Goal: Task Accomplishment & Management: Manage account settings

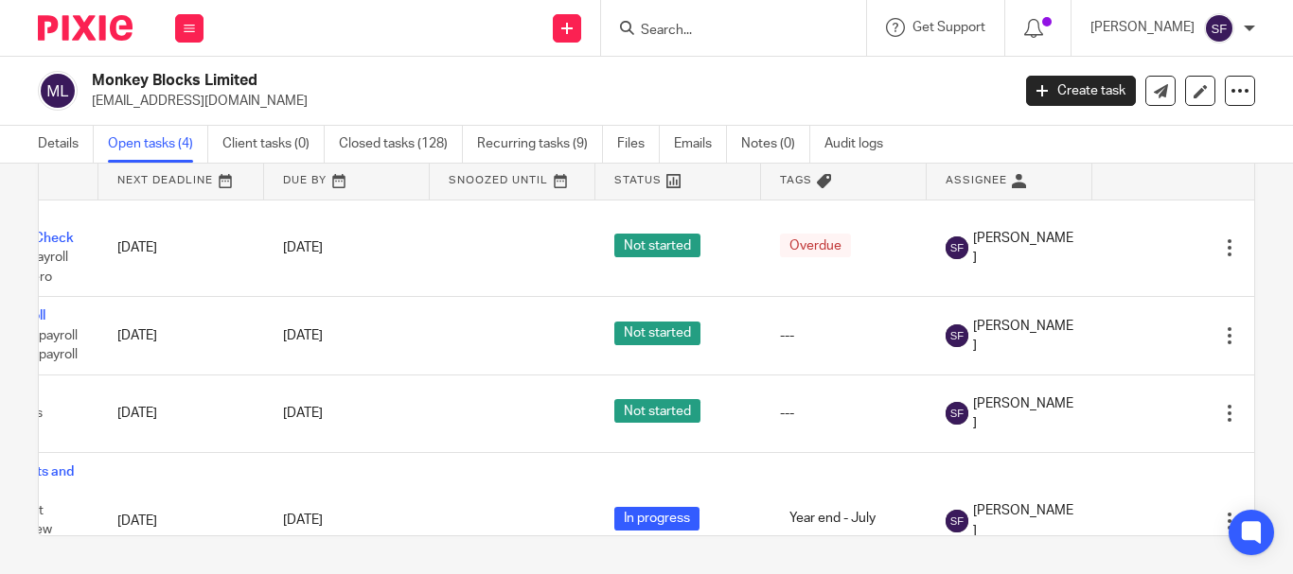
scroll to position [0, 152]
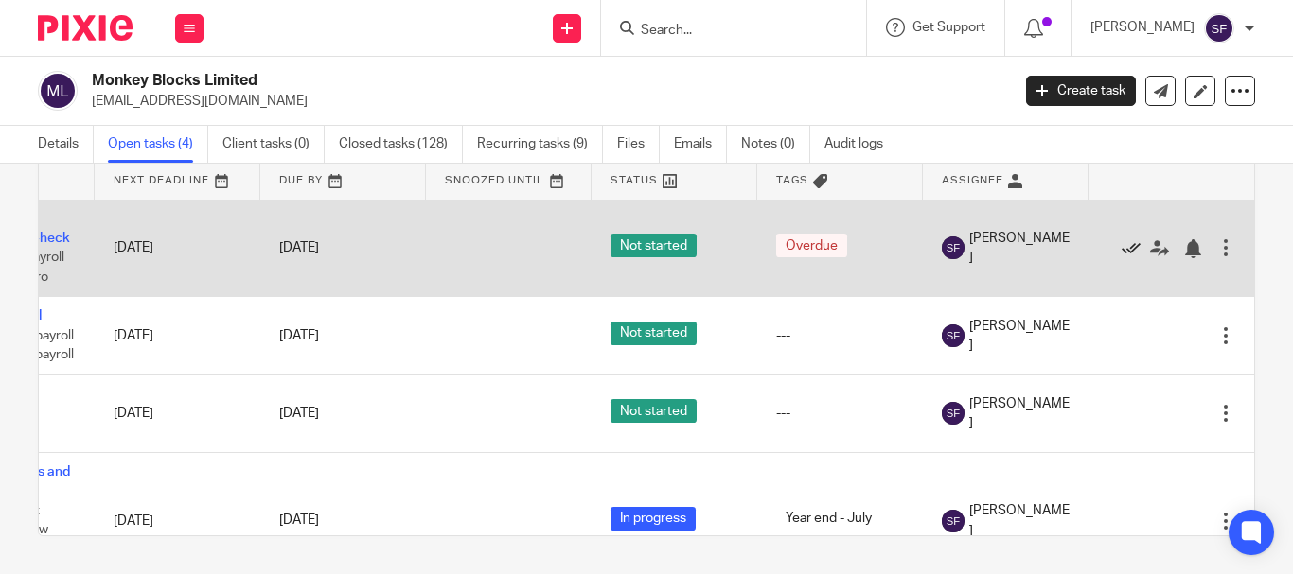
click at [1121, 245] on icon at bounding box center [1130, 248] width 19 height 19
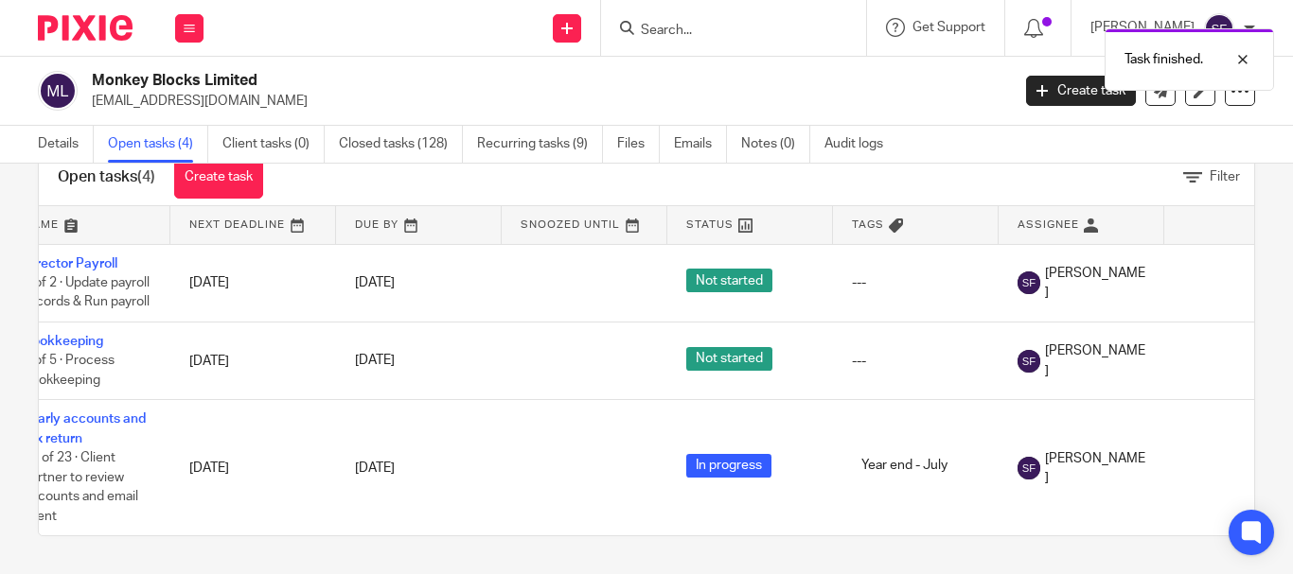
scroll to position [0, 0]
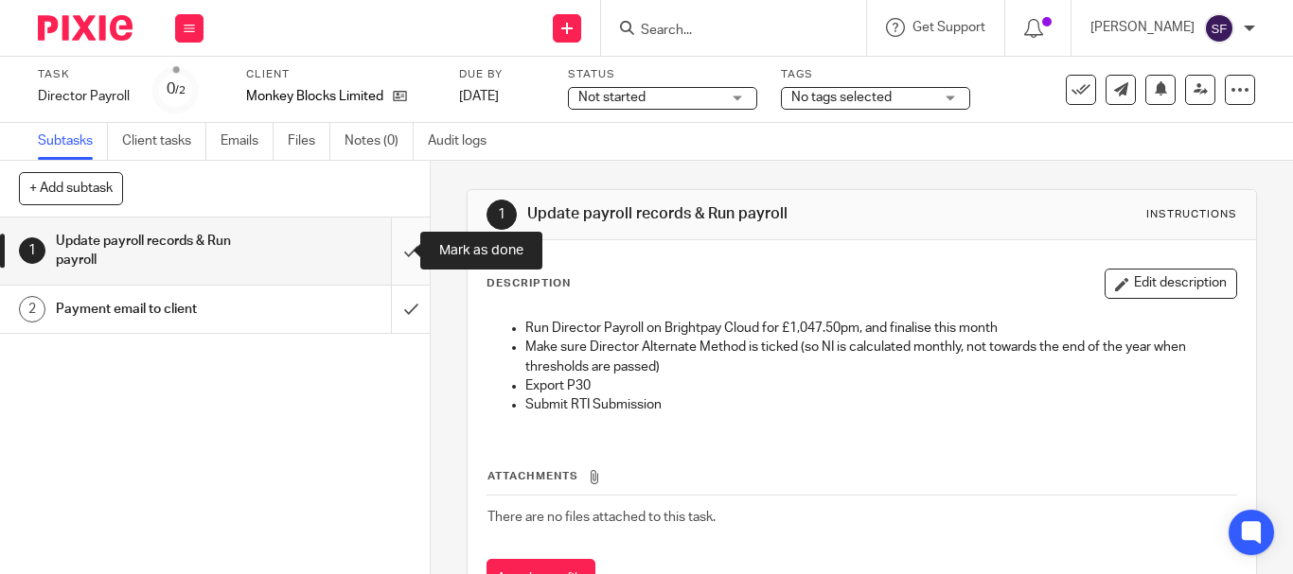
click at [404, 227] on input "submit" at bounding box center [215, 251] width 430 height 67
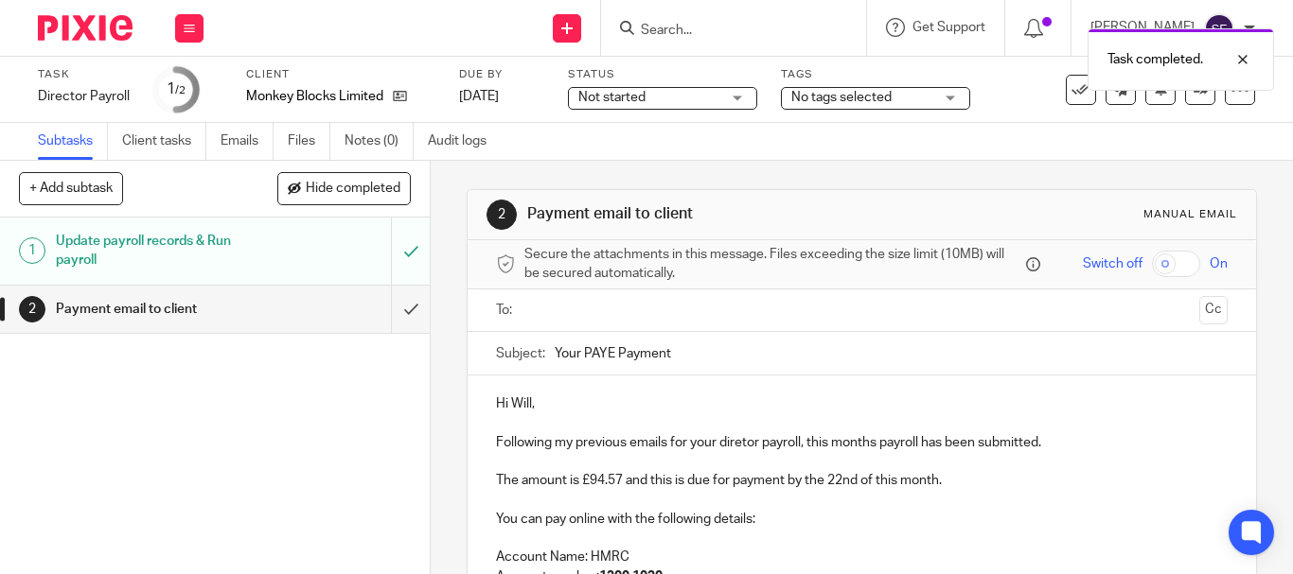
click at [741, 440] on p "Following my previous emails for your diretor payroll, this months payroll has …" at bounding box center [861, 442] width 731 height 19
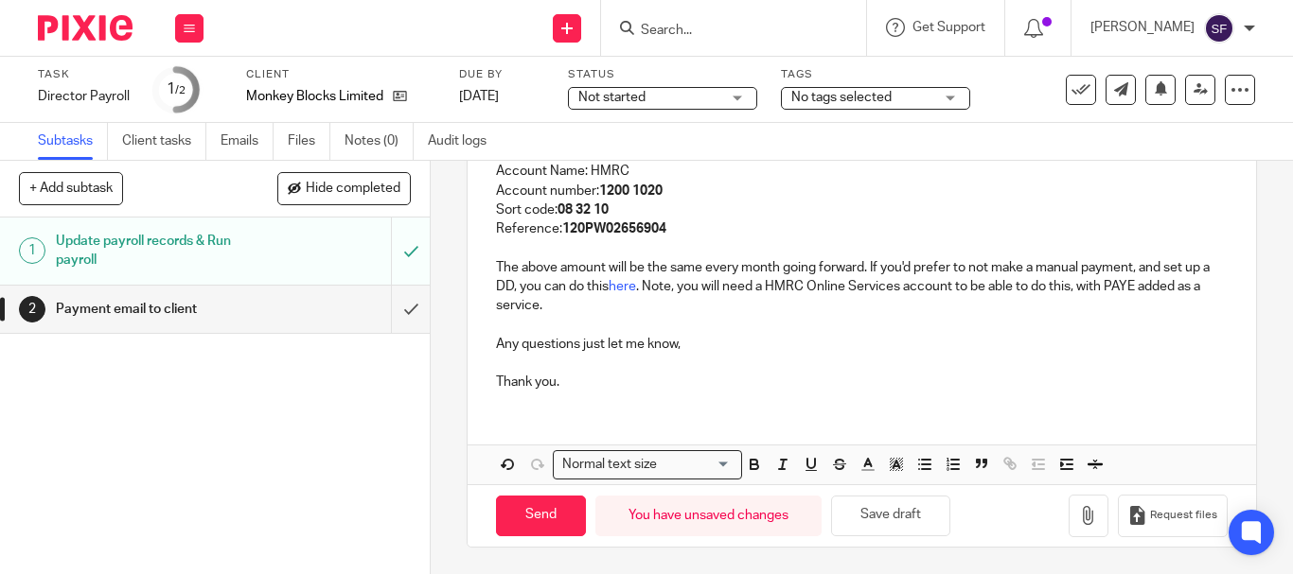
scroll to position [388, 0]
click at [1071, 536] on div "Send You have unsaved changes Save draft Request files" at bounding box center [861, 514] width 788 height 62
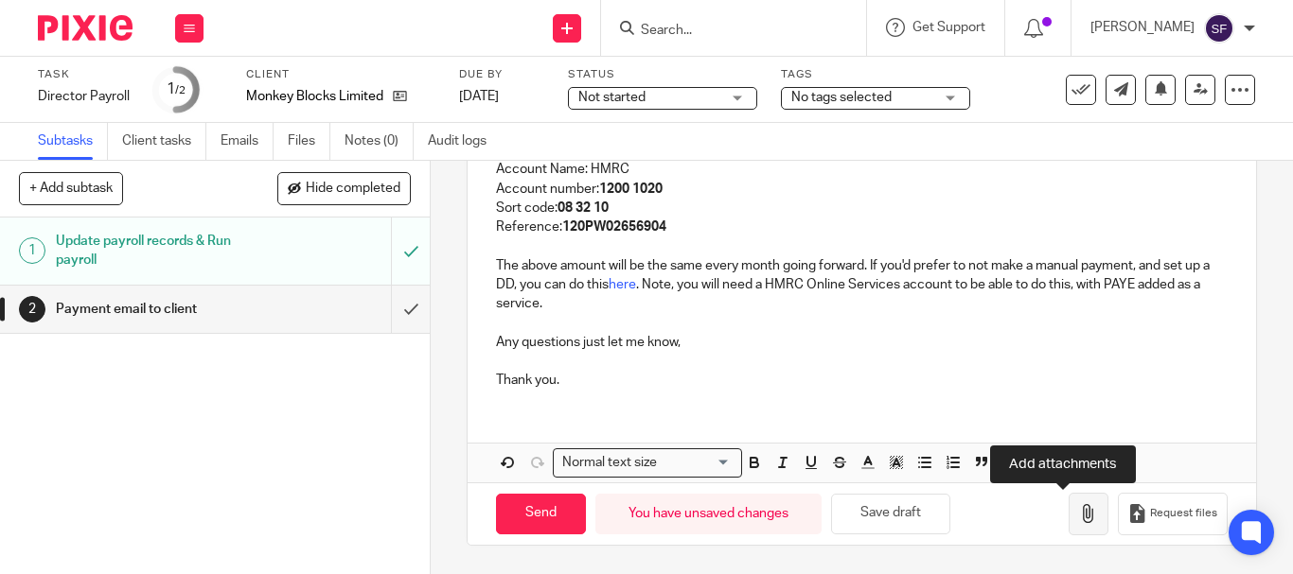
click at [1073, 514] on button "button" at bounding box center [1088, 514] width 40 height 43
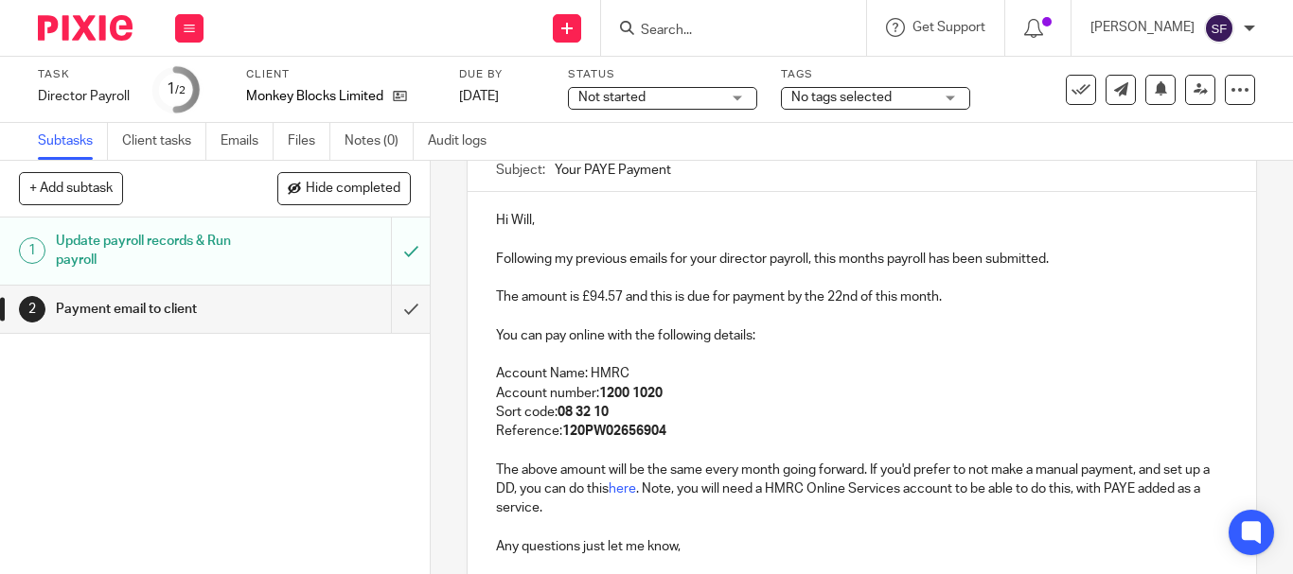
scroll to position [104, 0]
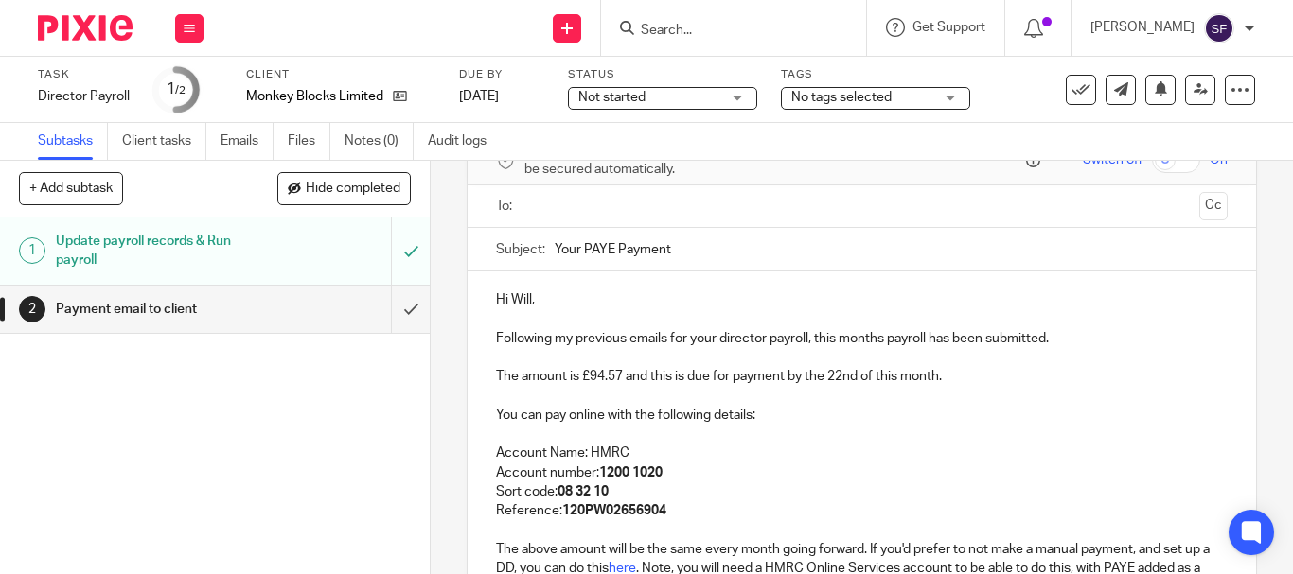
click at [548, 202] on input "text" at bounding box center [861, 207] width 660 height 22
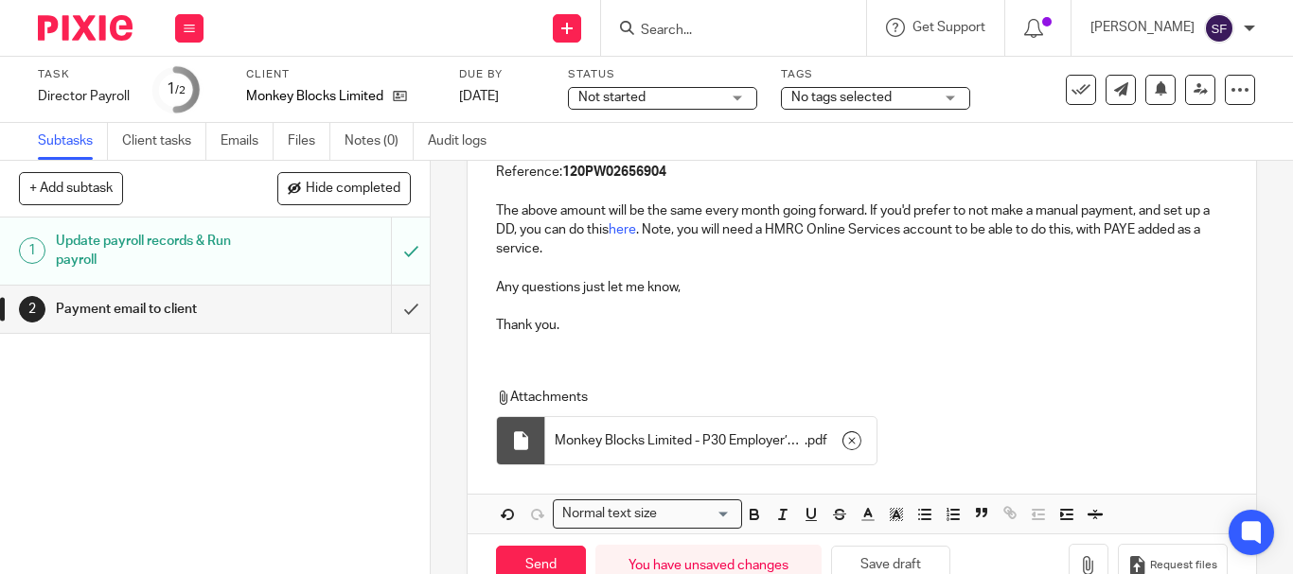
scroll to position [499, 0]
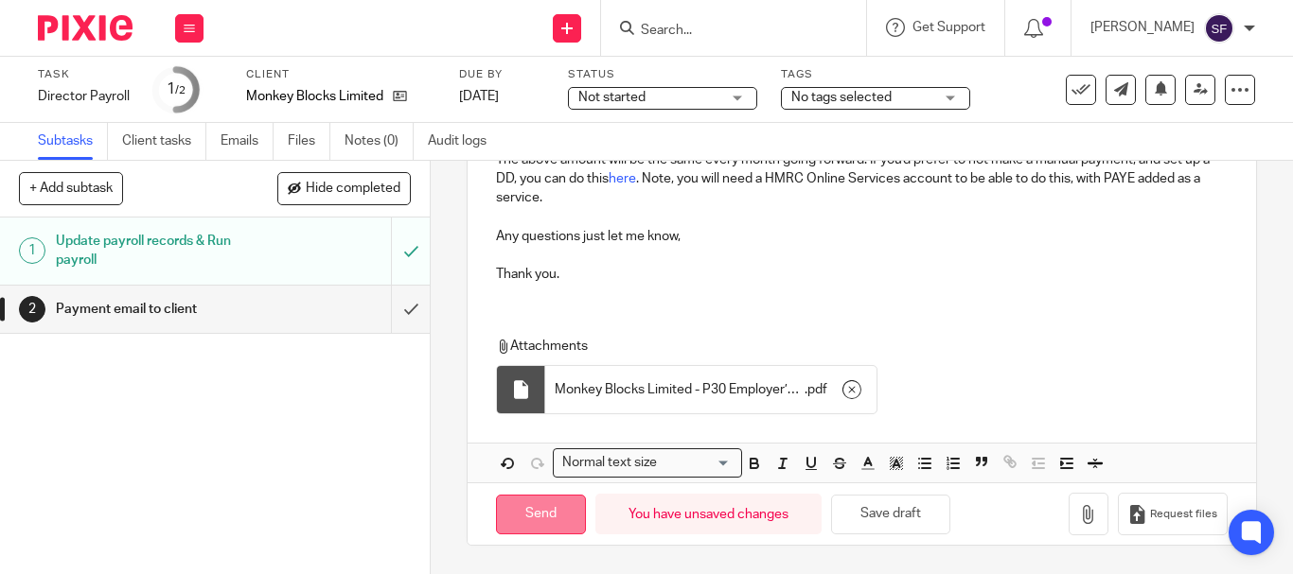
click at [527, 511] on input "Send" at bounding box center [541, 515] width 90 height 41
type input "Sent"
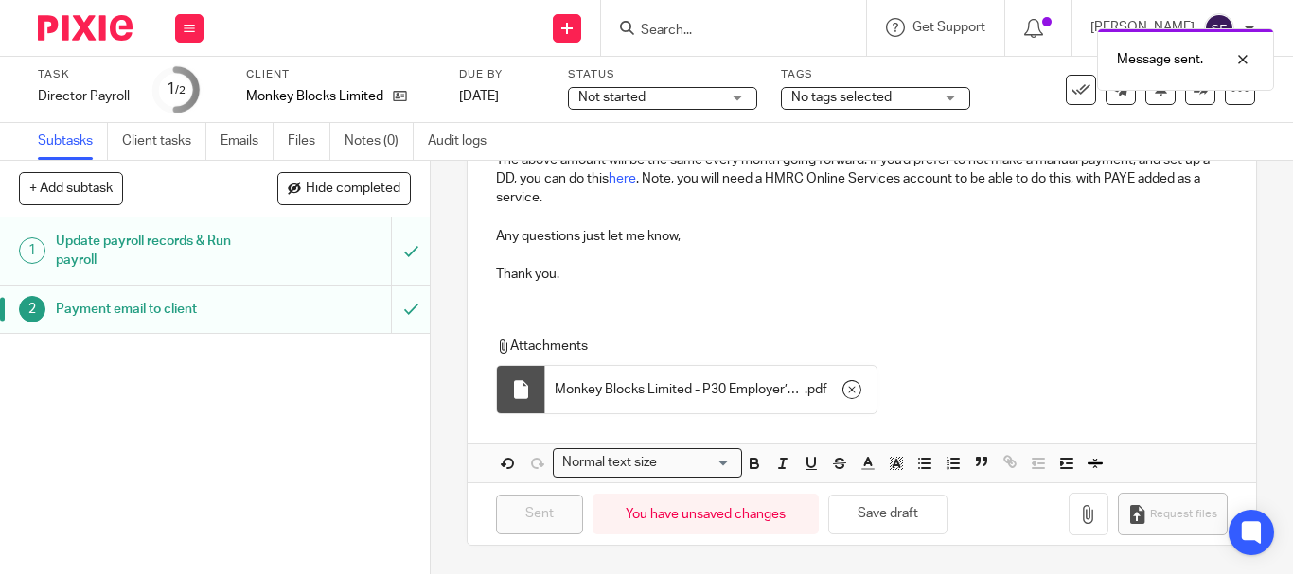
click at [1071, 92] on icon at bounding box center [1080, 89] width 19 height 19
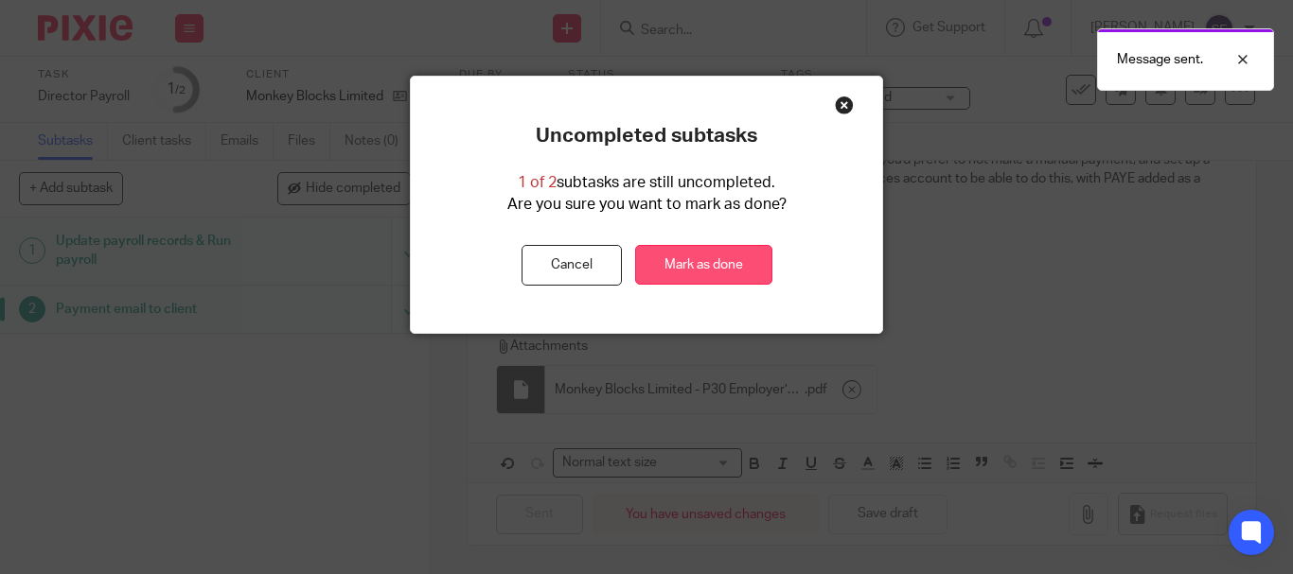
click at [731, 276] on link "Mark as done" at bounding box center [703, 265] width 137 height 41
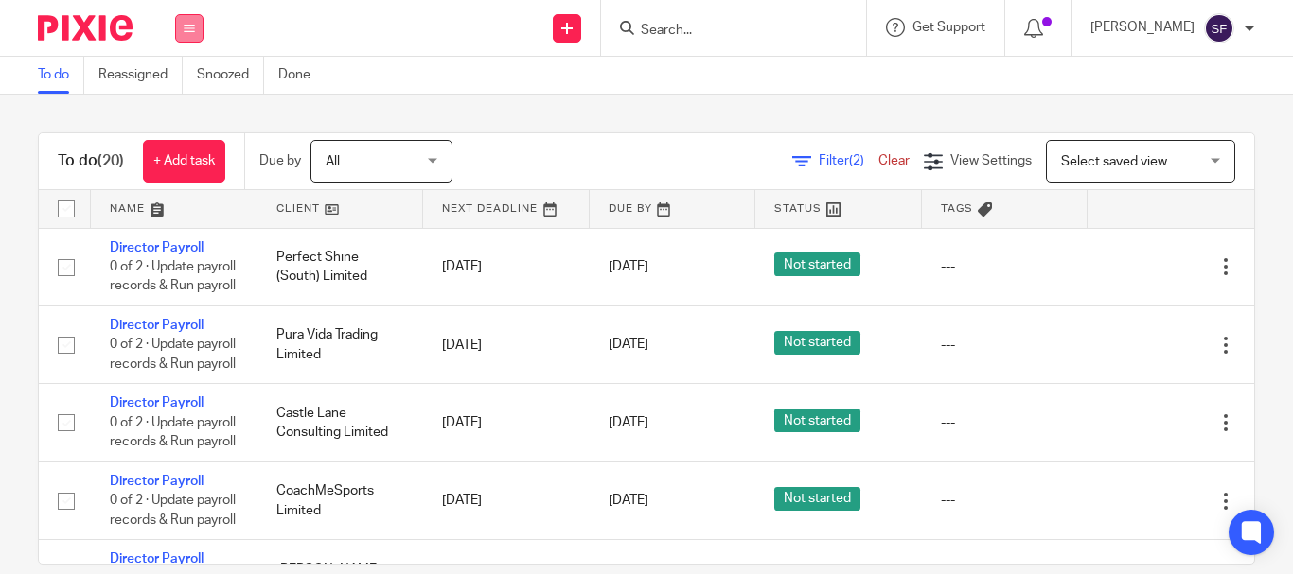
click at [195, 18] on button at bounding box center [189, 28] width 28 height 28
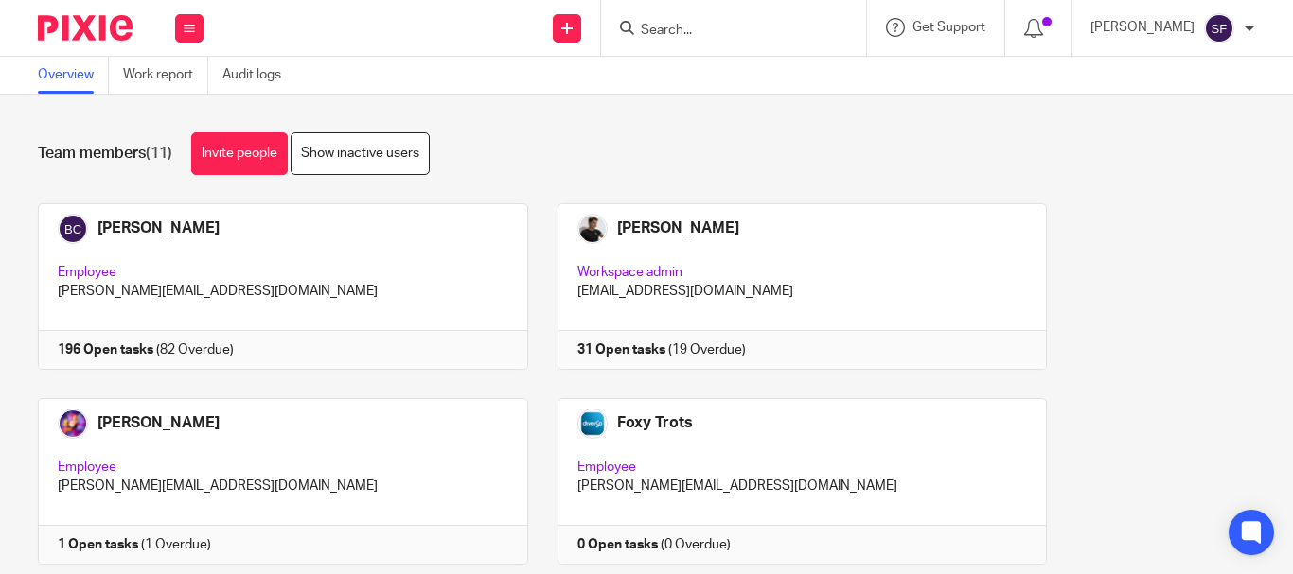
click at [738, 24] on input "Search" at bounding box center [724, 31] width 170 height 17
click at [608, 155] on div "Team members (11) Invite people Show inactive users" at bounding box center [646, 153] width 1217 height 43
click at [728, 26] on input "Search" at bounding box center [724, 31] width 170 height 17
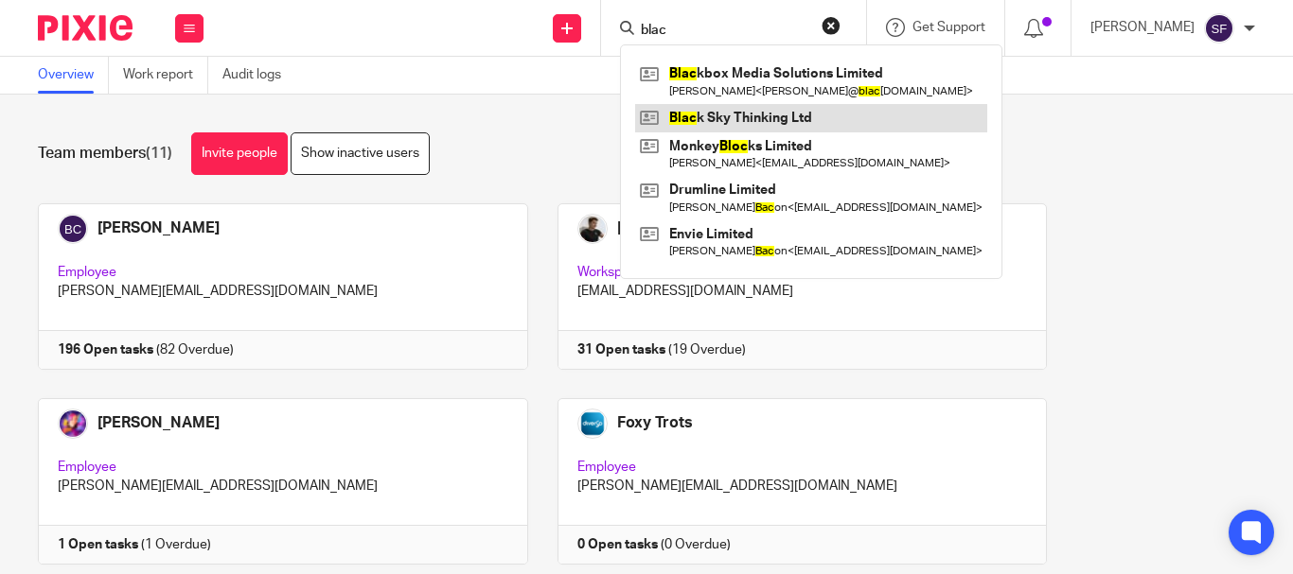
type input "blac"
click at [712, 117] on link at bounding box center [811, 118] width 352 height 28
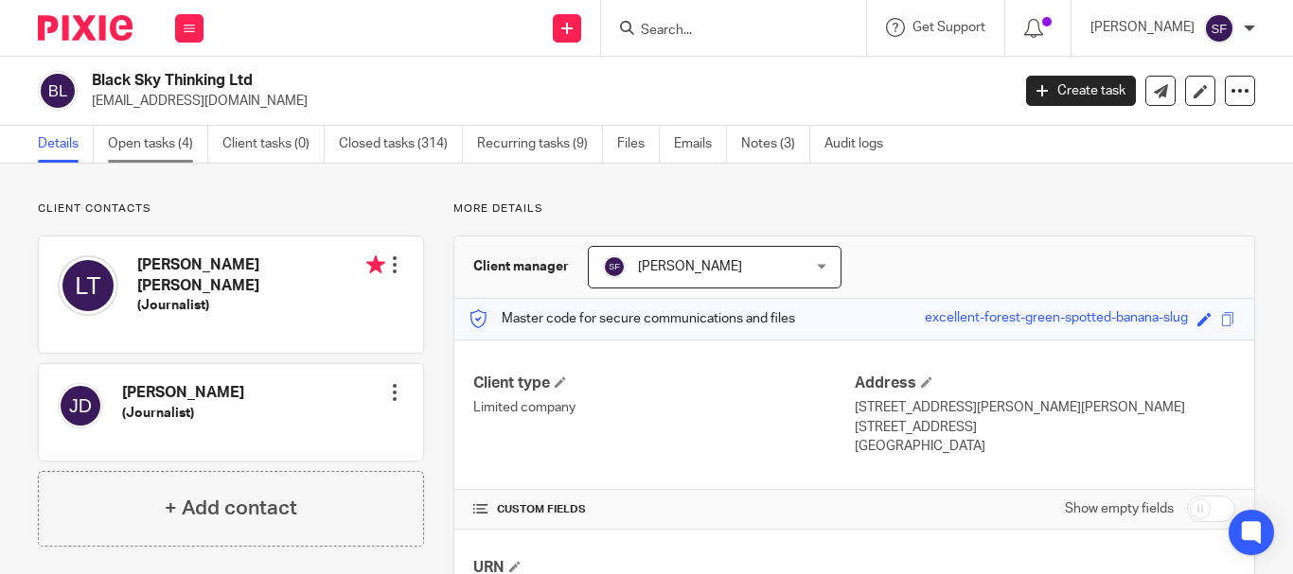
click at [199, 147] on link "Open tasks (4)" at bounding box center [158, 144] width 100 height 37
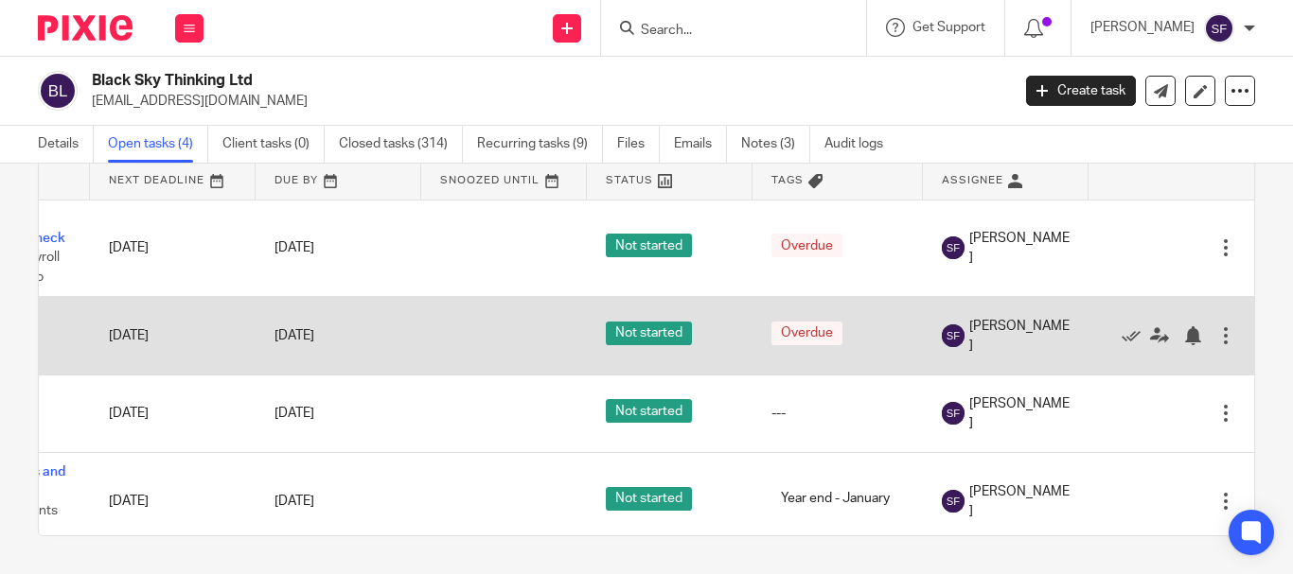
scroll to position [0, 137]
click at [1121, 340] on icon at bounding box center [1130, 335] width 19 height 19
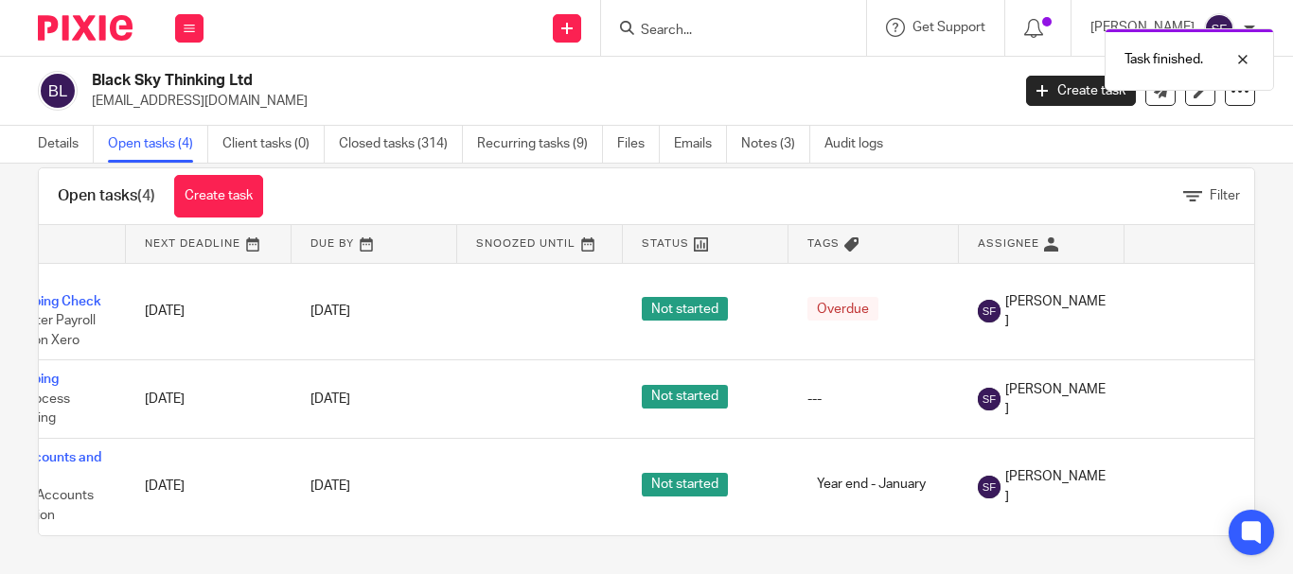
scroll to position [0, 0]
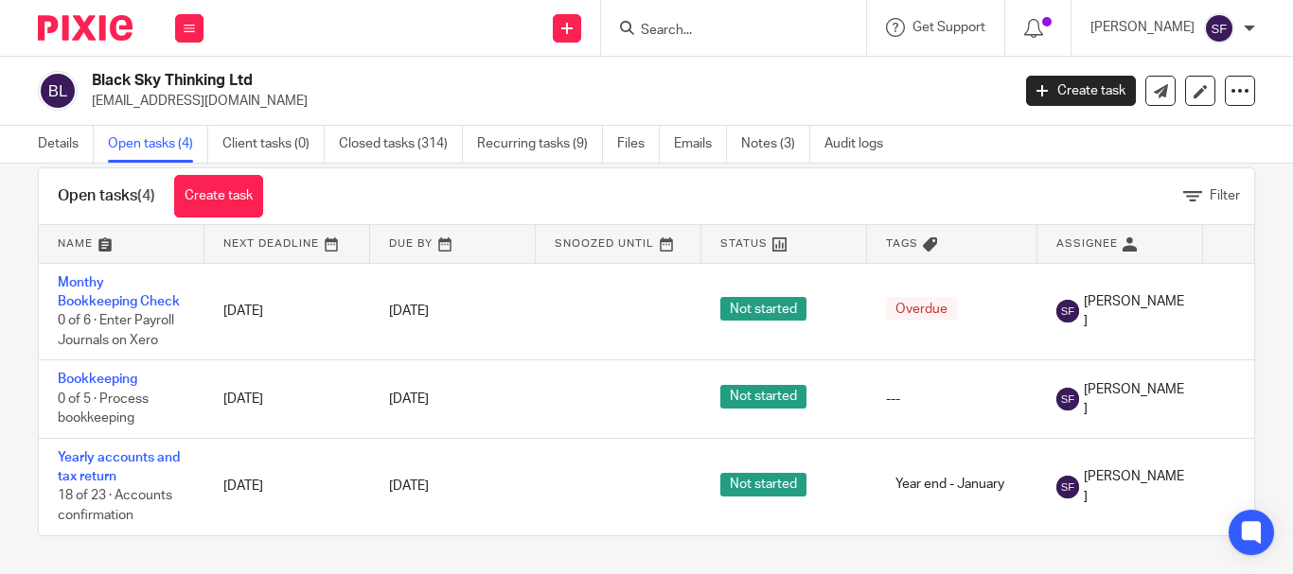
drag, startPoint x: 964, startPoint y: 537, endPoint x: 992, endPoint y: 529, distance: 28.7
click at [992, 529] on div "Open tasks (4) Create task Filter Name Next Deadline Due By Snoozed Until Statu…" at bounding box center [646, 369] width 1293 height 411
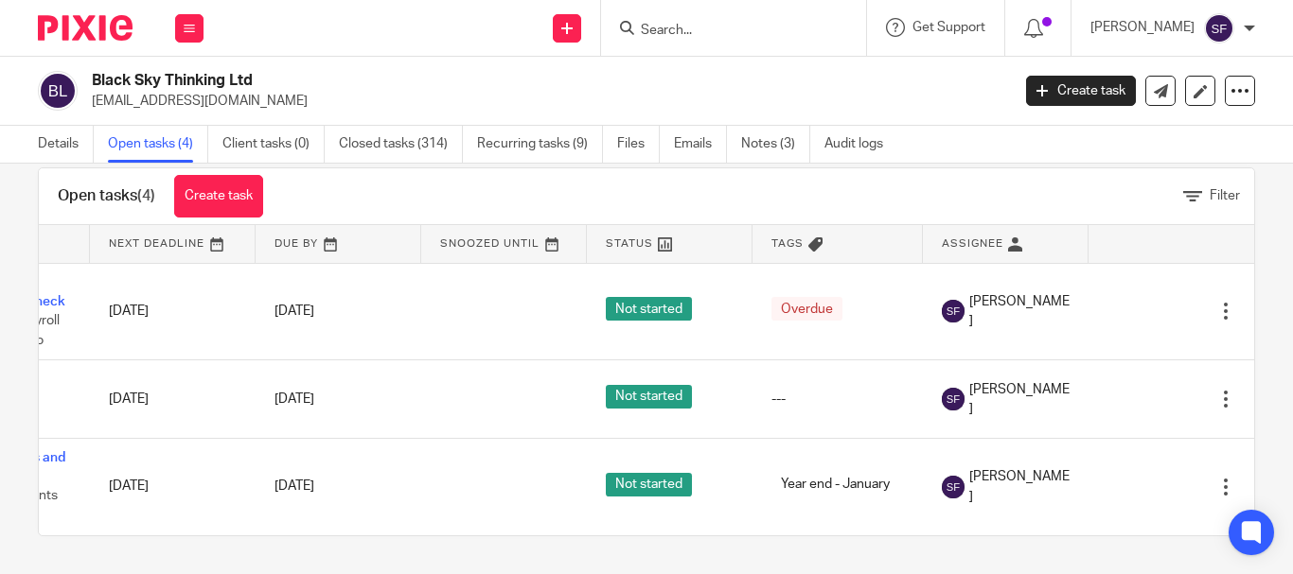
scroll to position [0, 145]
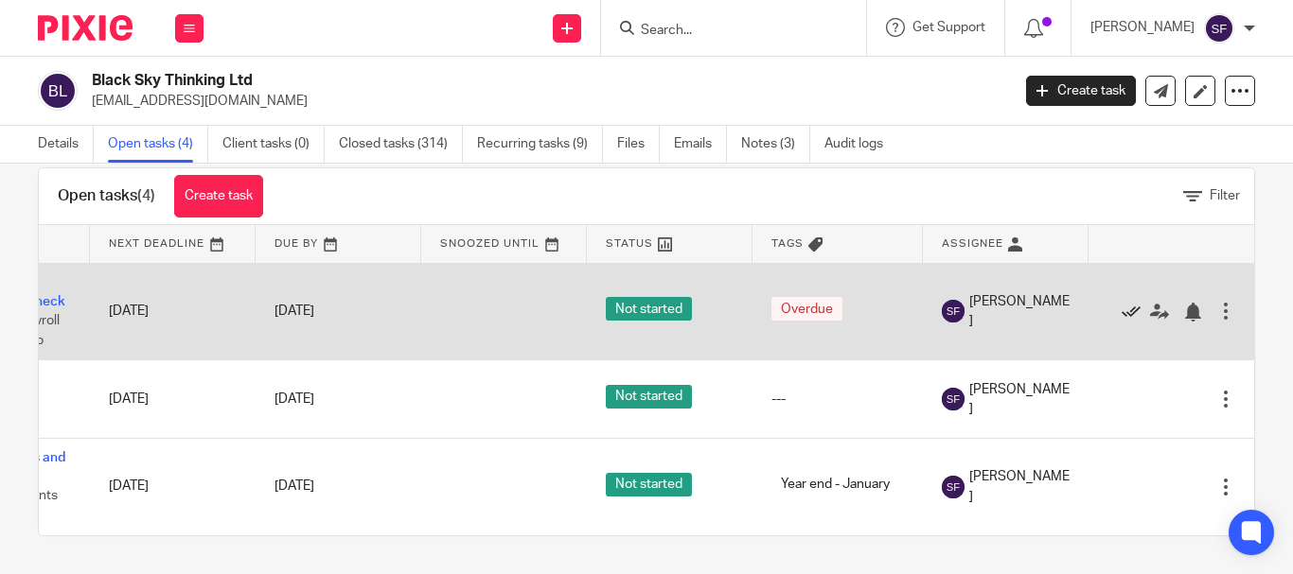
click at [1121, 303] on icon at bounding box center [1130, 312] width 19 height 19
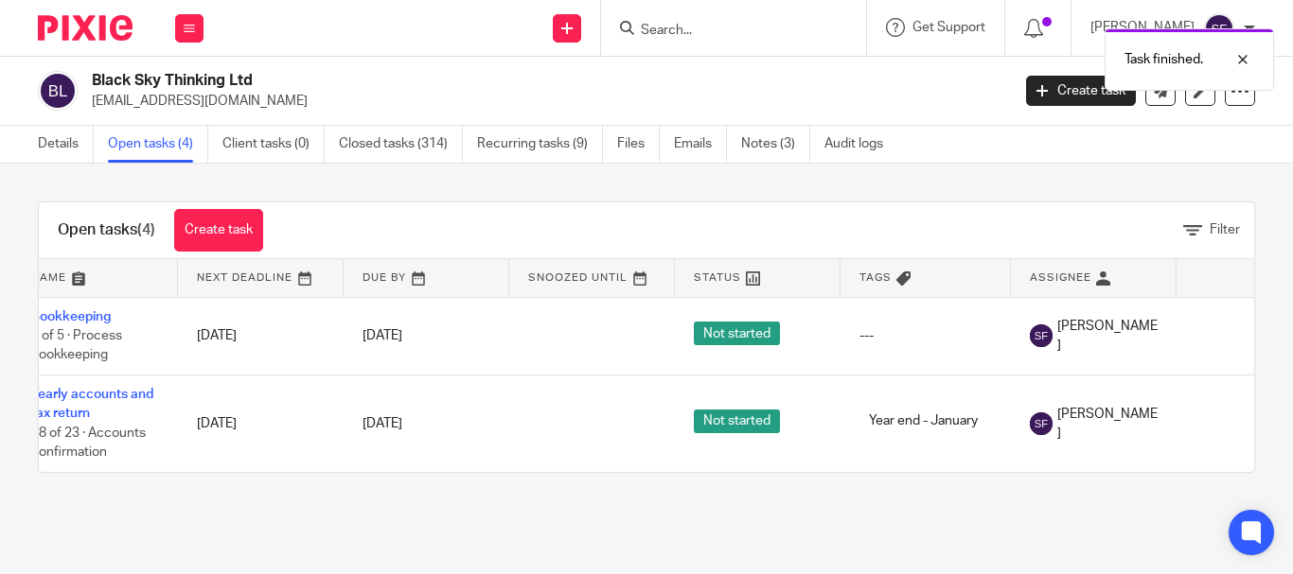
scroll to position [0, 0]
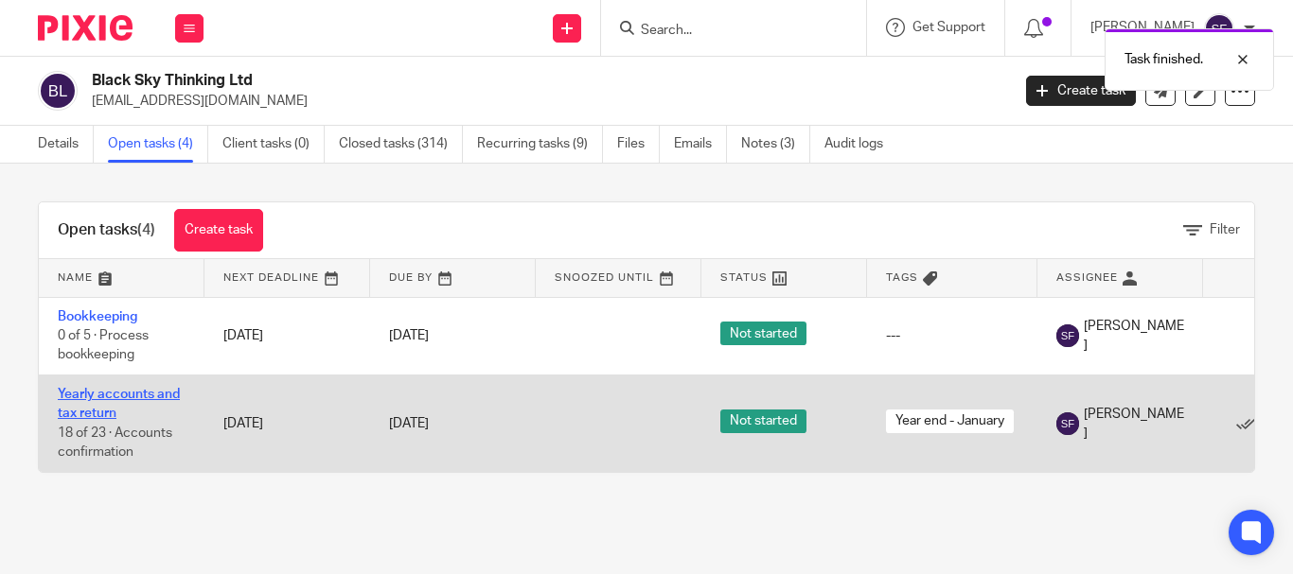
click at [87, 409] on link "Yearly accounts and tax return" at bounding box center [119, 404] width 122 height 32
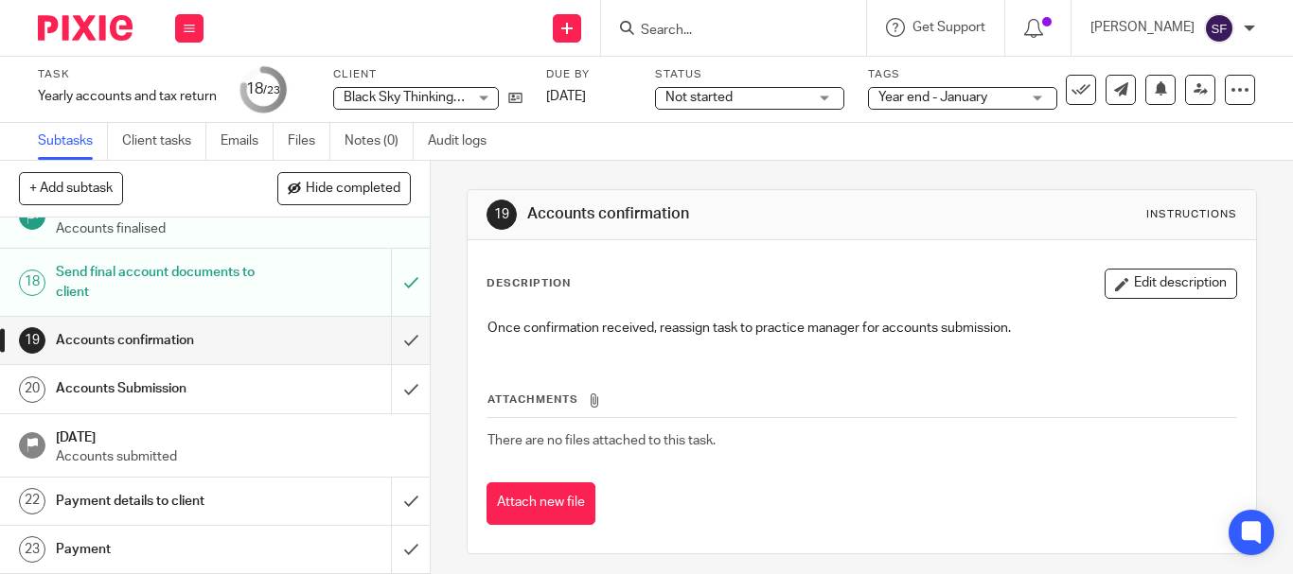
scroll to position [964, 0]
click at [211, 489] on h1 "Payment details to client" at bounding box center [161, 501] width 211 height 28
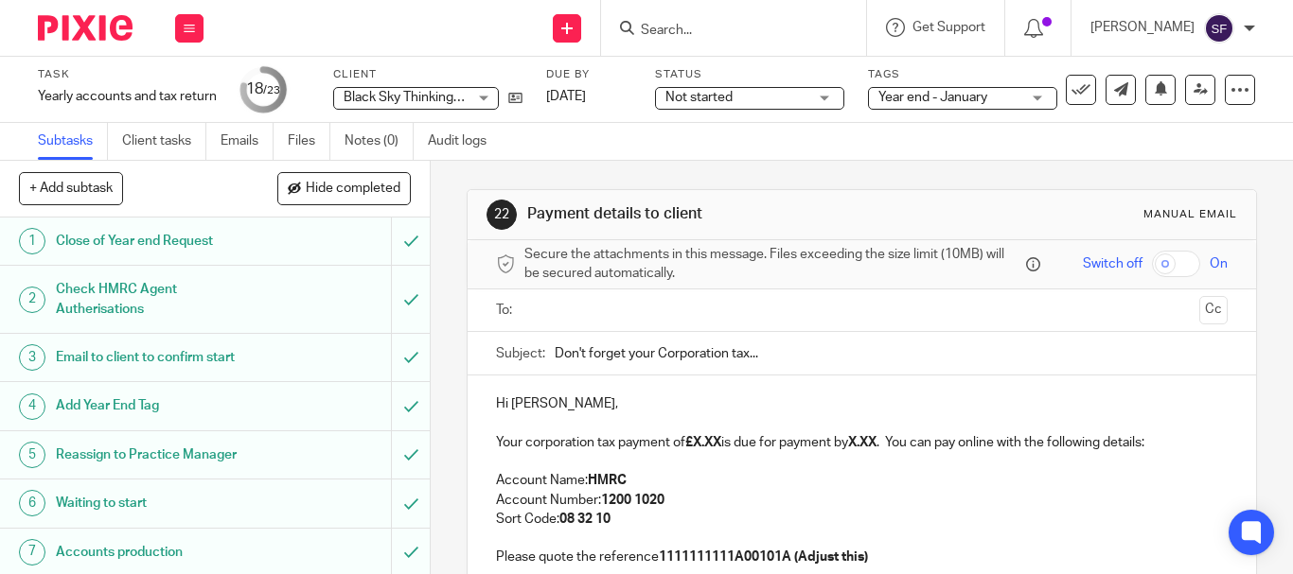
scroll to position [189, 0]
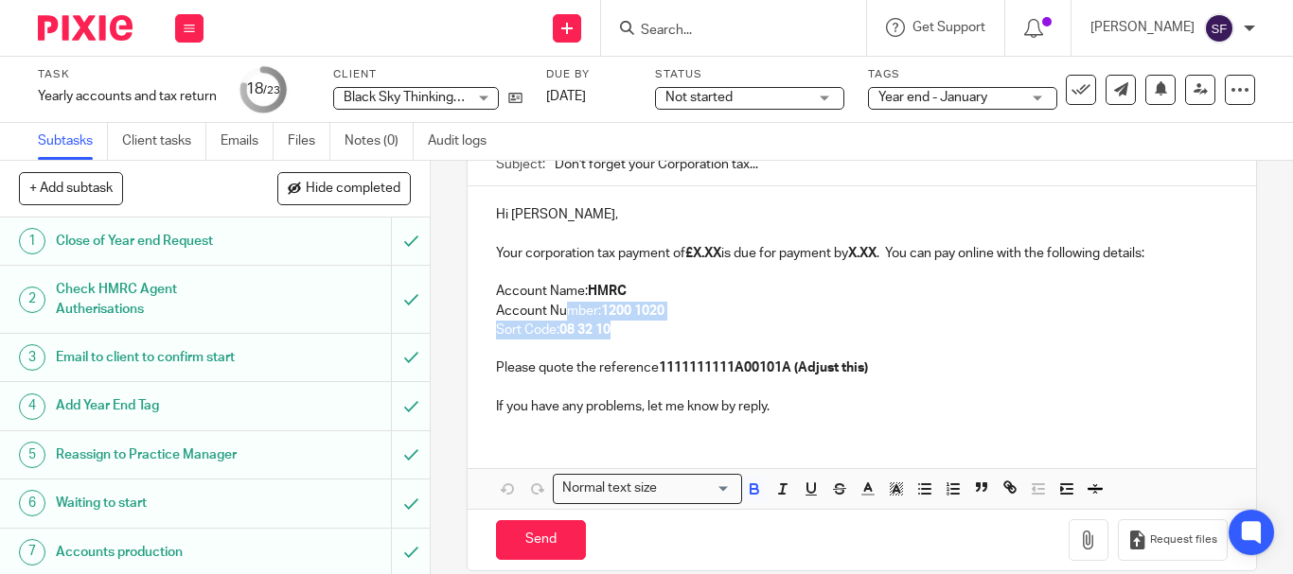
drag, startPoint x: 777, startPoint y: 331, endPoint x: 560, endPoint y: 304, distance: 218.4
click at [560, 304] on div "Hi Luke, Your corporation tax payment of £X.XX is due for payment by X.XX . You…" at bounding box center [861, 308] width 788 height 244
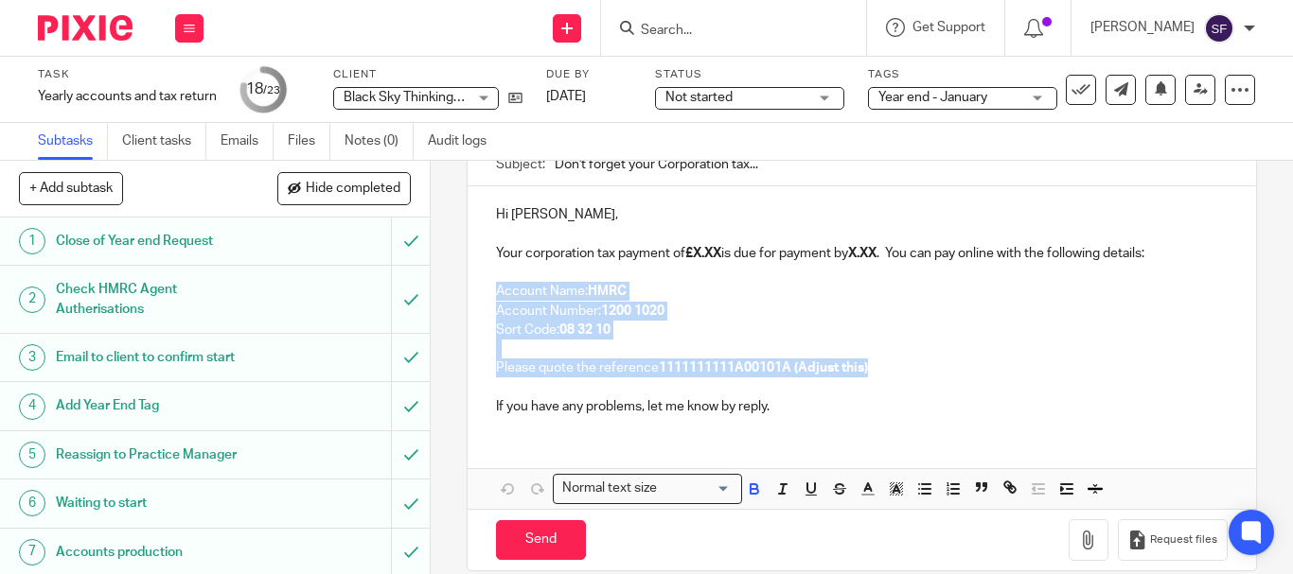
drag, startPoint x: 494, startPoint y: 288, endPoint x: 938, endPoint y: 362, distance: 450.1
click at [938, 362] on div "Hi Luke, Your corporation tax payment of £X.XX is due for payment by X.XX . You…" at bounding box center [861, 308] width 788 height 244
copy div "Account Name: HMRC Account Number: 1200 1020 Sort Code: 08 32 10 Please quote t…"
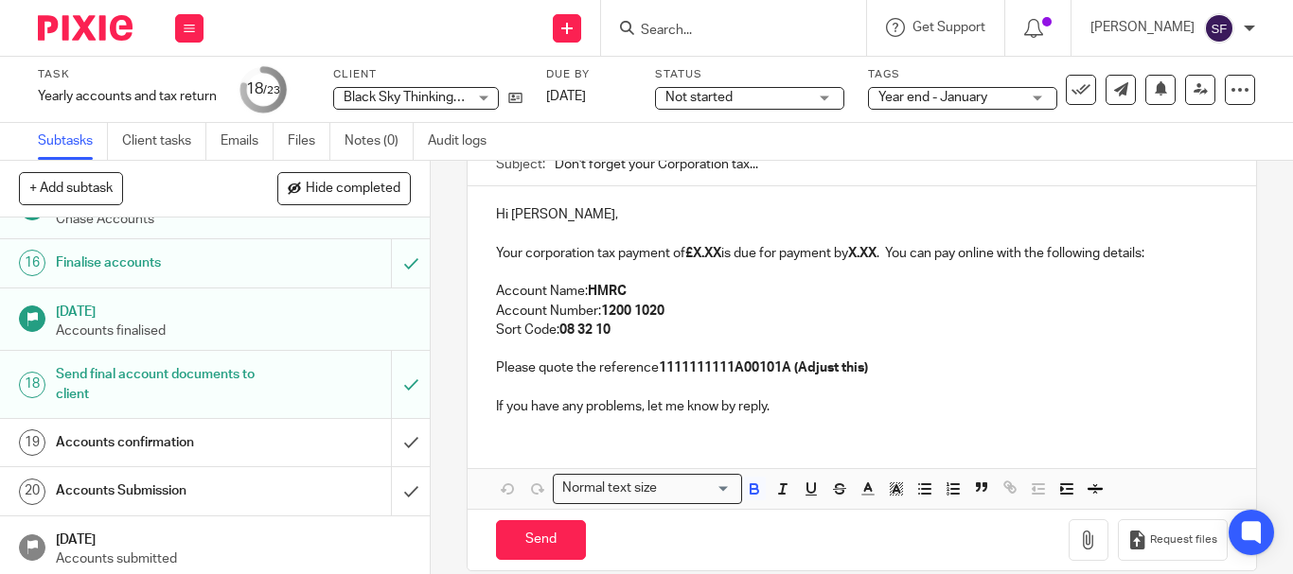
scroll to position [964, 0]
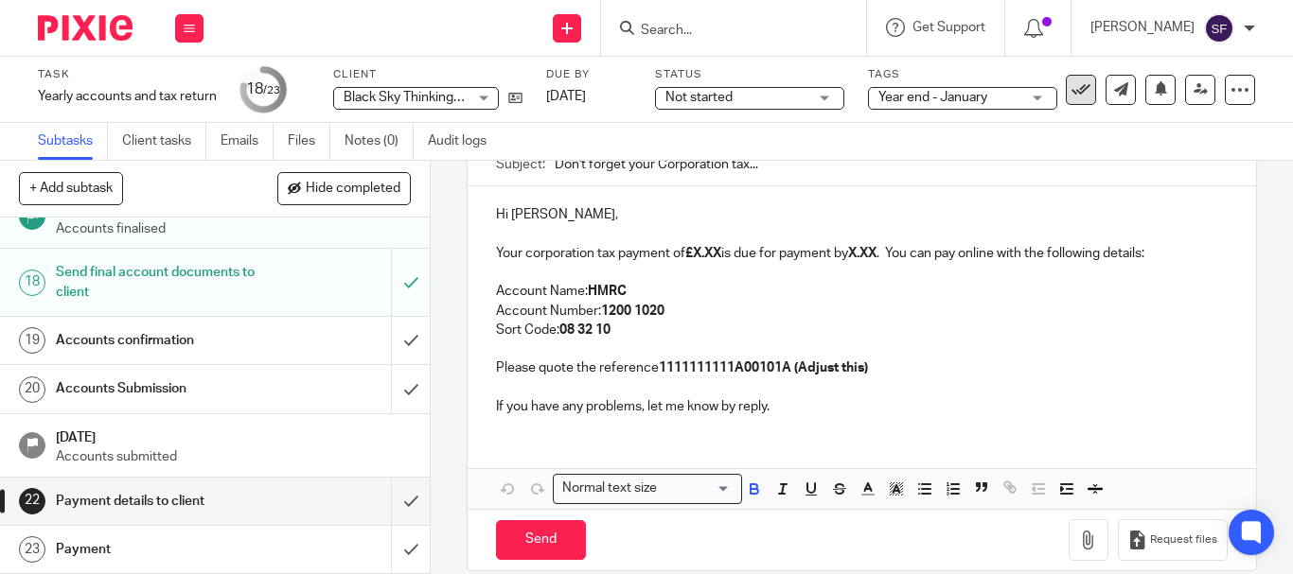
click at [1072, 100] on button at bounding box center [1080, 90] width 30 height 30
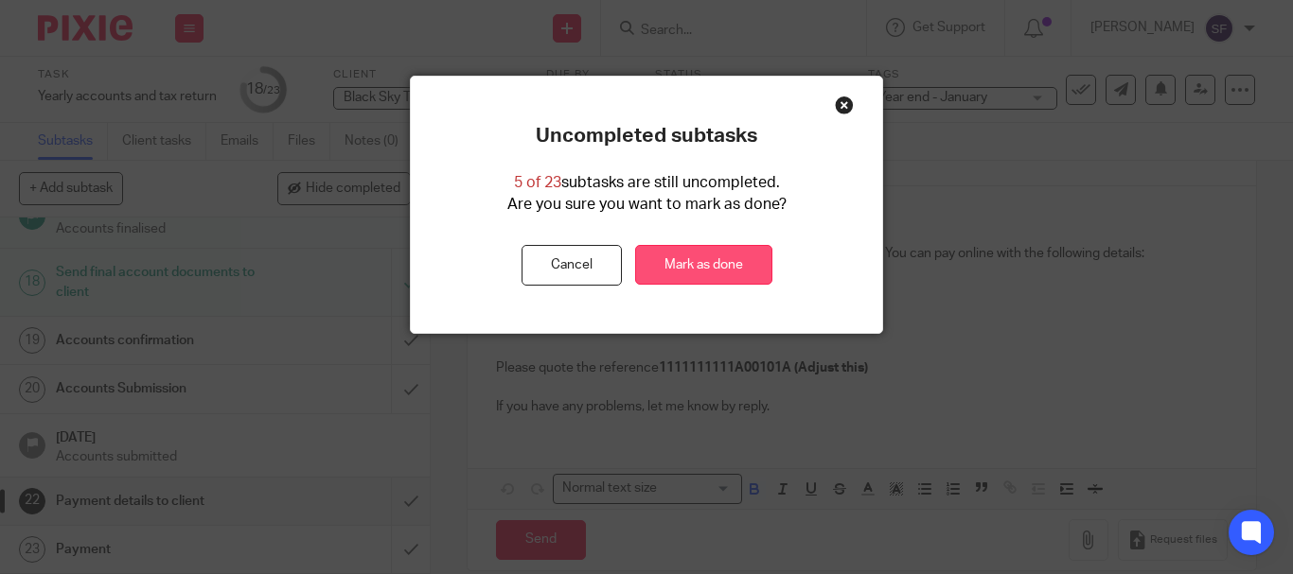
click at [727, 269] on link "Mark as done" at bounding box center [703, 265] width 137 height 41
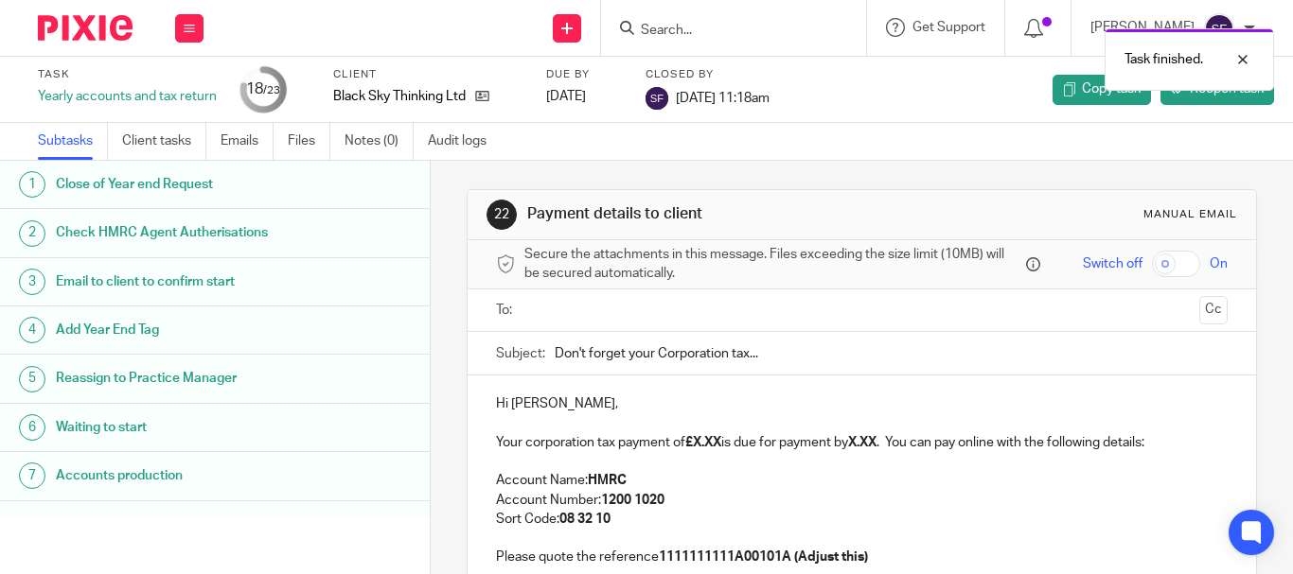
click at [749, 27] on div "Task finished." at bounding box center [959, 55] width 627 height 72
click at [1245, 59] on div at bounding box center [1228, 59] width 51 height 23
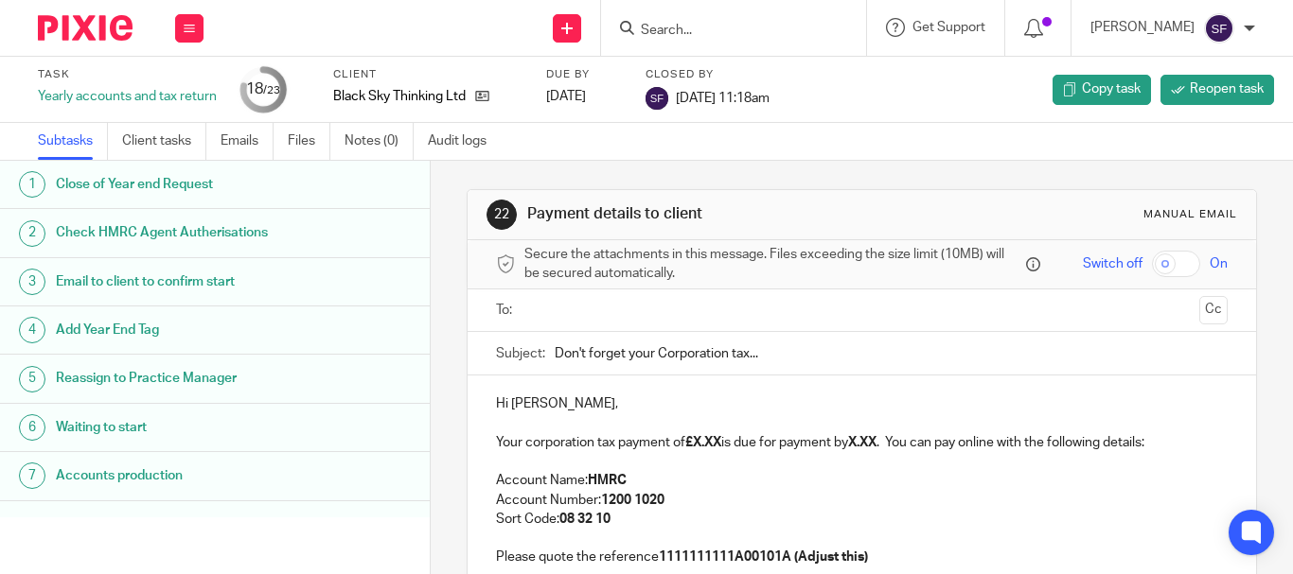
click at [808, 29] on input "Search" at bounding box center [724, 31] width 170 height 17
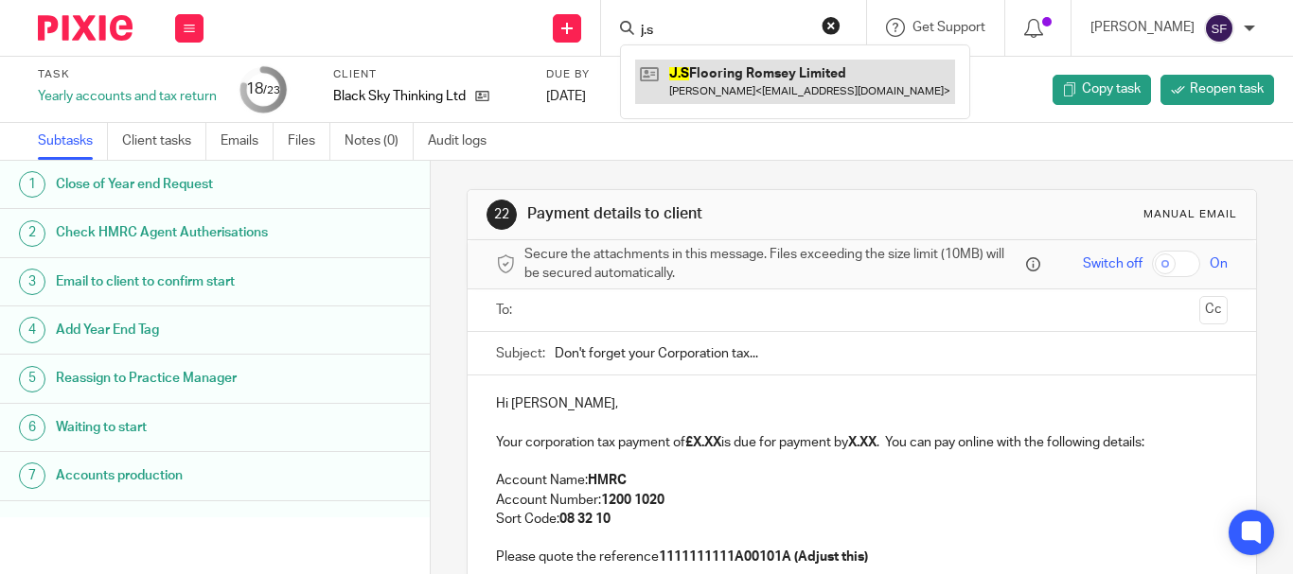
type input "j.s"
click at [801, 95] on link at bounding box center [795, 82] width 320 height 44
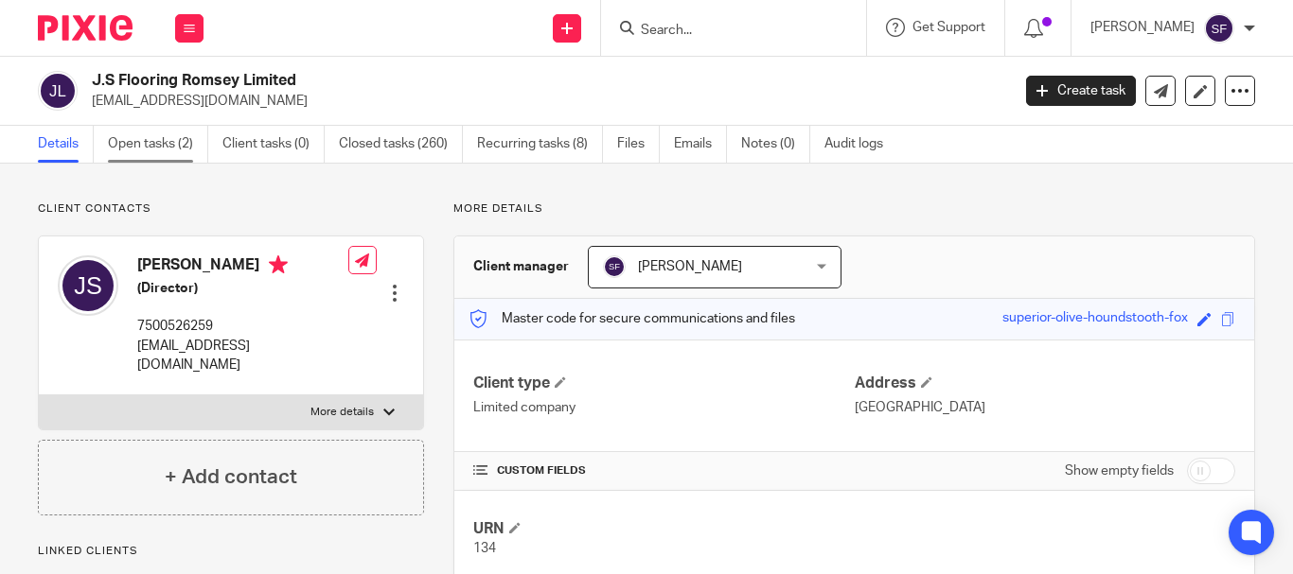
click at [170, 157] on link "Open tasks (2)" at bounding box center [158, 144] width 100 height 37
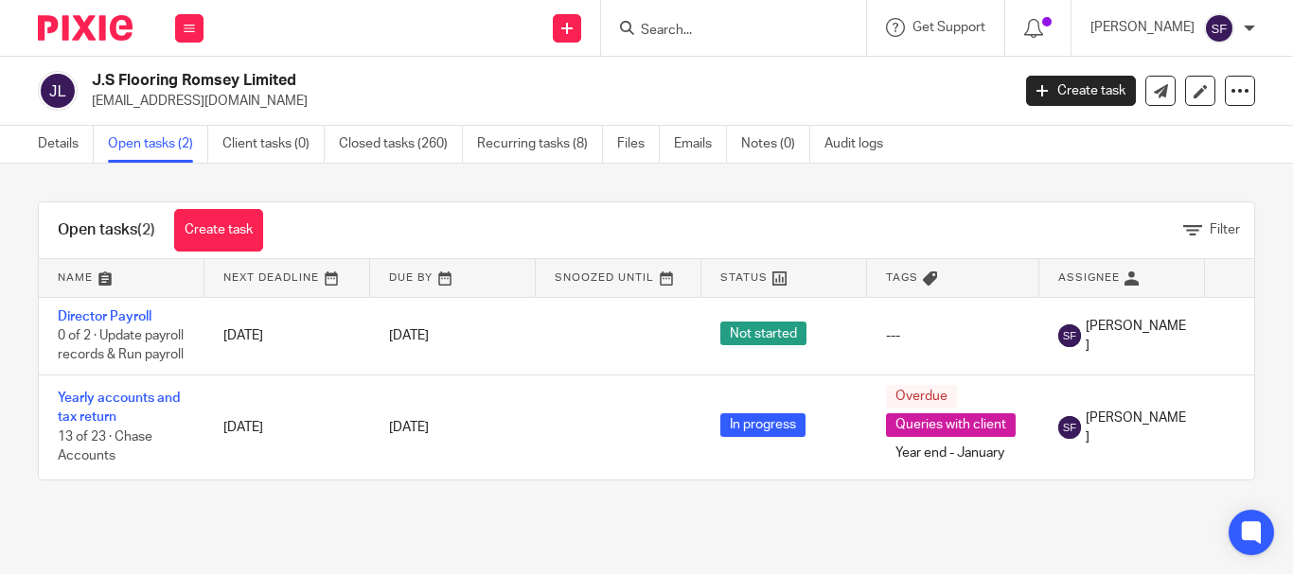
drag, startPoint x: 93, startPoint y: 100, endPoint x: 240, endPoint y: 103, distance: 147.6
click at [240, 103] on p "[EMAIL_ADDRESS][DOMAIN_NAME]" at bounding box center [545, 101] width 906 height 19
copy p "[EMAIL_ADDRESS][DOMAIN_NAME]"
click at [712, 147] on link "Emails" at bounding box center [700, 144] width 53 height 37
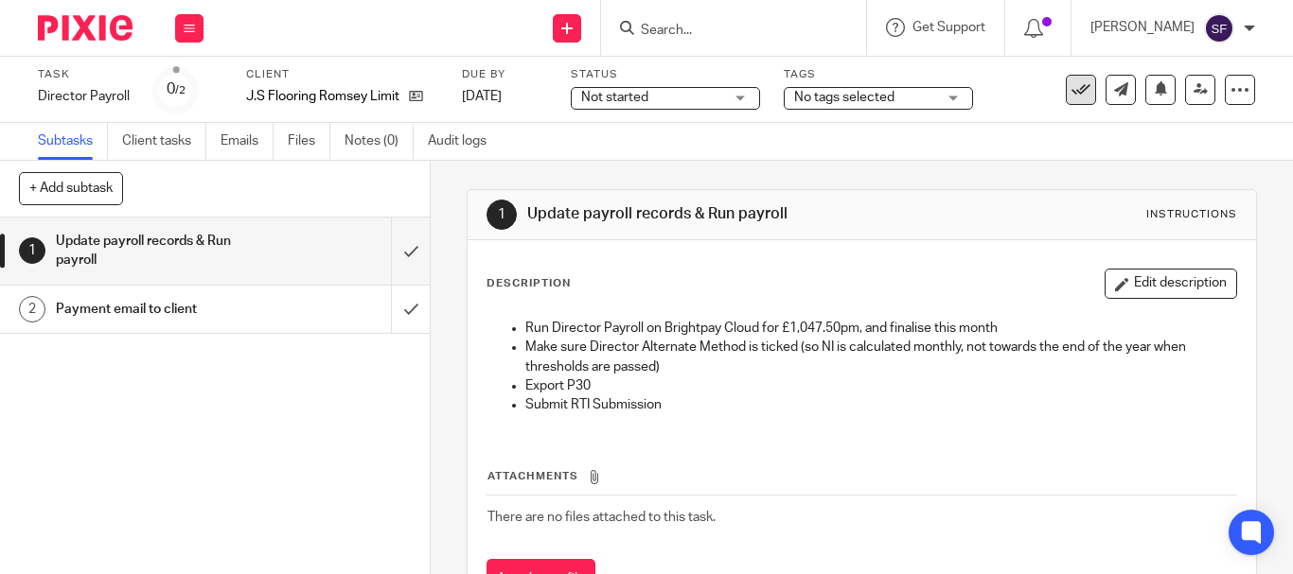
click at [1071, 93] on icon at bounding box center [1080, 89] width 19 height 19
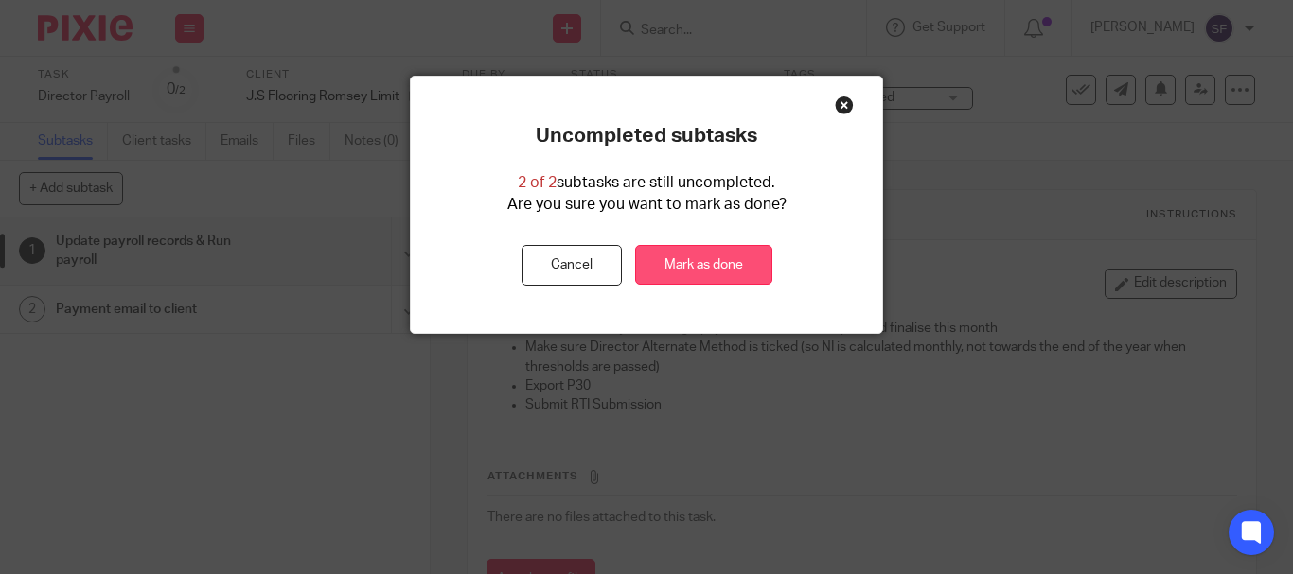
click at [696, 259] on link "Mark as done" at bounding box center [703, 265] width 137 height 41
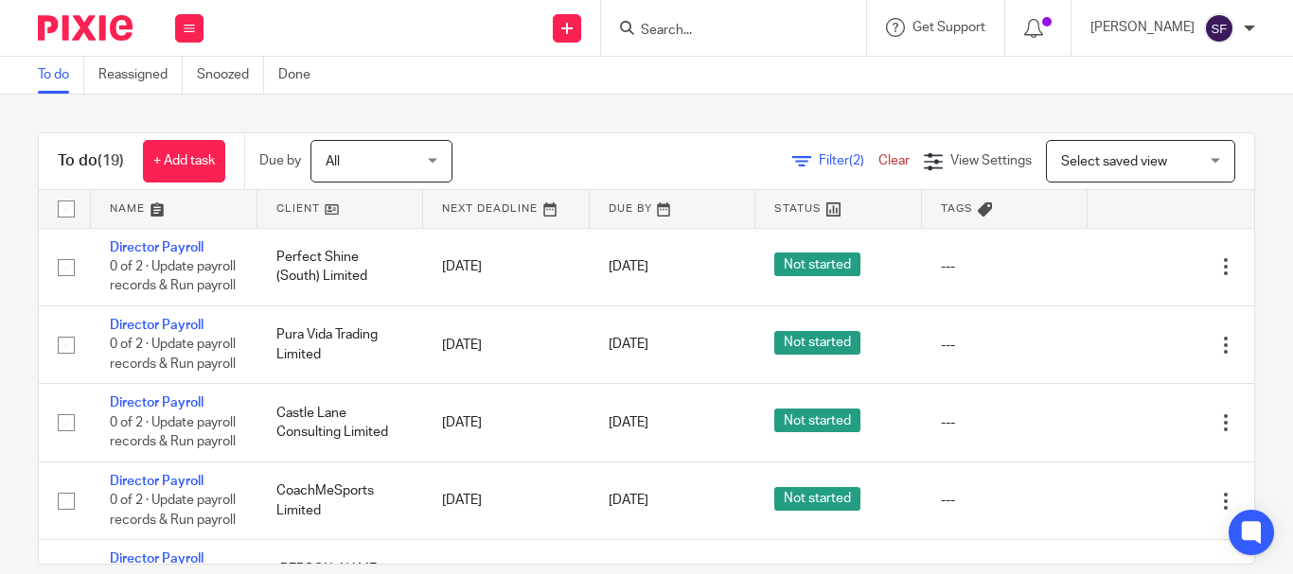
click at [730, 36] on input "Search" at bounding box center [724, 31] width 170 height 17
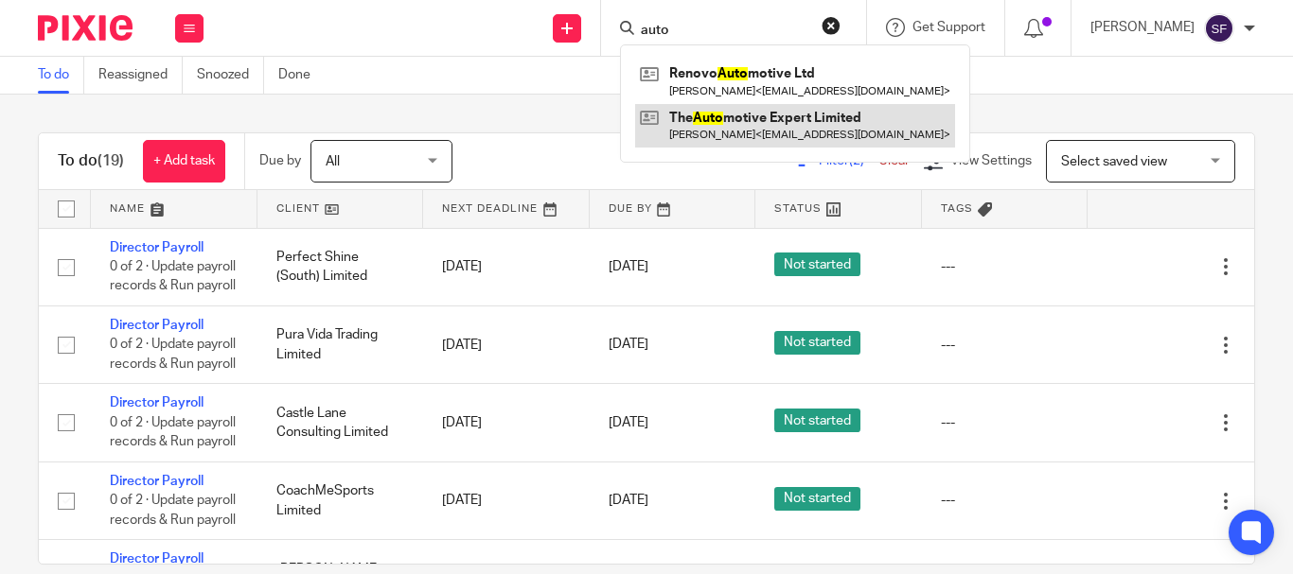
type input "auto"
click at [785, 139] on link at bounding box center [795, 126] width 320 height 44
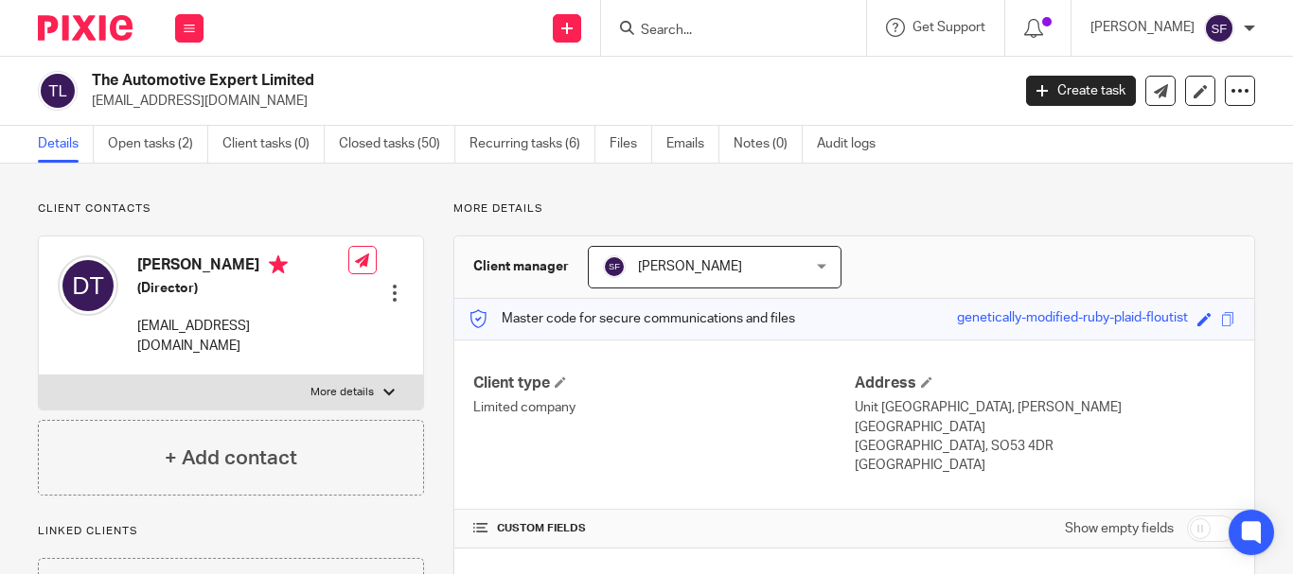
drag, startPoint x: 89, startPoint y: 97, endPoint x: 306, endPoint y: 113, distance: 217.3
click at [306, 113] on div "The Automotive Expert Limited danieletegoletto@yahoo.co.uk Create task Update f…" at bounding box center [646, 91] width 1293 height 69
copy p "[EMAIL_ADDRESS][DOMAIN_NAME]"
click at [158, 136] on link "Open tasks (2)" at bounding box center [158, 144] width 100 height 37
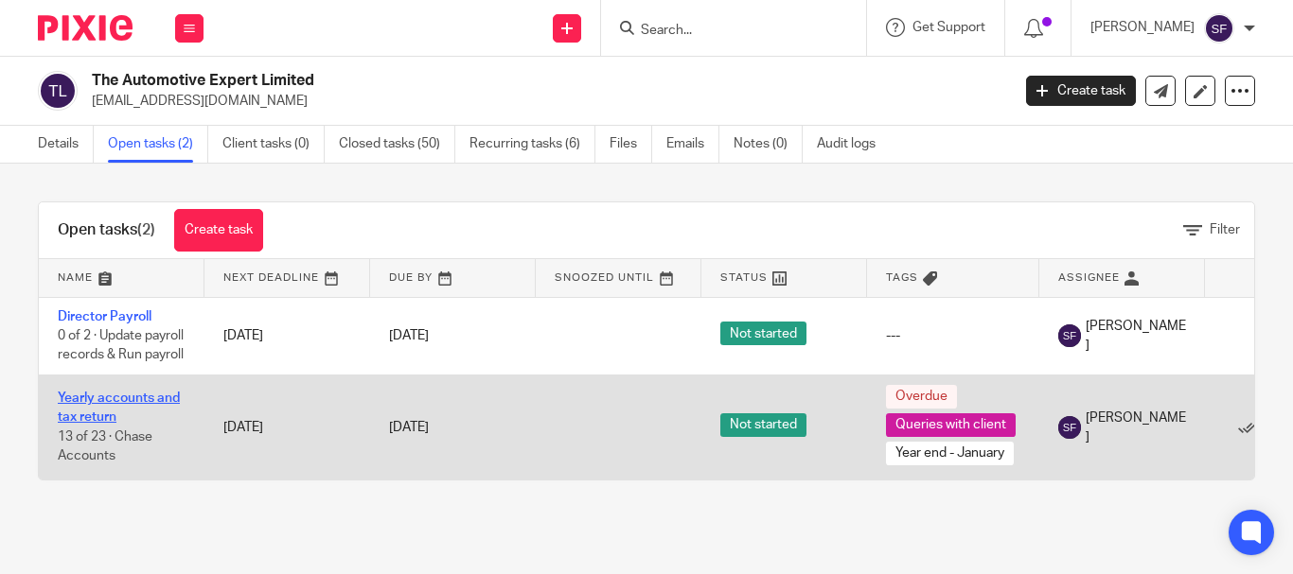
click at [106, 424] on link "Yearly accounts and tax return" at bounding box center [119, 408] width 122 height 32
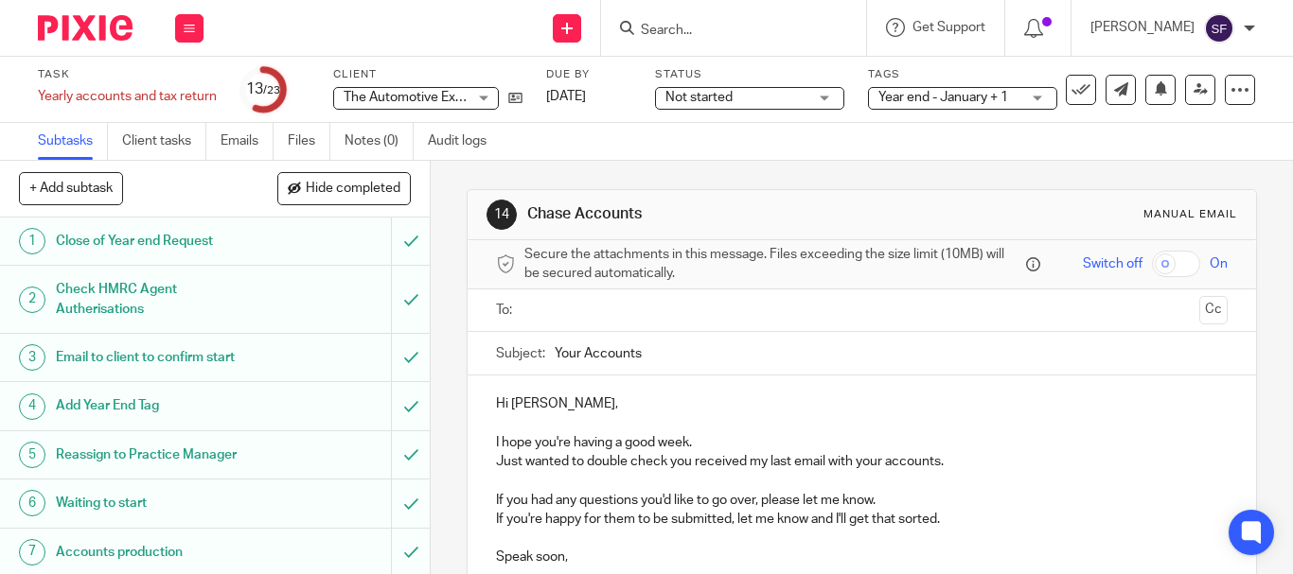
click at [967, 102] on span "Year end - January + 1" at bounding box center [943, 97] width 130 height 13
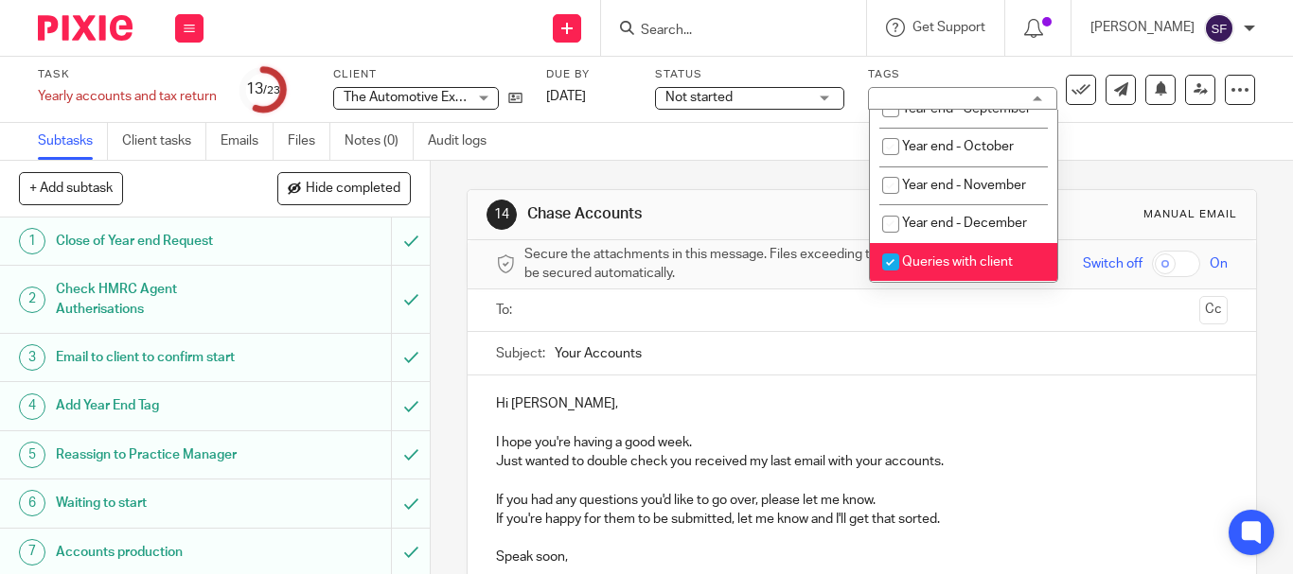
scroll to position [999, 0]
click at [953, 265] on span "Queries with client" at bounding box center [957, 261] width 111 height 13
checkbox input "false"
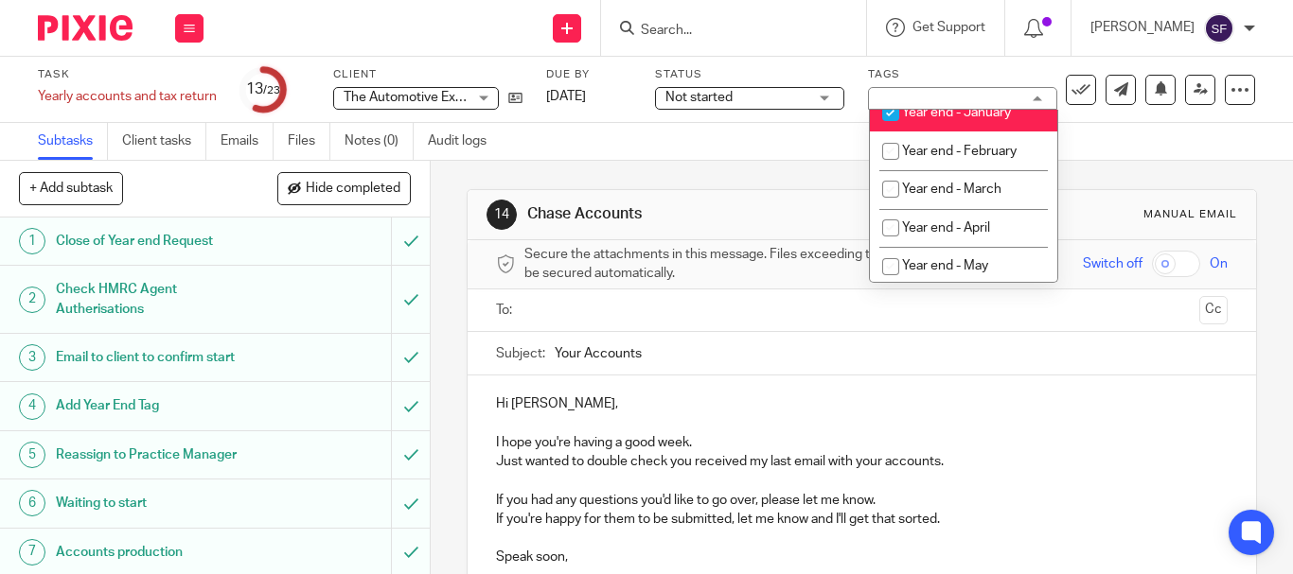
scroll to position [662, 0]
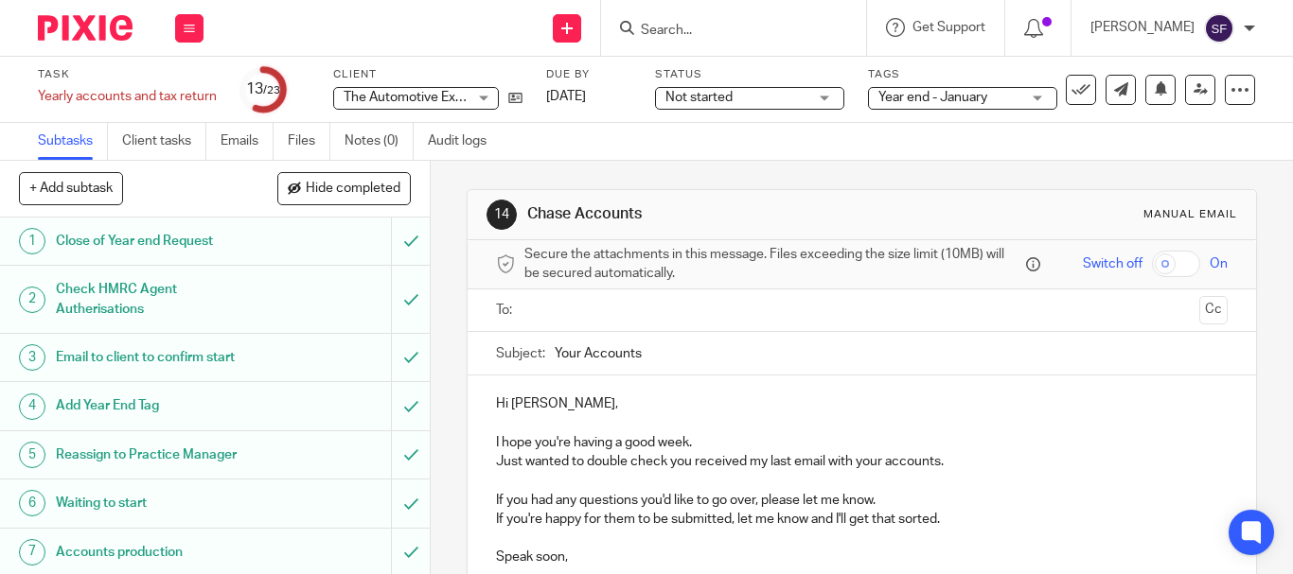
click at [731, 106] on span "Not started" at bounding box center [736, 98] width 142 height 20
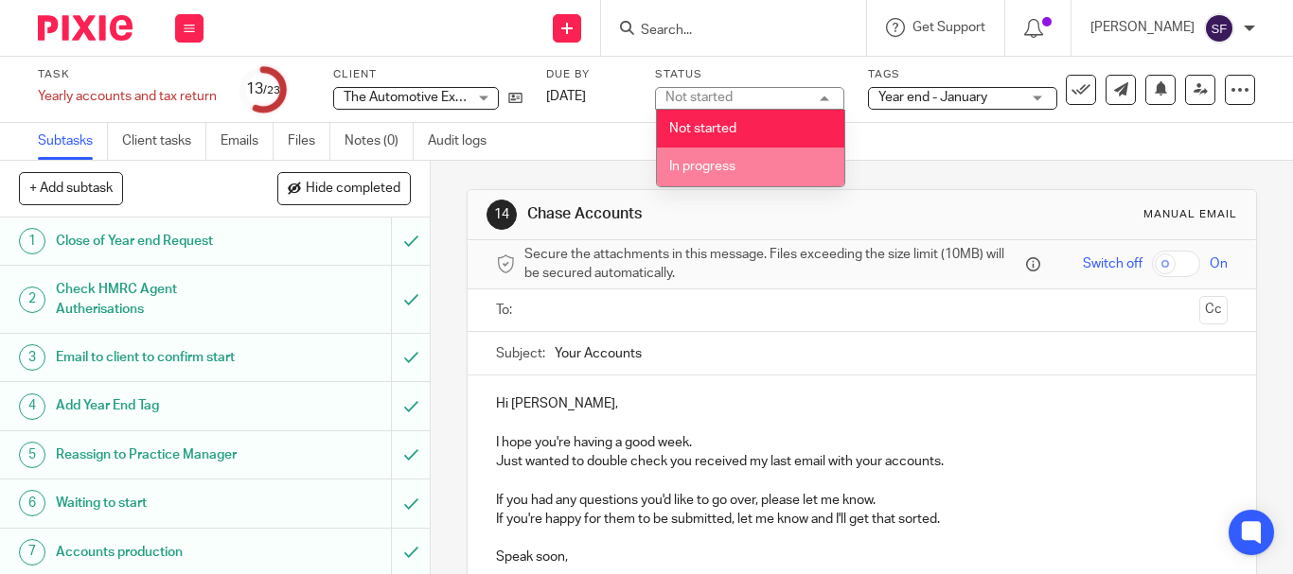
click at [720, 158] on li "In progress" at bounding box center [750, 167] width 187 height 39
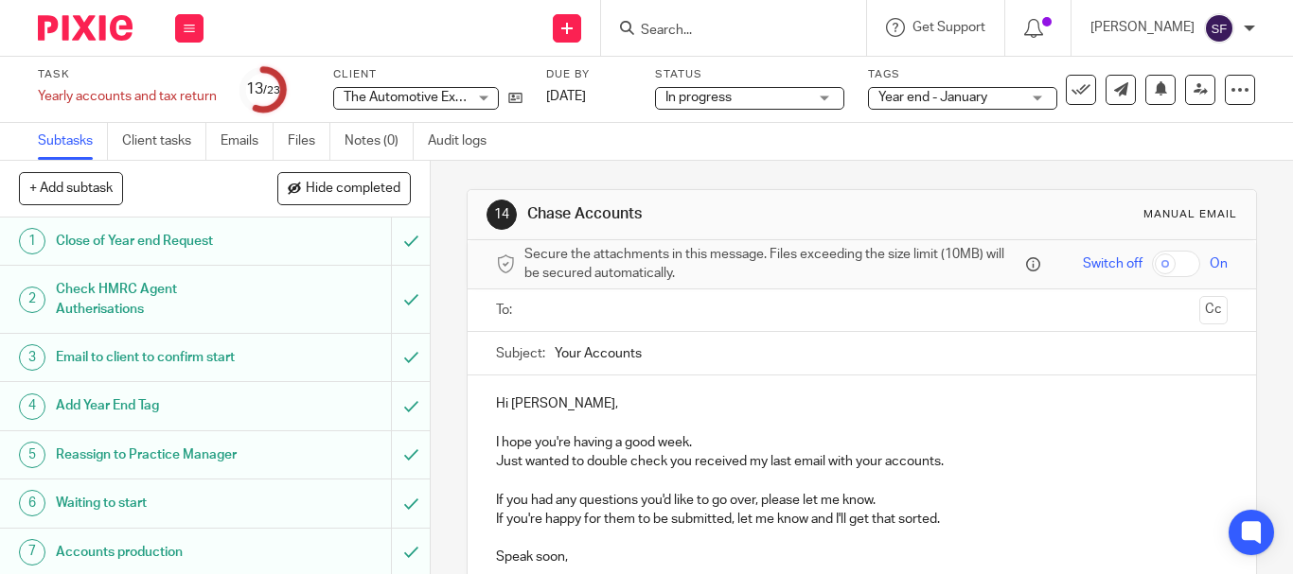
click at [658, 146] on div "Subtasks Client tasks Emails Files Notes (0) Audit logs" at bounding box center [646, 142] width 1293 height 38
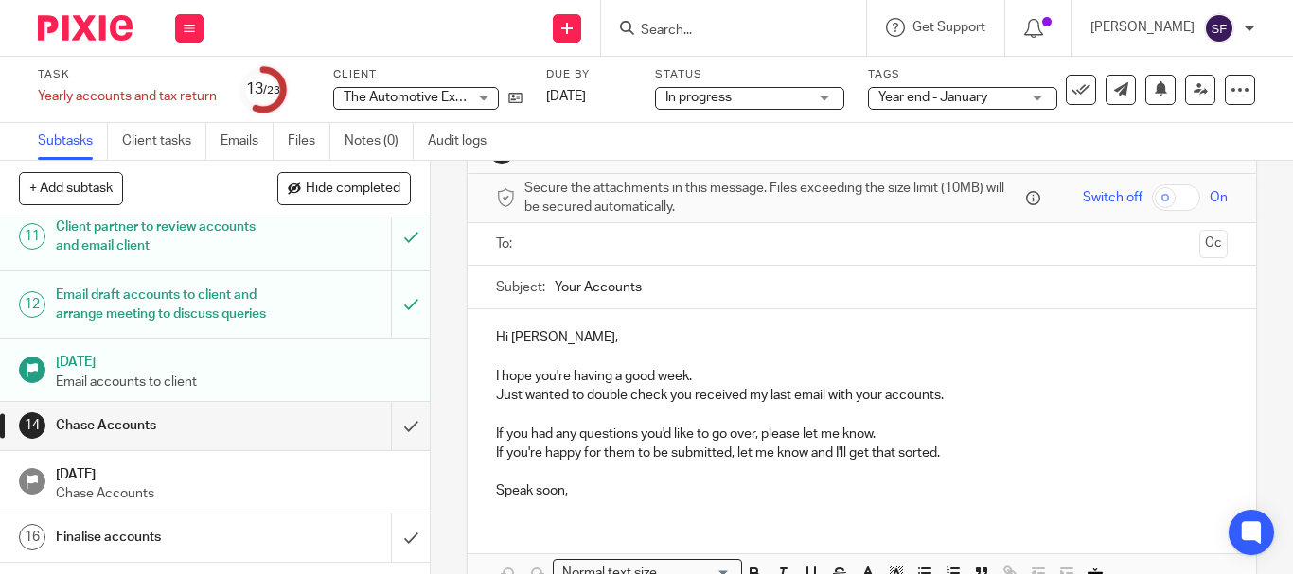
scroll to position [95, 0]
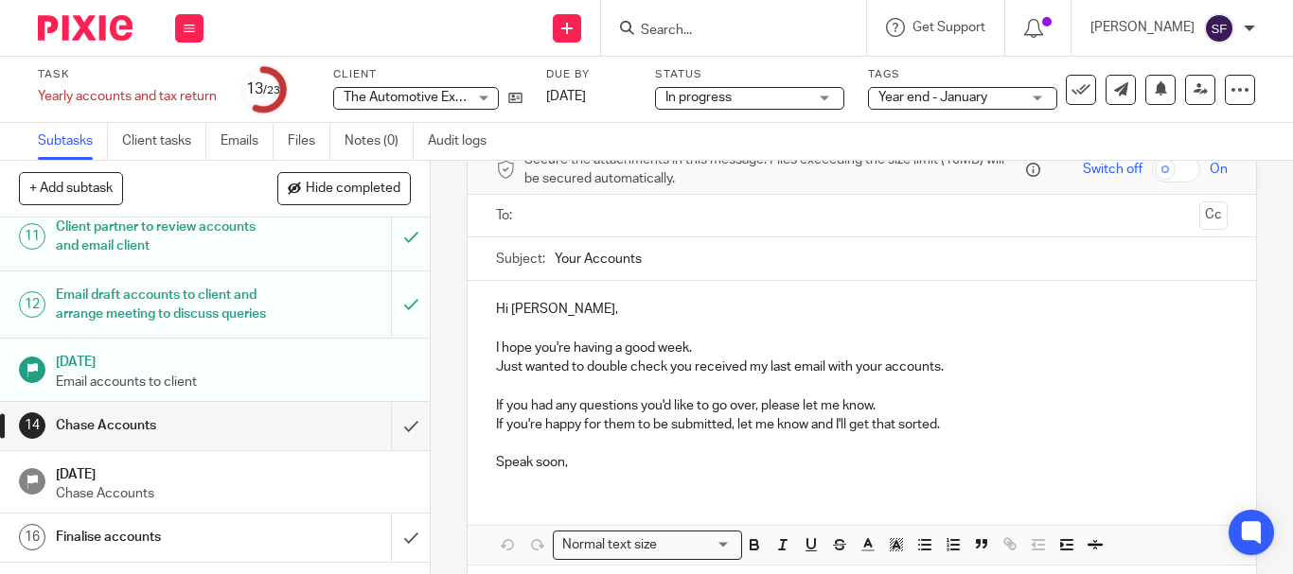
click at [547, 350] on p "I hope you're having a good week." at bounding box center [861, 348] width 731 height 19
drag, startPoint x: 681, startPoint y: 347, endPoint x: 615, endPoint y: 344, distance: 66.3
click at [615, 344] on p "I hope you're having a good week." at bounding box center [861, 348] width 731 height 19
click at [607, 345] on p "I hope you're having a good week." at bounding box center [861, 348] width 731 height 19
click at [648, 349] on p "I hope you had a good week." at bounding box center [861, 348] width 731 height 19
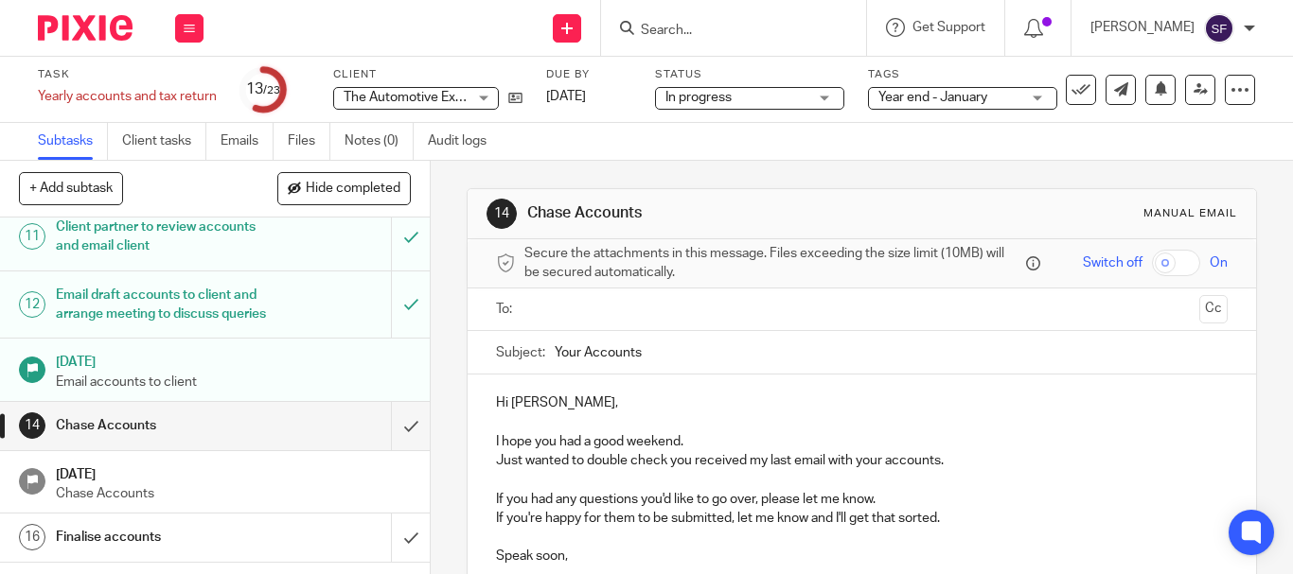
scroll to position [0, 0]
click at [647, 307] on input "text" at bounding box center [861, 311] width 660 height 22
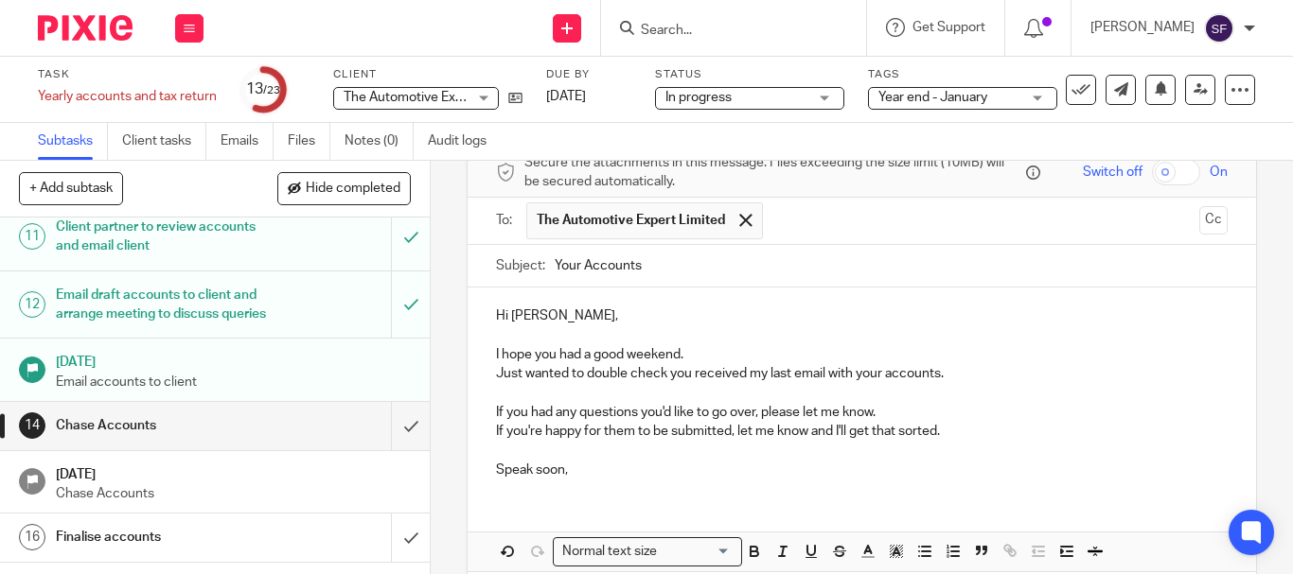
scroll to position [181, 0]
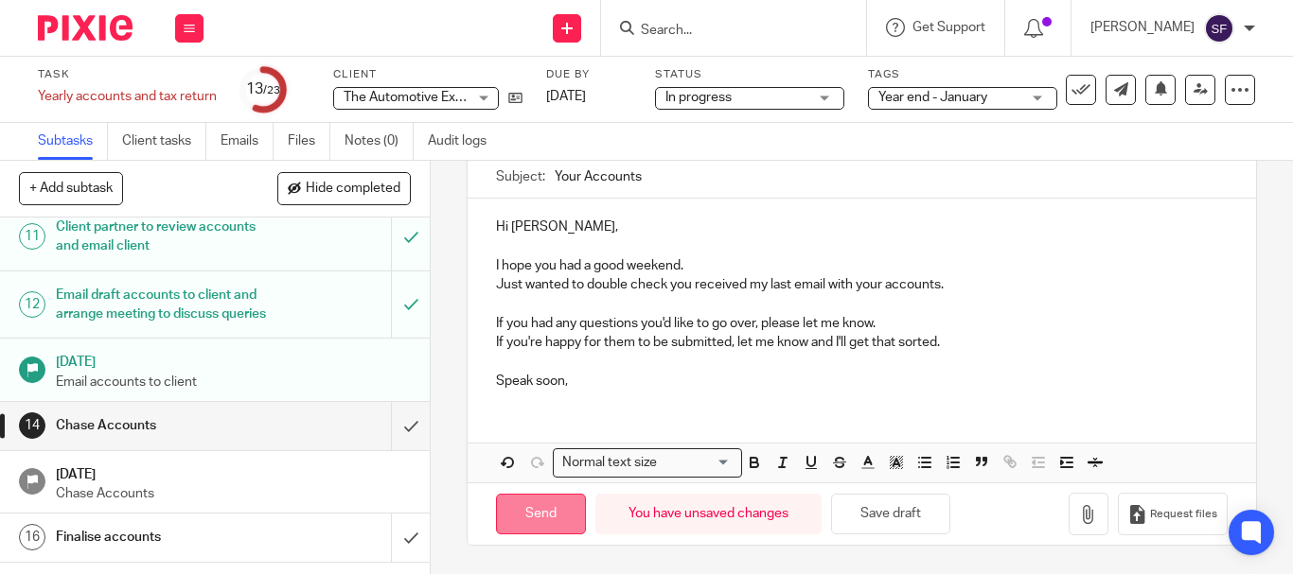
click at [563, 516] on input "Send" at bounding box center [541, 514] width 90 height 41
type input "Sent"
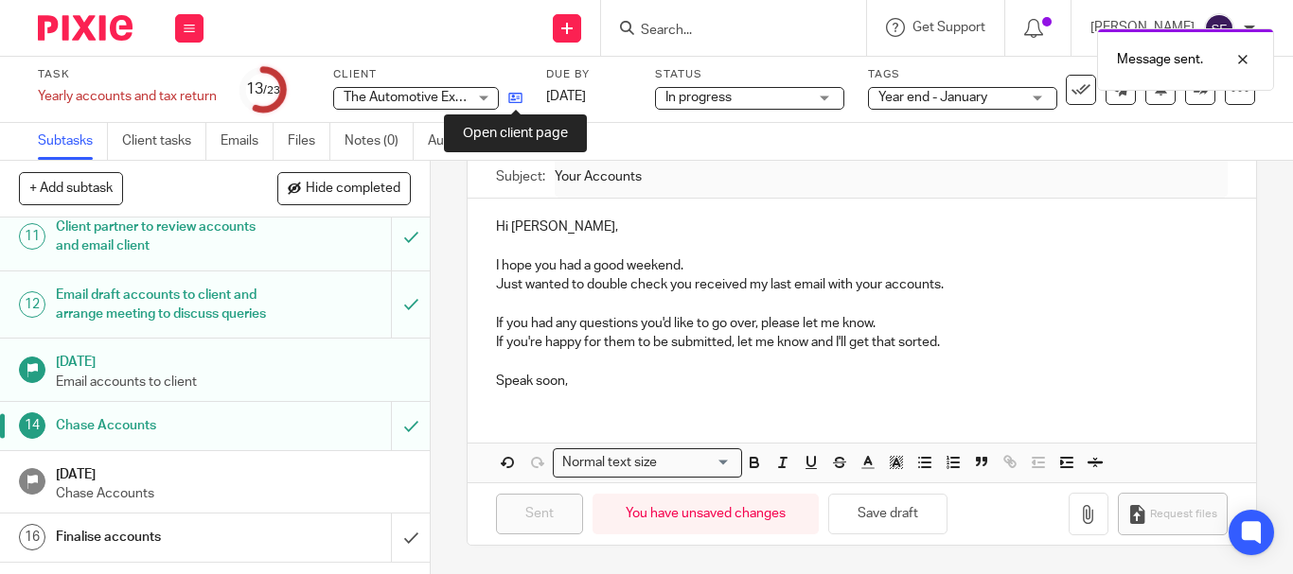
click at [519, 99] on icon at bounding box center [515, 98] width 14 height 14
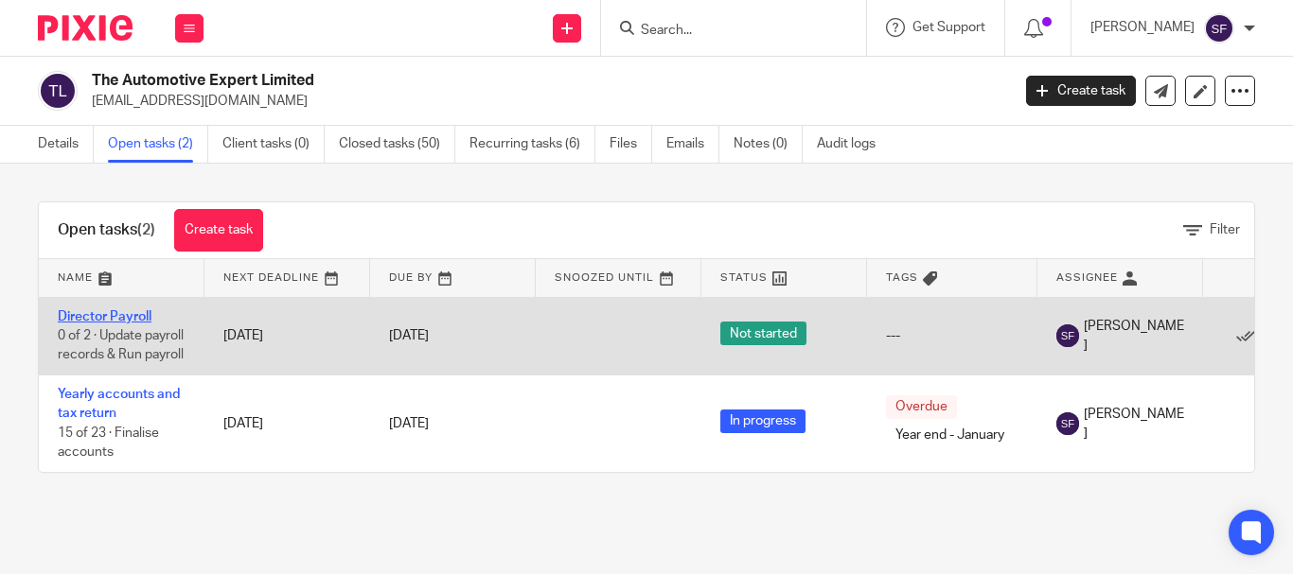
click at [99, 313] on link "Director Payroll" at bounding box center [105, 316] width 94 height 13
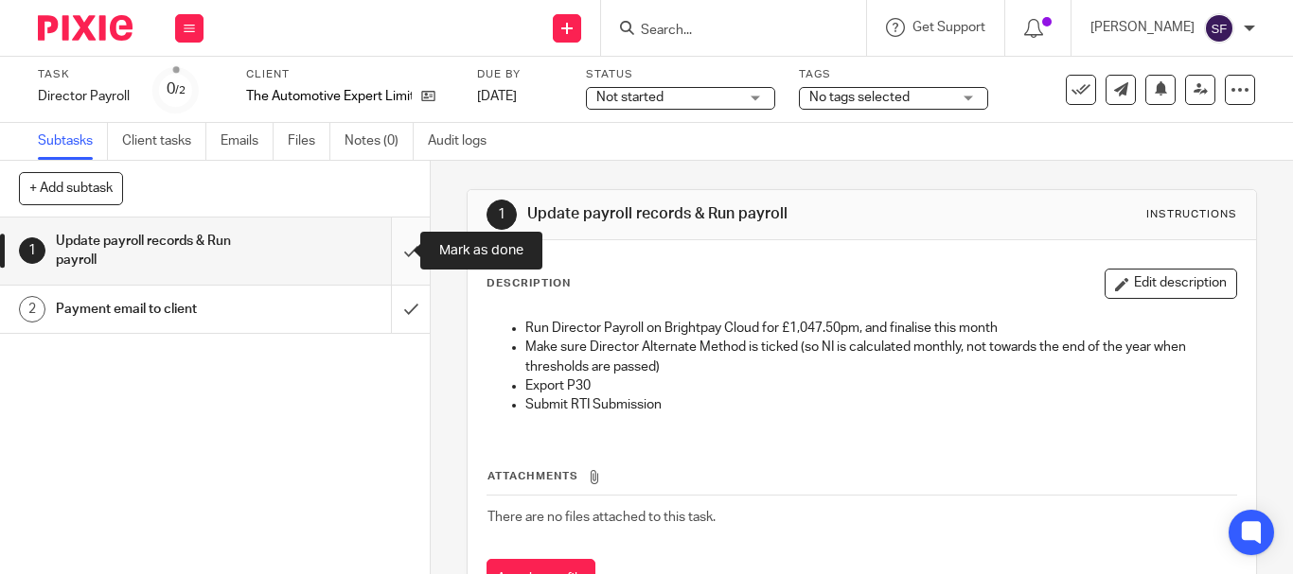
click at [382, 247] on input "submit" at bounding box center [215, 251] width 430 height 67
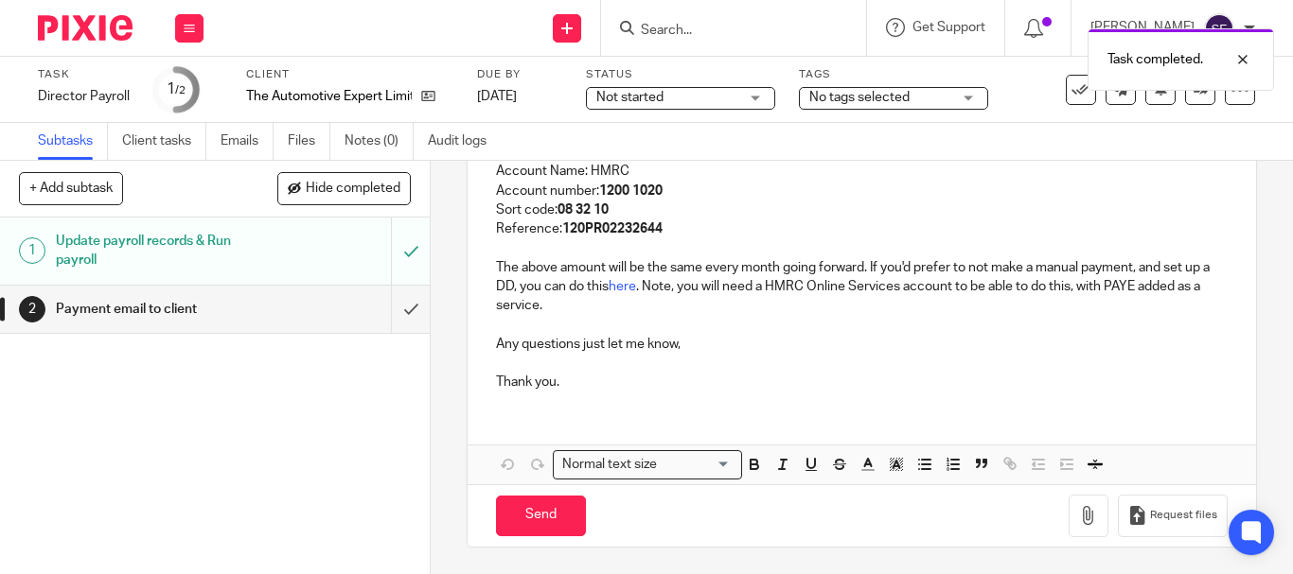
scroll to position [388, 0]
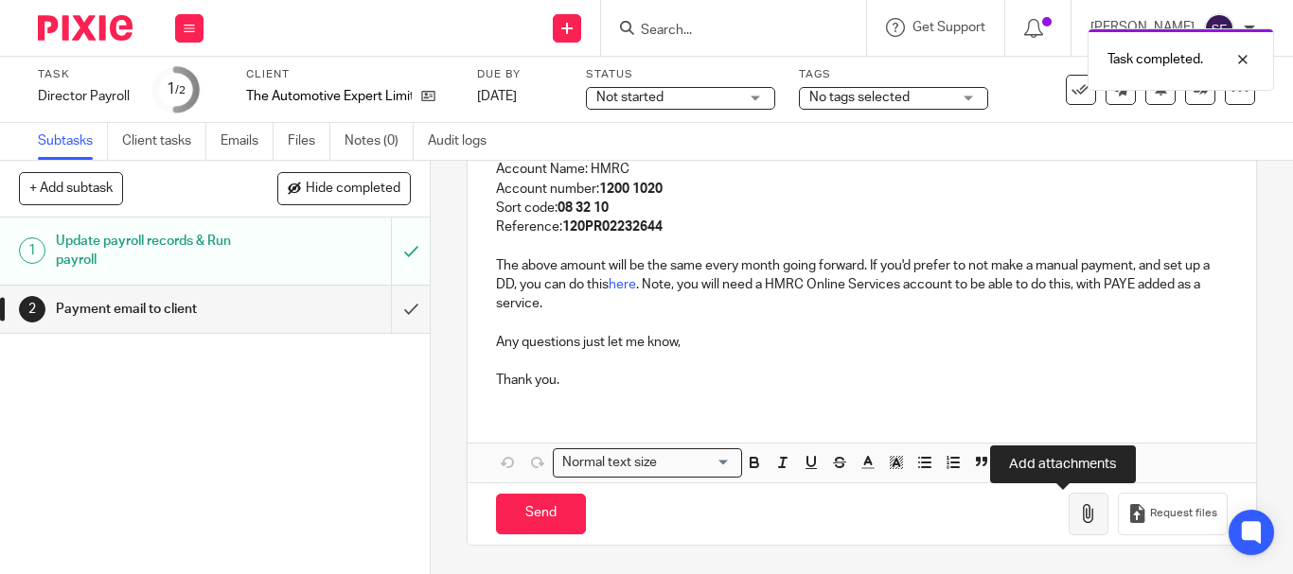
click at [1068, 517] on button "button" at bounding box center [1088, 514] width 40 height 43
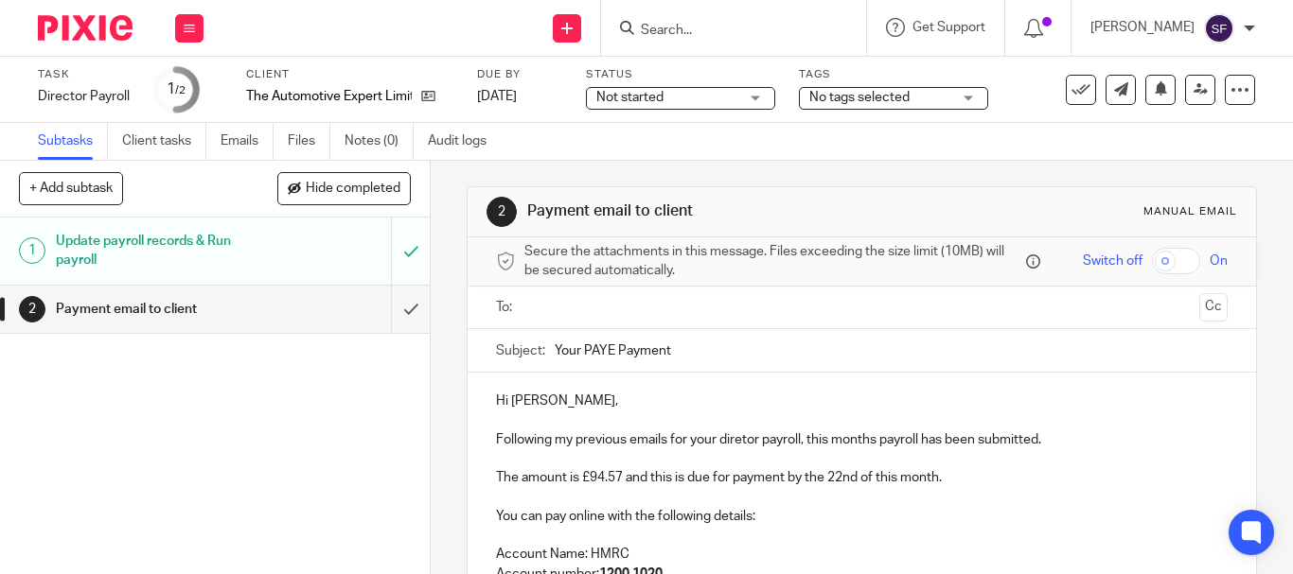
scroll to position [0, 0]
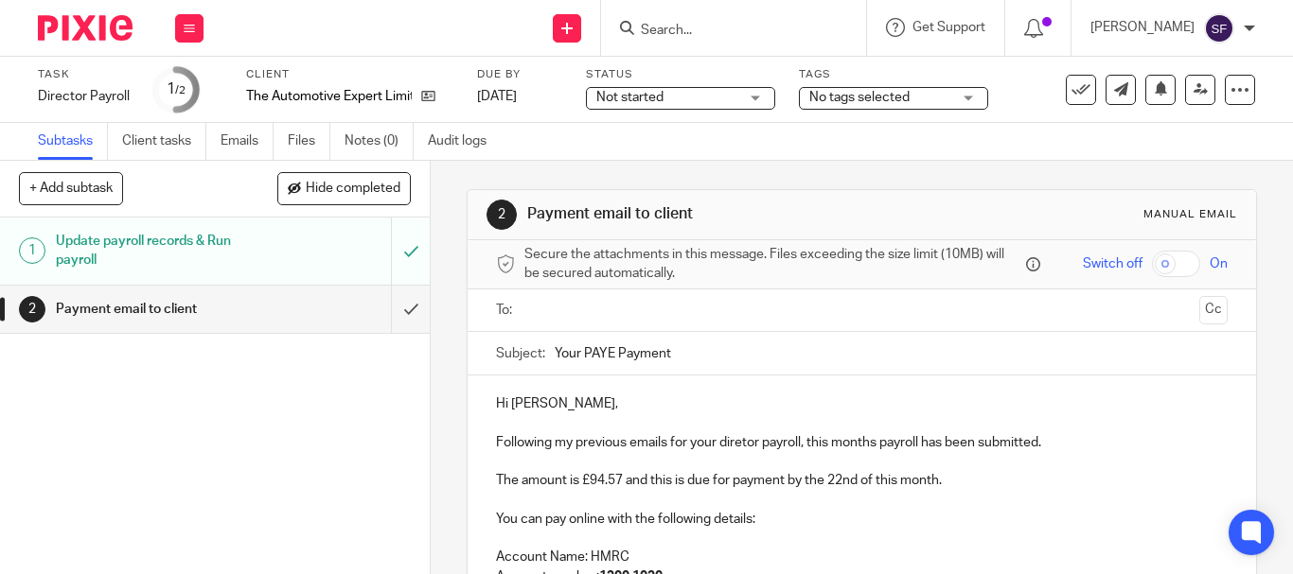
click at [676, 304] on input "text" at bounding box center [861, 311] width 660 height 22
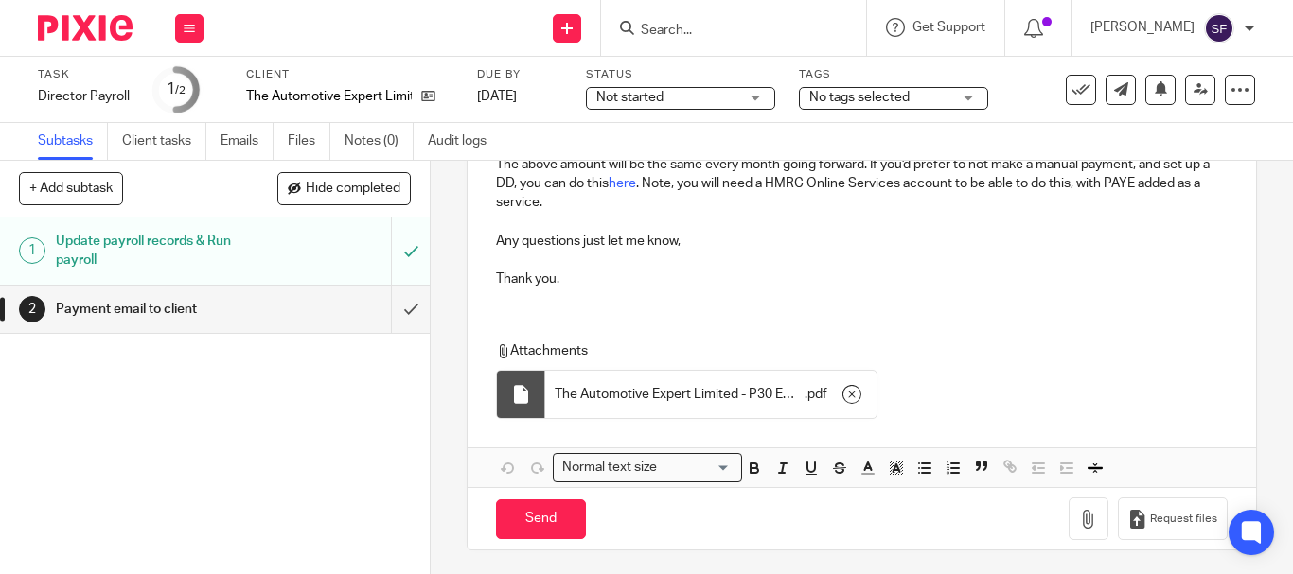
scroll to position [499, 0]
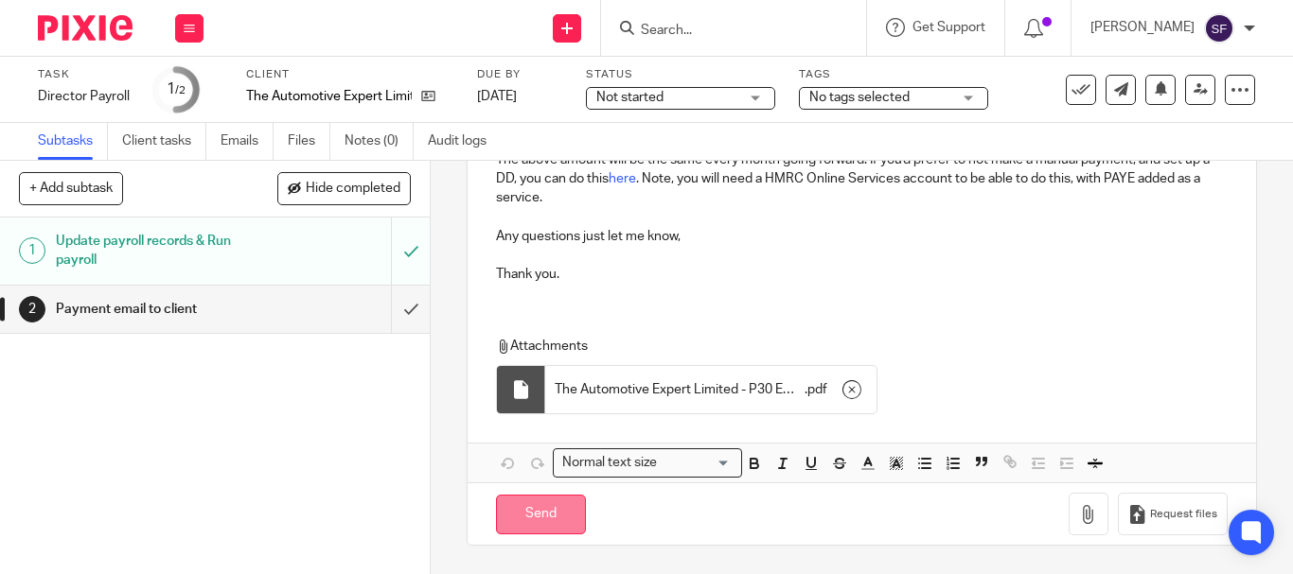
click at [561, 517] on input "Send" at bounding box center [541, 515] width 90 height 41
type input "Sent"
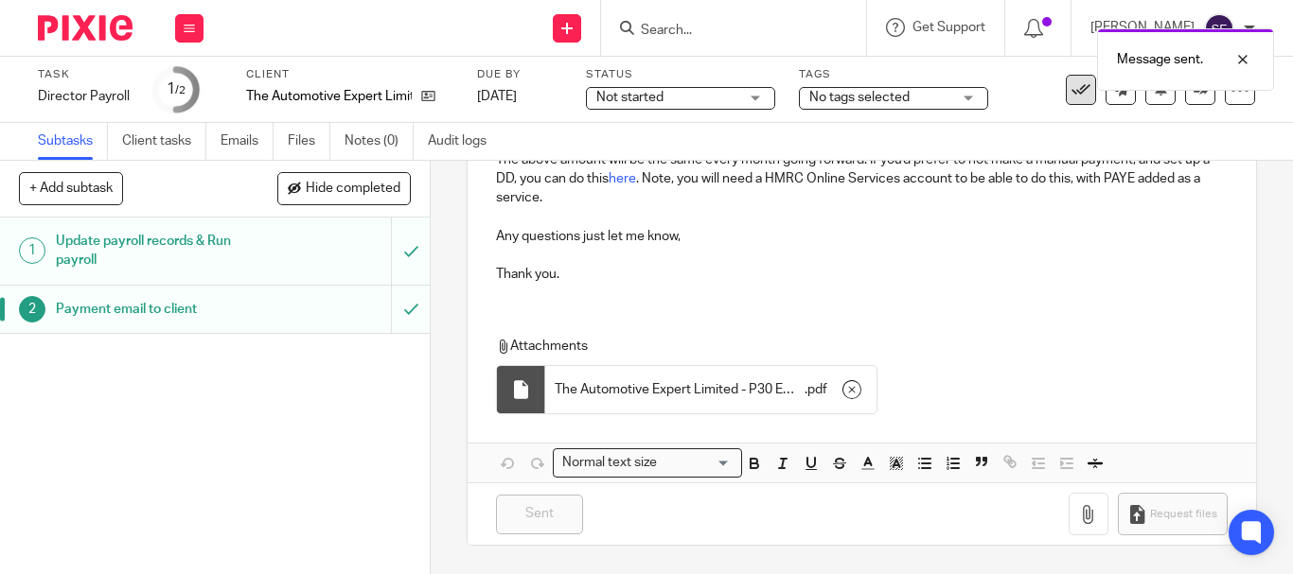
click at [1071, 93] on icon at bounding box center [1080, 89] width 19 height 19
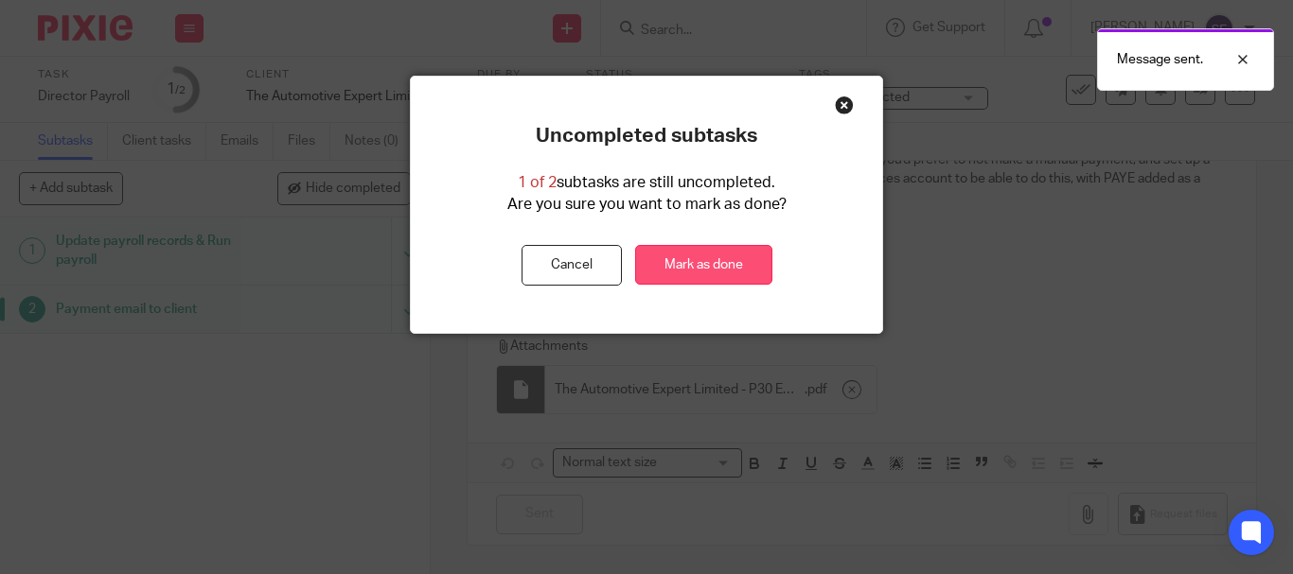
click at [740, 276] on link "Mark as done" at bounding box center [703, 265] width 137 height 41
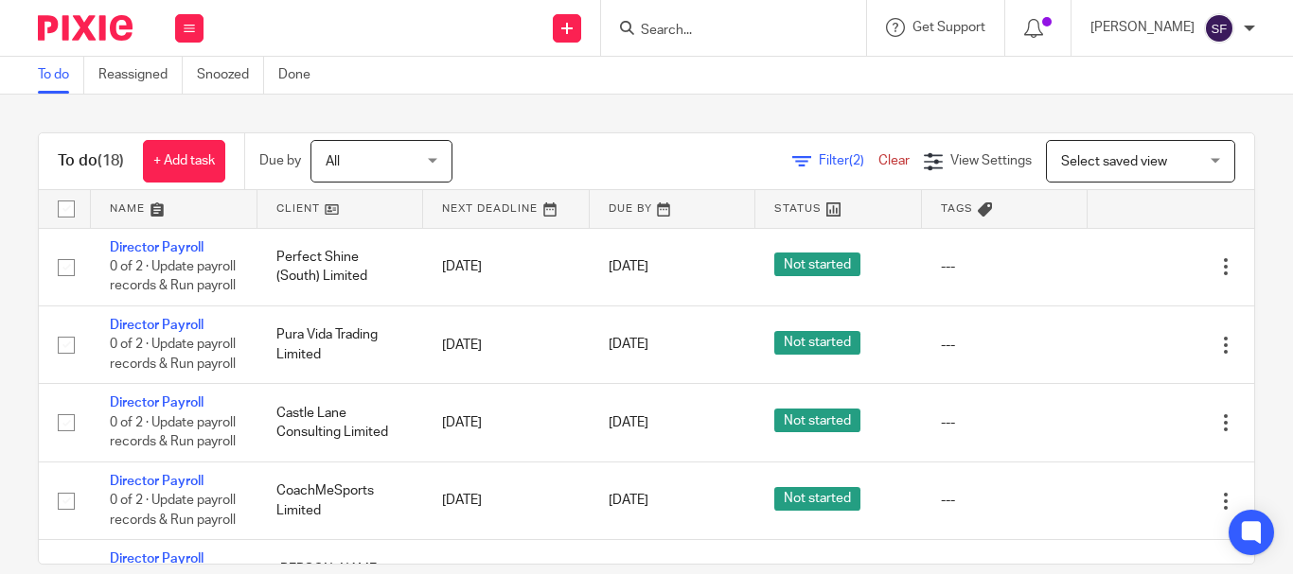
click at [744, 33] on input "Search" at bounding box center [724, 31] width 170 height 17
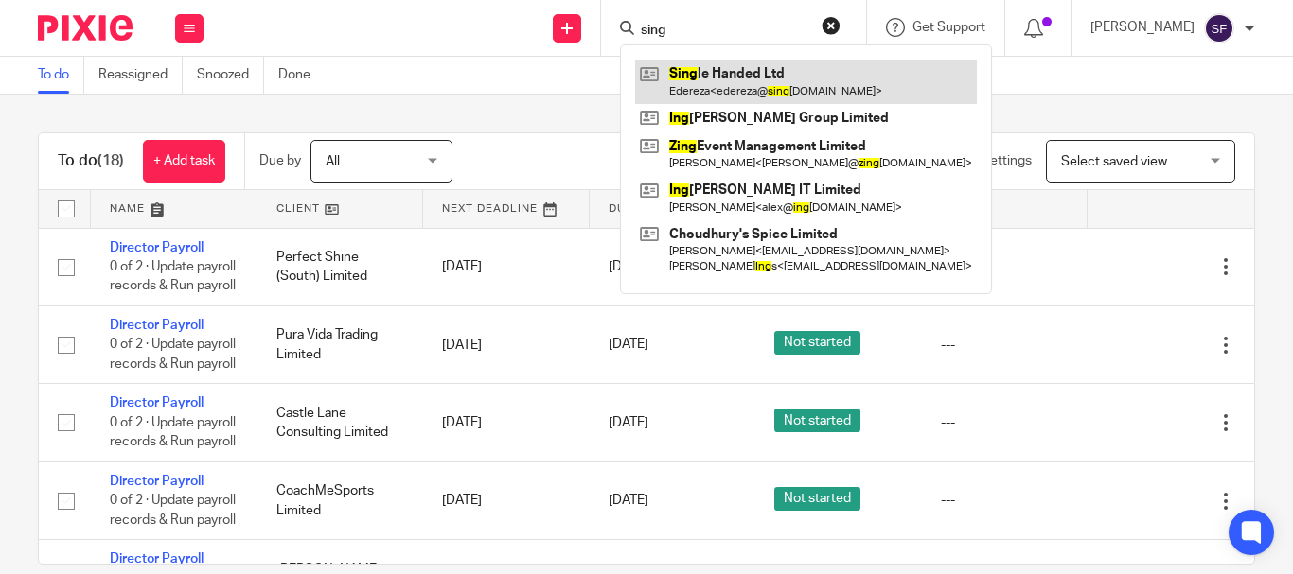
type input "sing"
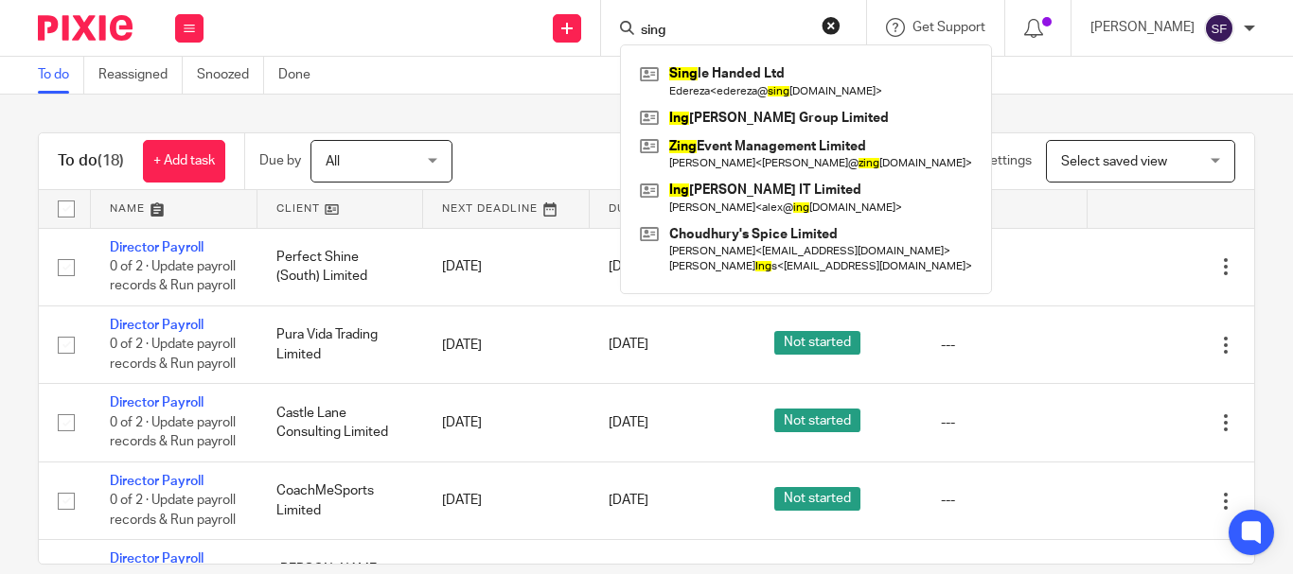
drag, startPoint x: 731, startPoint y: 32, endPoint x: 647, endPoint y: 32, distance: 84.2
click at [648, 32] on div "sing Sing le Handed Ltd Edereza < edereza@ sing lehandedproducts.com > Ing enio…" at bounding box center [733, 28] width 265 height 56
click at [467, 54] on div "Send new email Create task Add client sing Sing le Handed Ltd Edereza < edereza…" at bounding box center [757, 28] width 1070 height 56
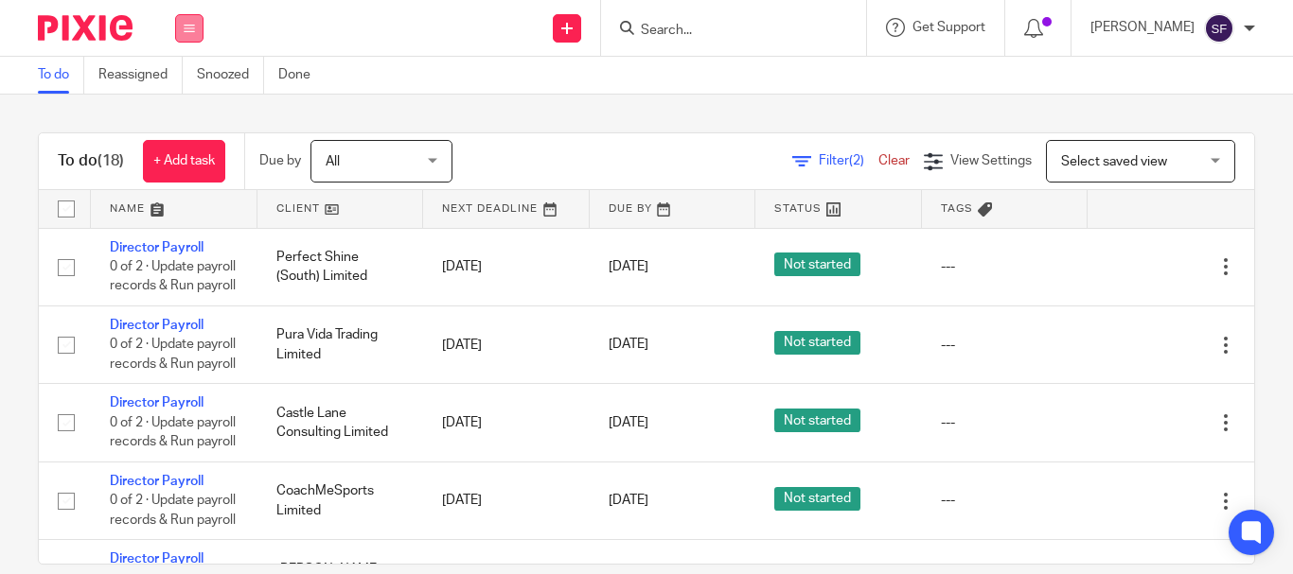
click at [190, 30] on icon at bounding box center [189, 28] width 11 height 11
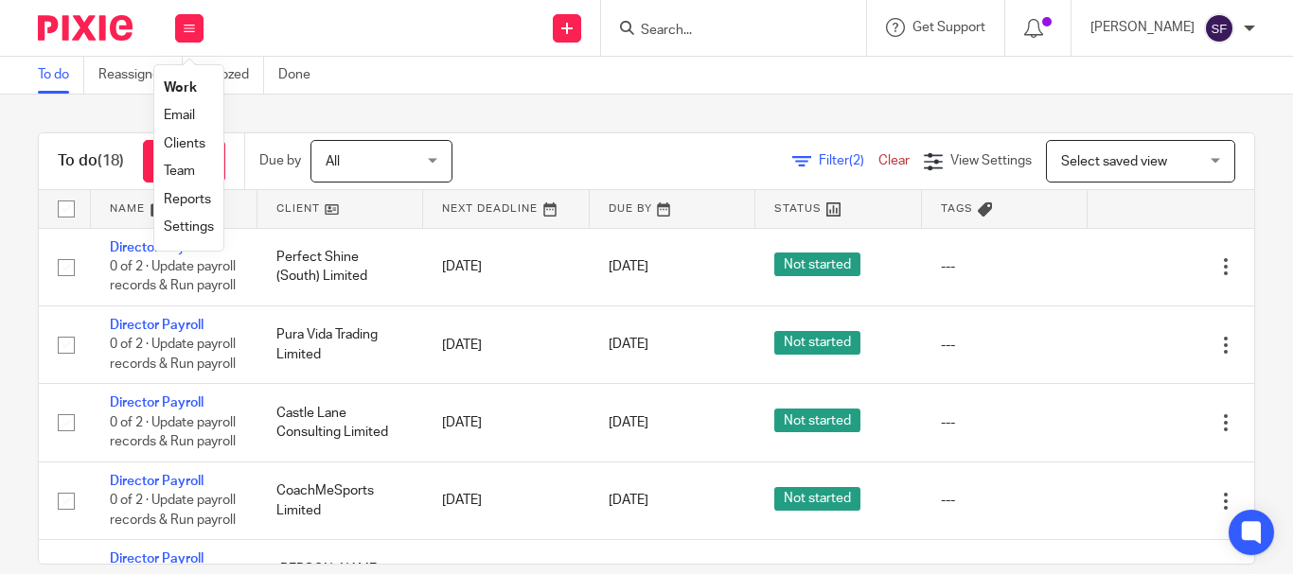
click at [20, 292] on div "To do (18) + Add task Due by All All Today Tomorrow This week Next week This mo…" at bounding box center [646, 335] width 1293 height 480
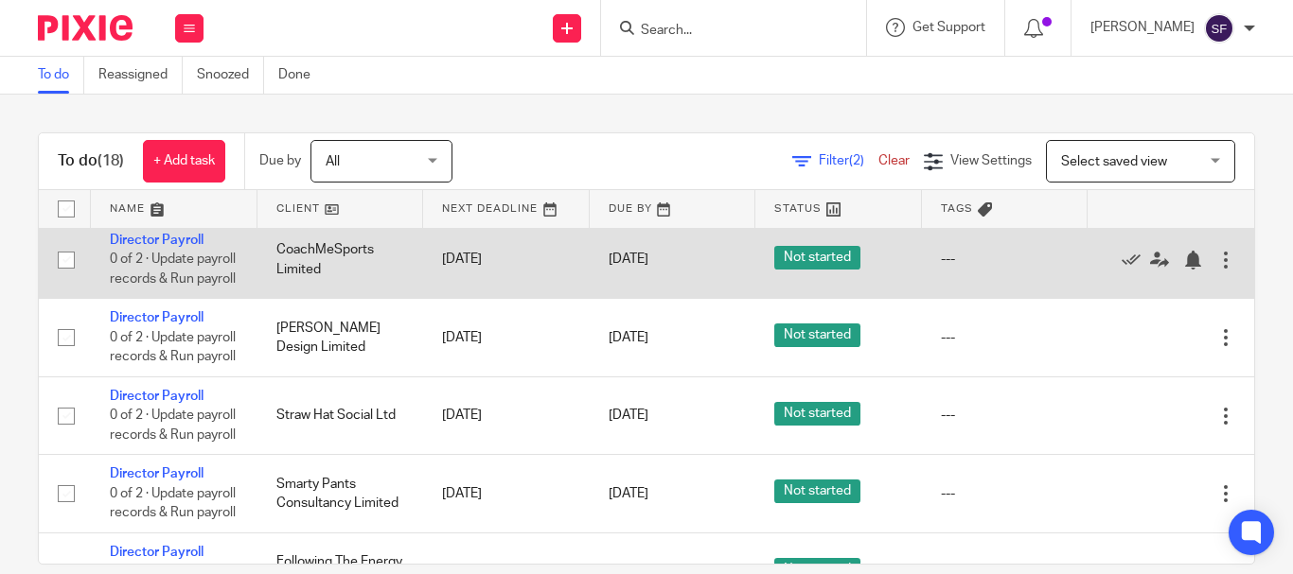
scroll to position [284, 0]
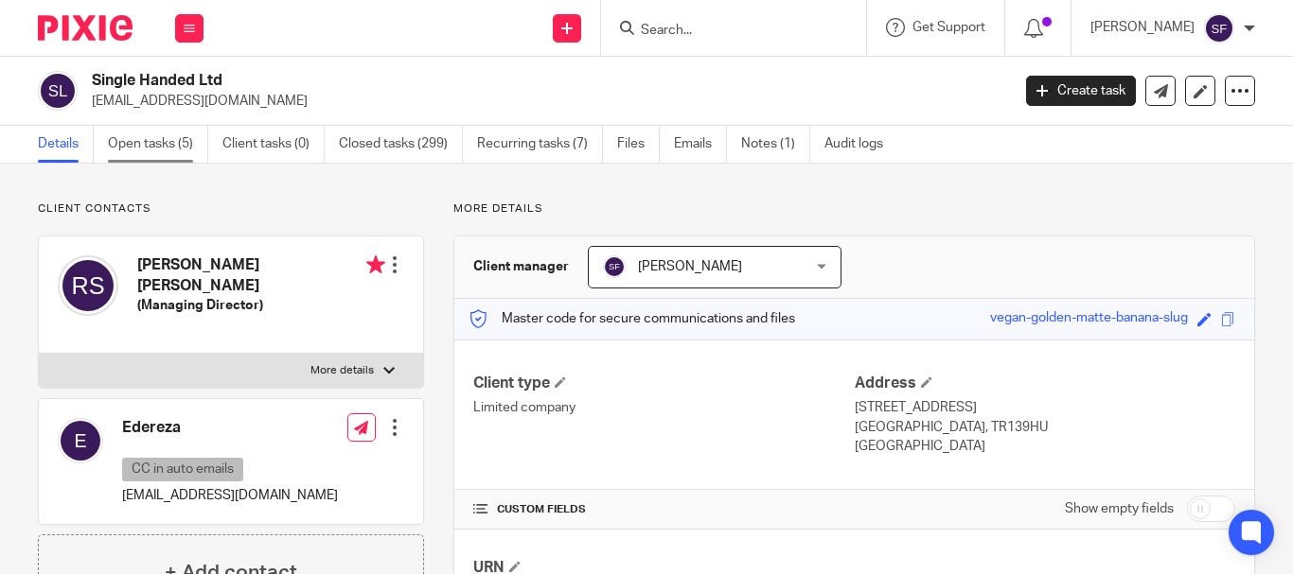
click at [196, 149] on link "Open tasks (5)" at bounding box center [158, 144] width 100 height 37
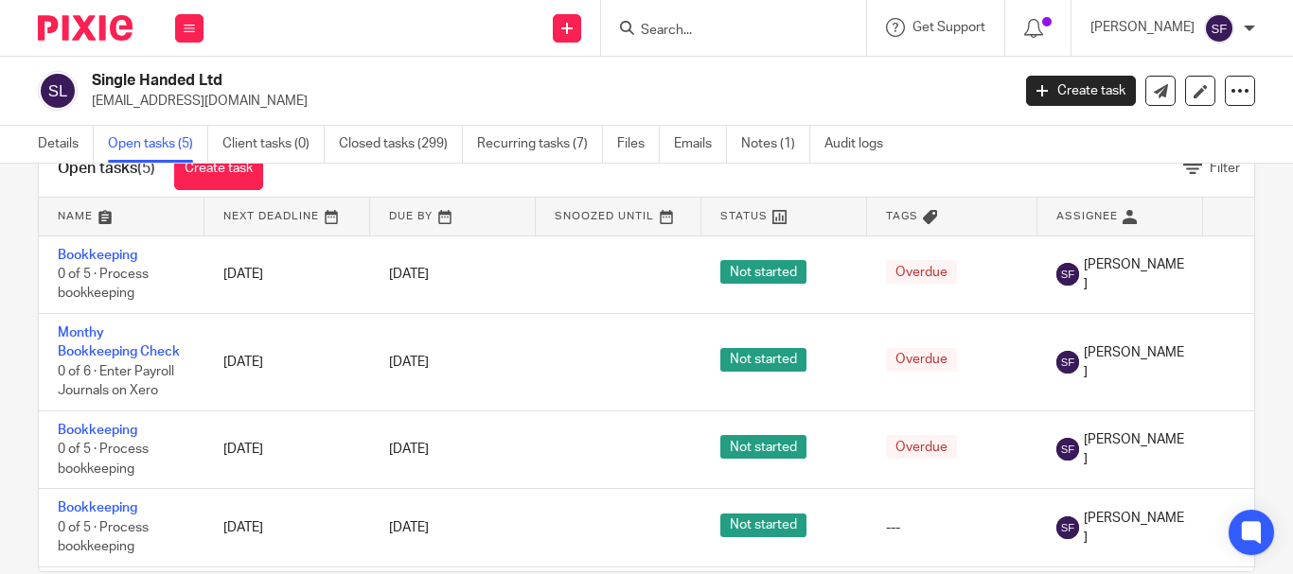
scroll to position [95, 0]
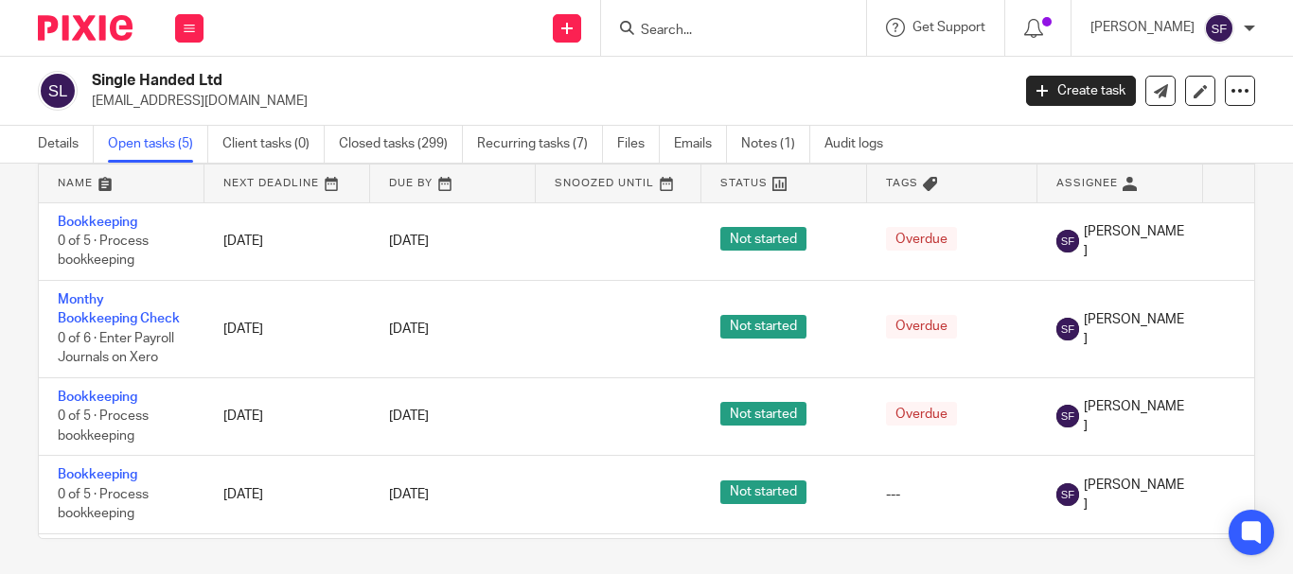
drag, startPoint x: 1010, startPoint y: 538, endPoint x: 1161, endPoint y: 531, distance: 151.6
click at [1161, 531] on div "Open tasks (5) Create task Filter Name Next Deadline Due By Snoozed Until Statu…" at bounding box center [646, 323] width 1217 height 432
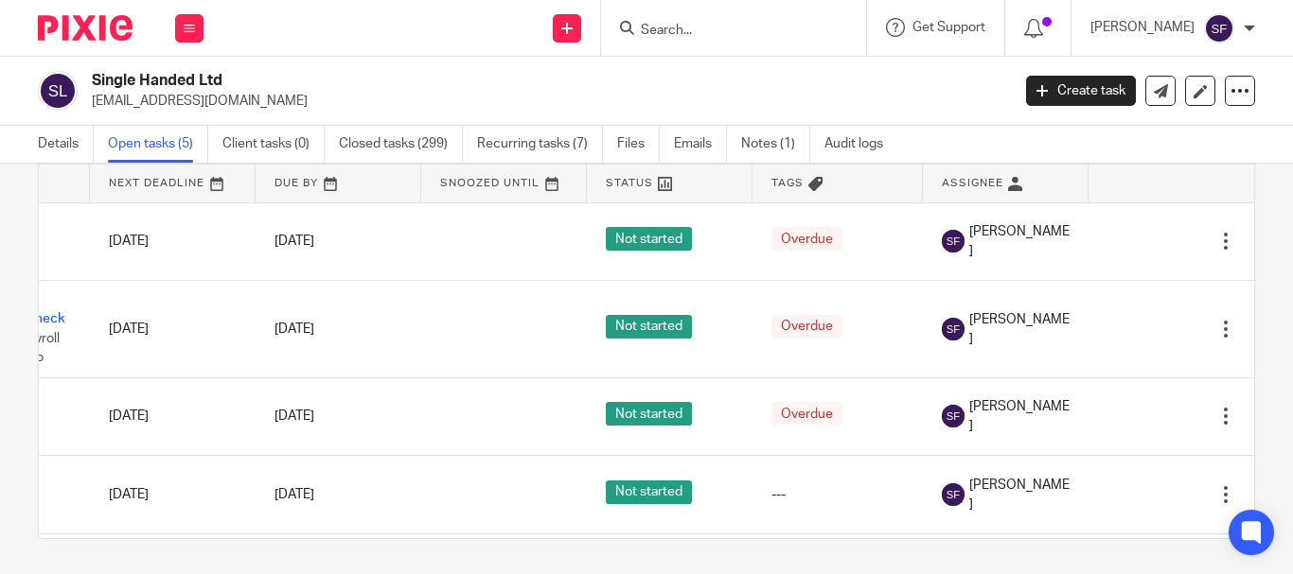
scroll to position [0, 159]
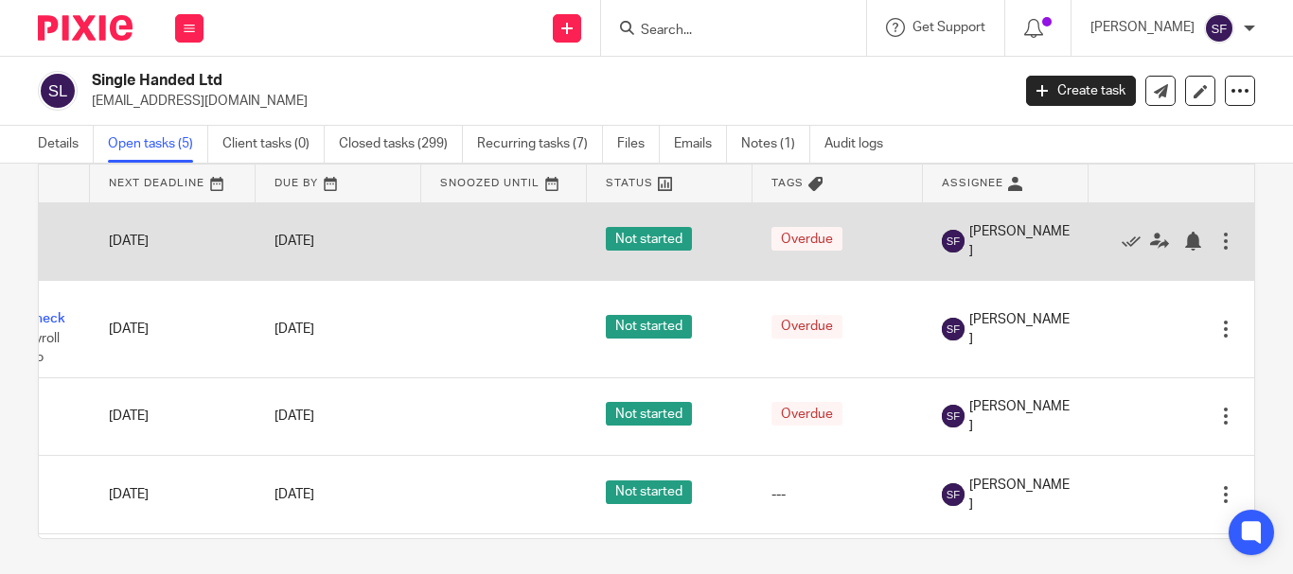
click at [1107, 252] on div "Edit task Delete" at bounding box center [1171, 241] width 128 height 47
click at [1121, 240] on icon at bounding box center [1130, 241] width 19 height 19
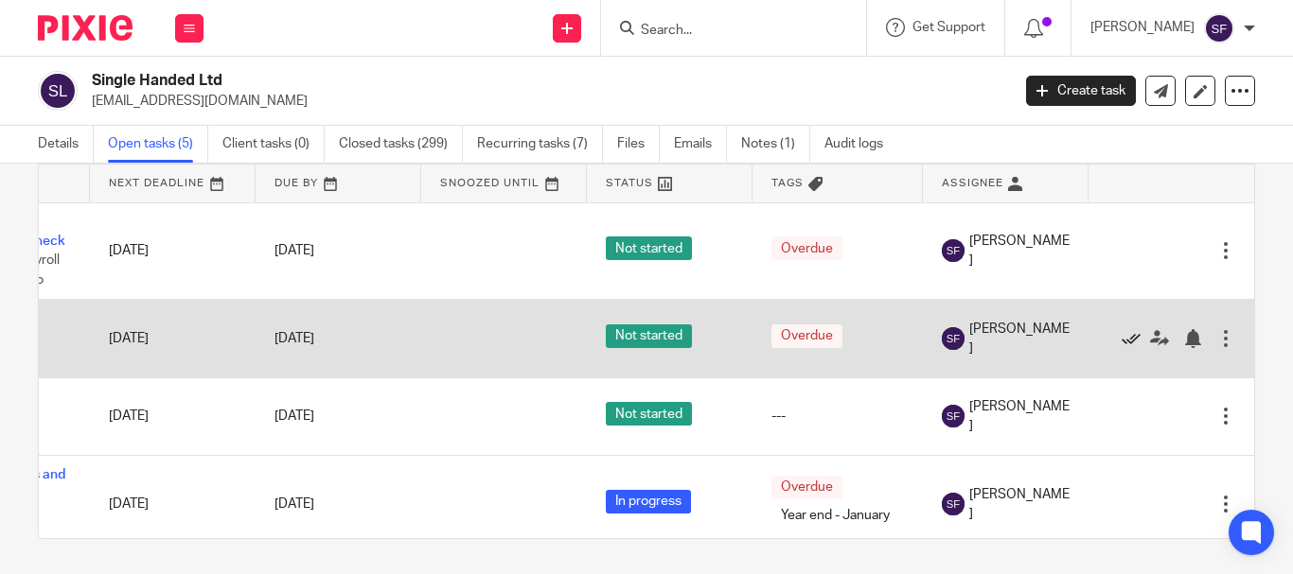
click at [1121, 343] on icon at bounding box center [1130, 338] width 19 height 19
click at [1121, 341] on icon at bounding box center [1130, 338] width 19 height 19
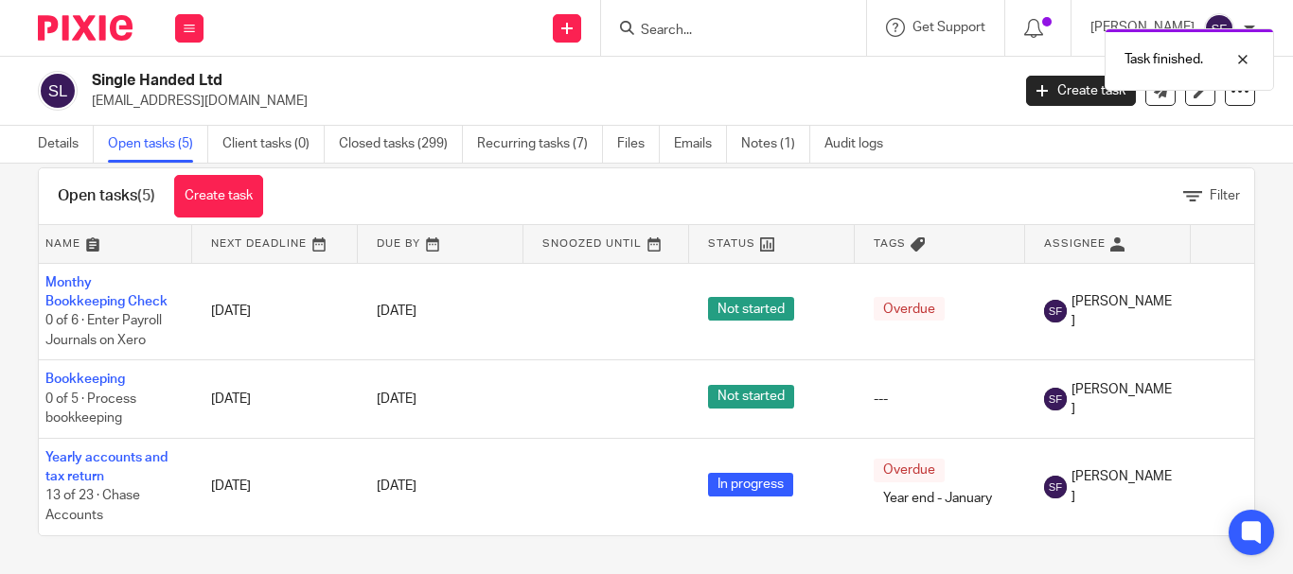
scroll to position [0, 0]
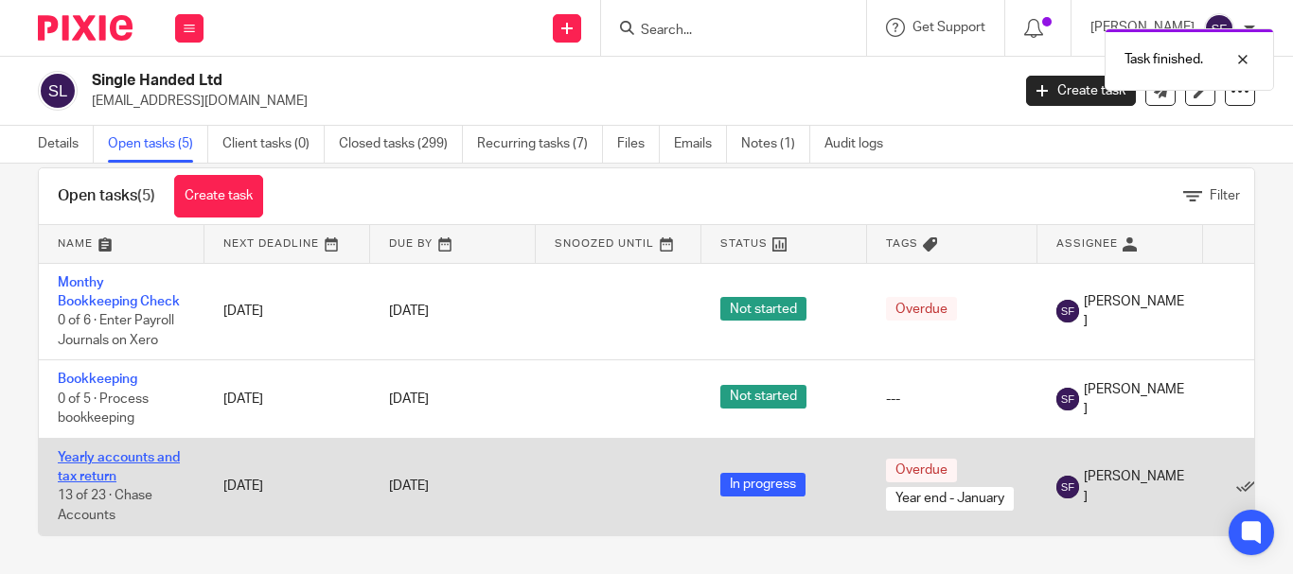
click at [145, 451] on link "Yearly accounts and tax return" at bounding box center [119, 467] width 122 height 32
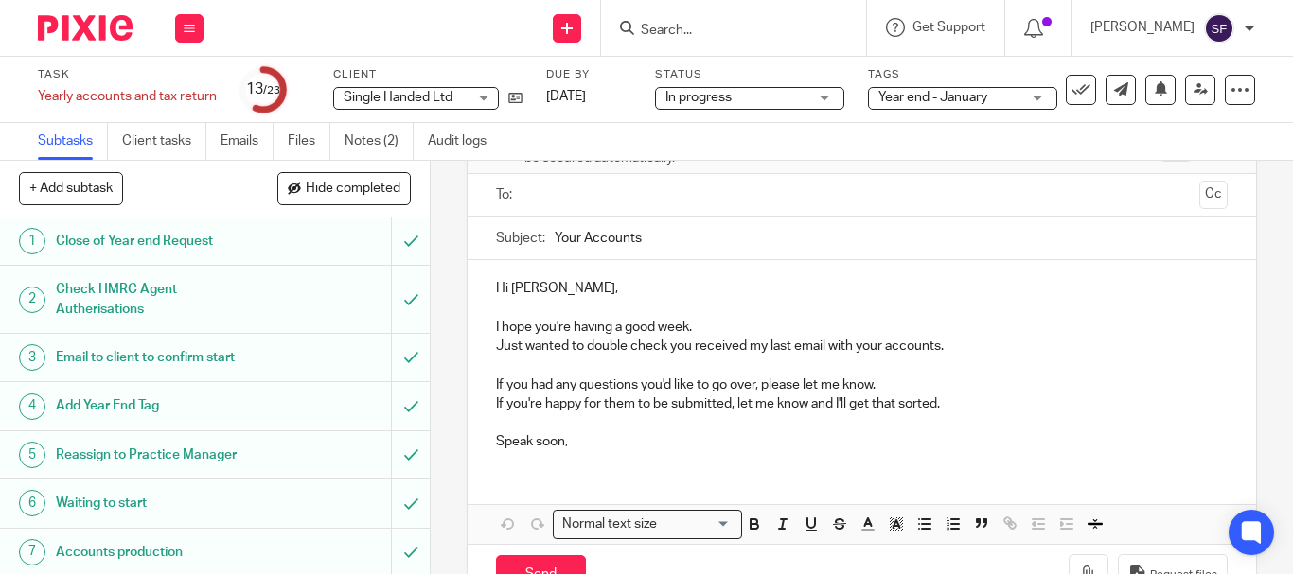
scroll to position [82, 0]
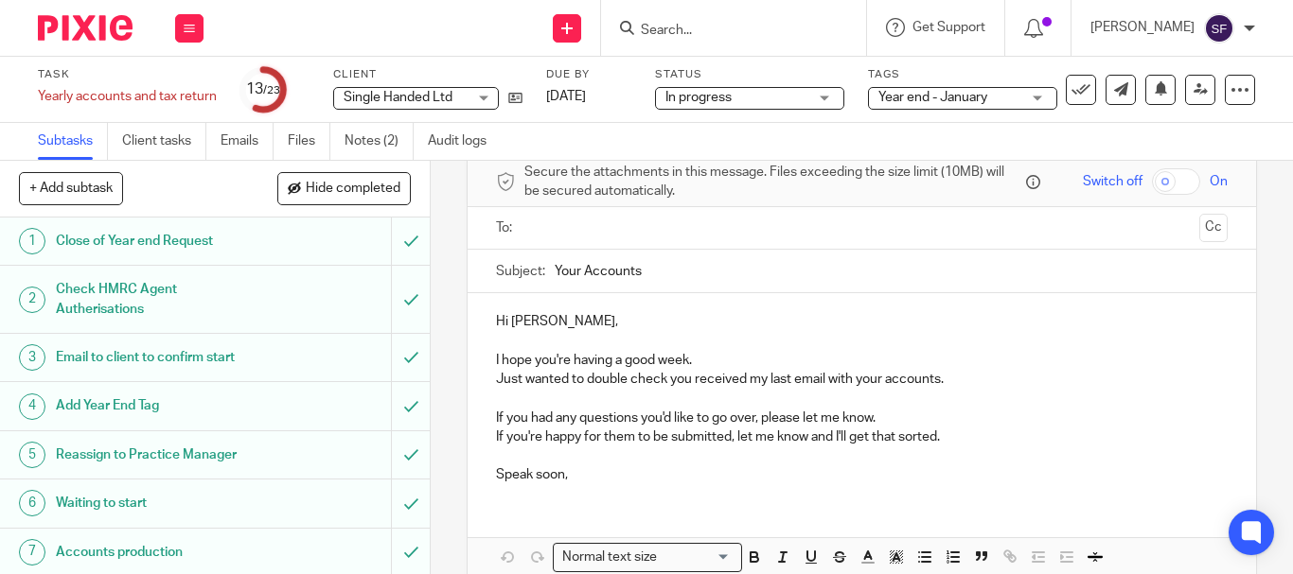
click at [936, 436] on p "If you're happy for them to be submitted, let me know and I'll get that sorted." at bounding box center [861, 437] width 731 height 19
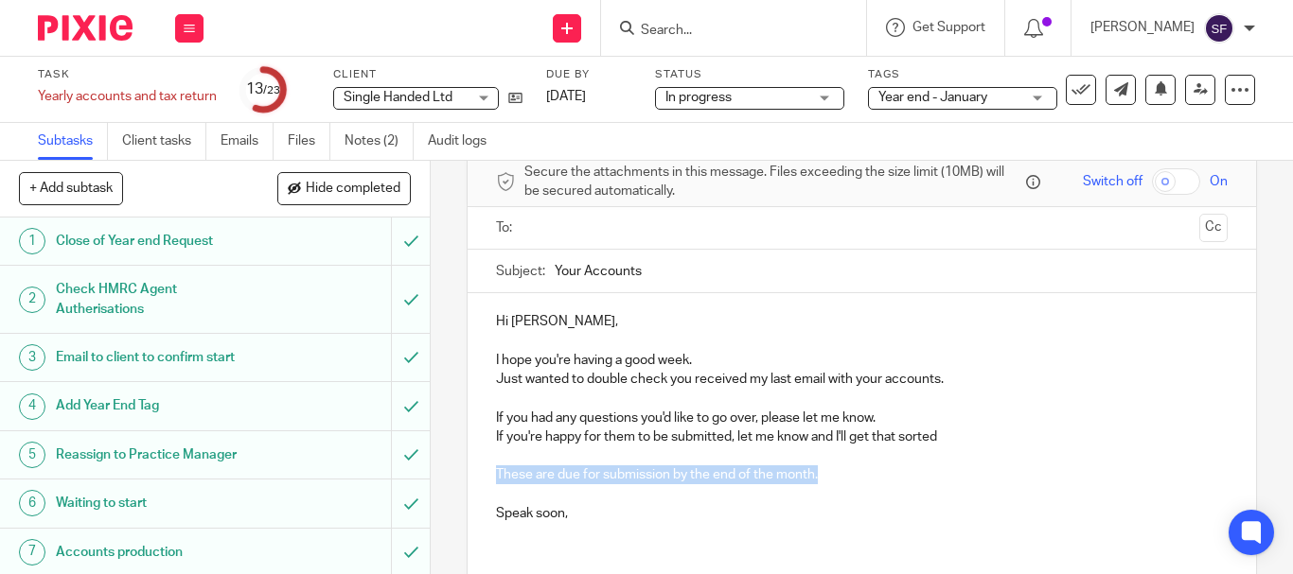
drag, startPoint x: 798, startPoint y: 473, endPoint x: 472, endPoint y: 473, distance: 325.5
click at [472, 473] on div "Hi Robert, I hope you're having a good week. Just wanted to double check you re…" at bounding box center [861, 415] width 788 height 244
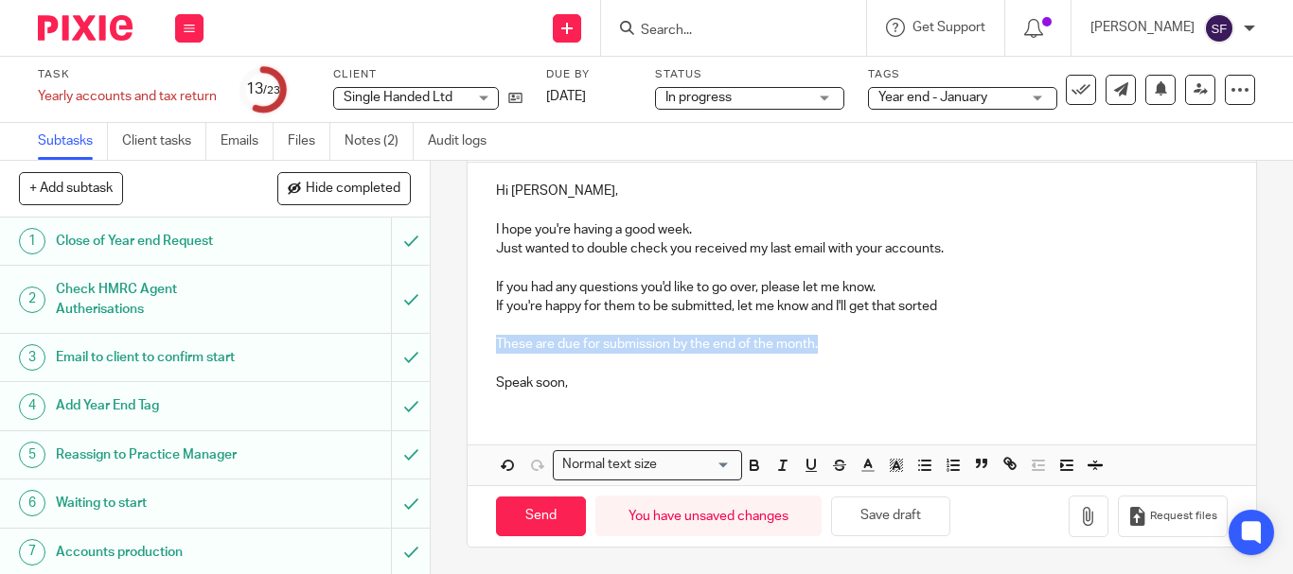
scroll to position [215, 0]
click at [759, 453] on button "button" at bounding box center [754, 463] width 24 height 24
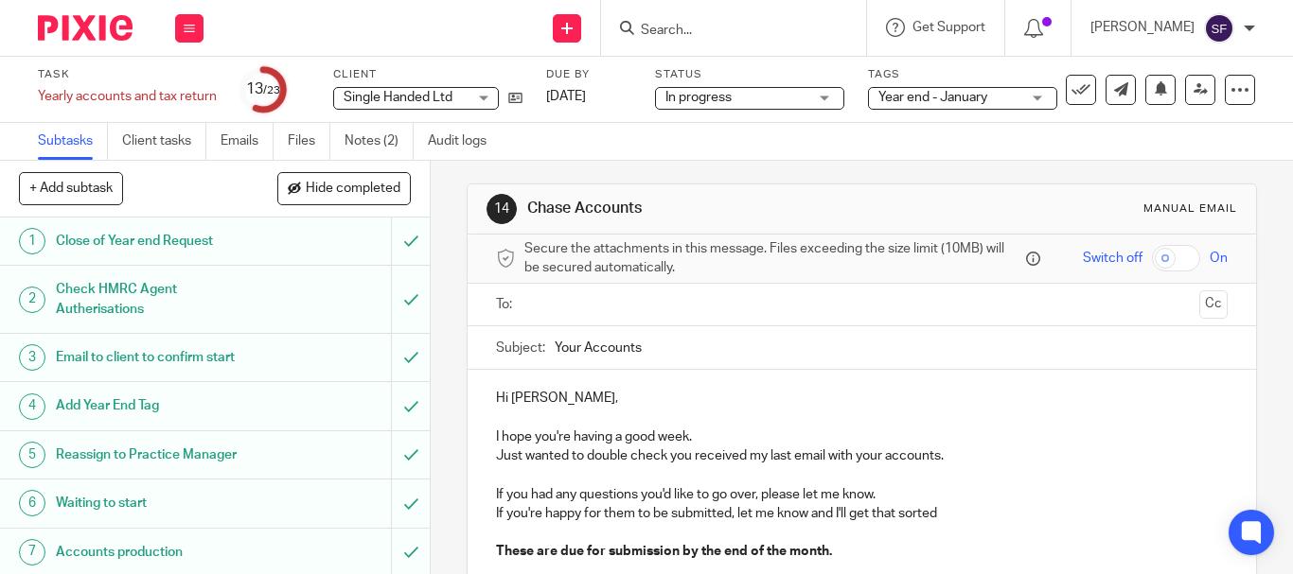
scroll to position [0, 0]
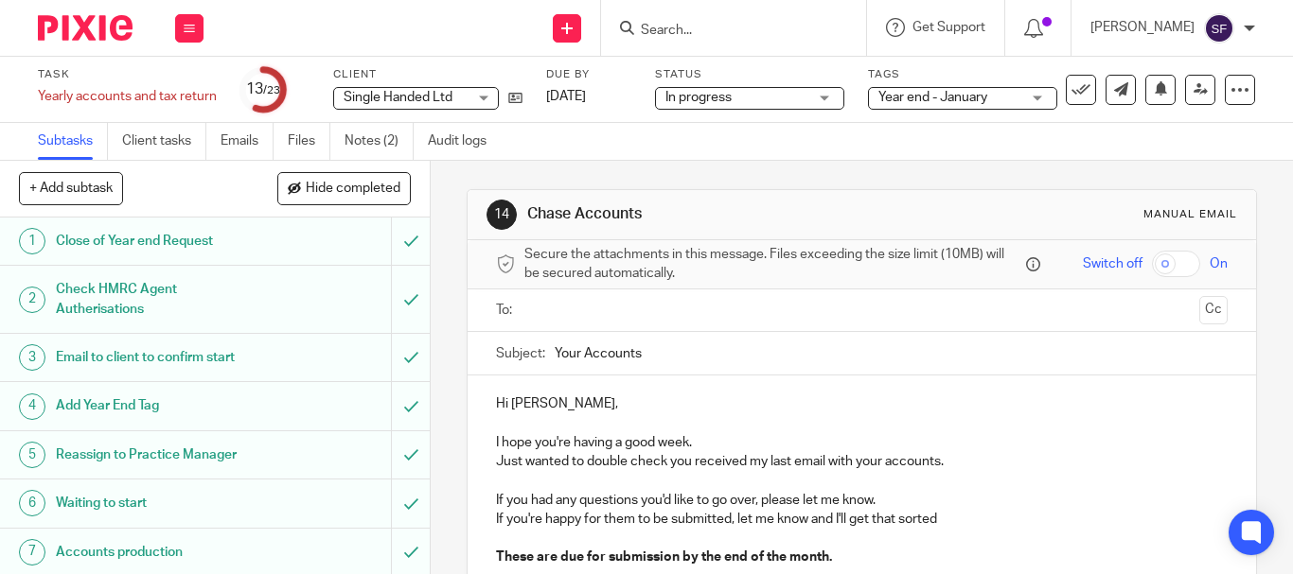
click at [565, 303] on input "text" at bounding box center [861, 311] width 660 height 22
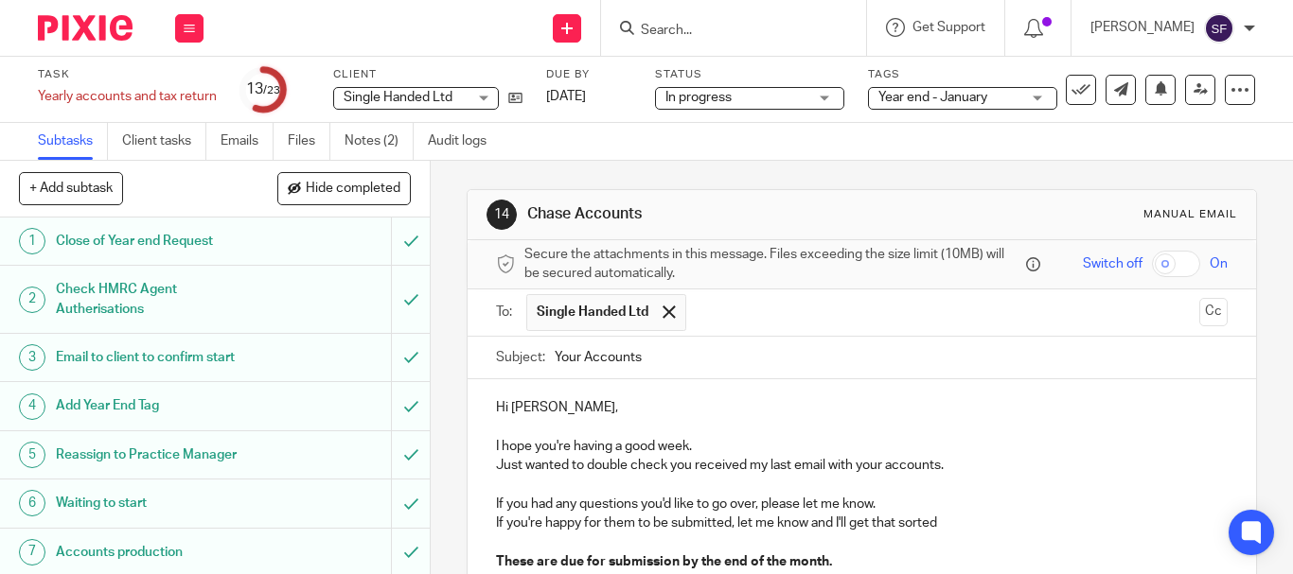
scroll to position [220, 0]
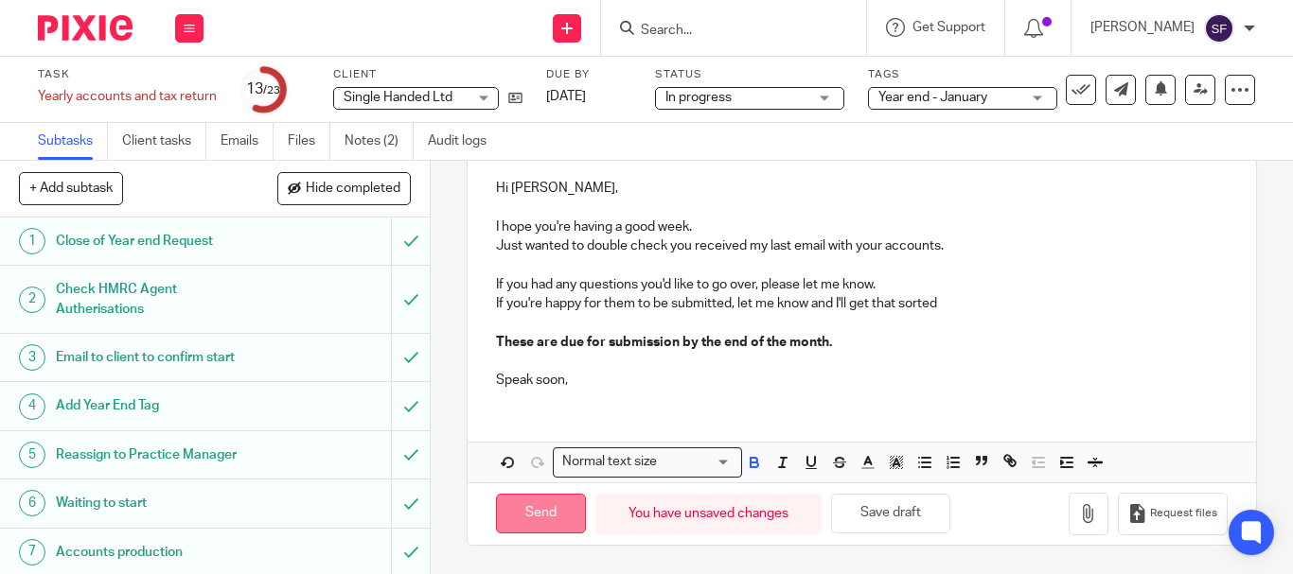
click at [526, 502] on input "Send" at bounding box center [541, 514] width 90 height 41
type input "Sent"
click at [762, 31] on input "Search" at bounding box center [724, 31] width 170 height 17
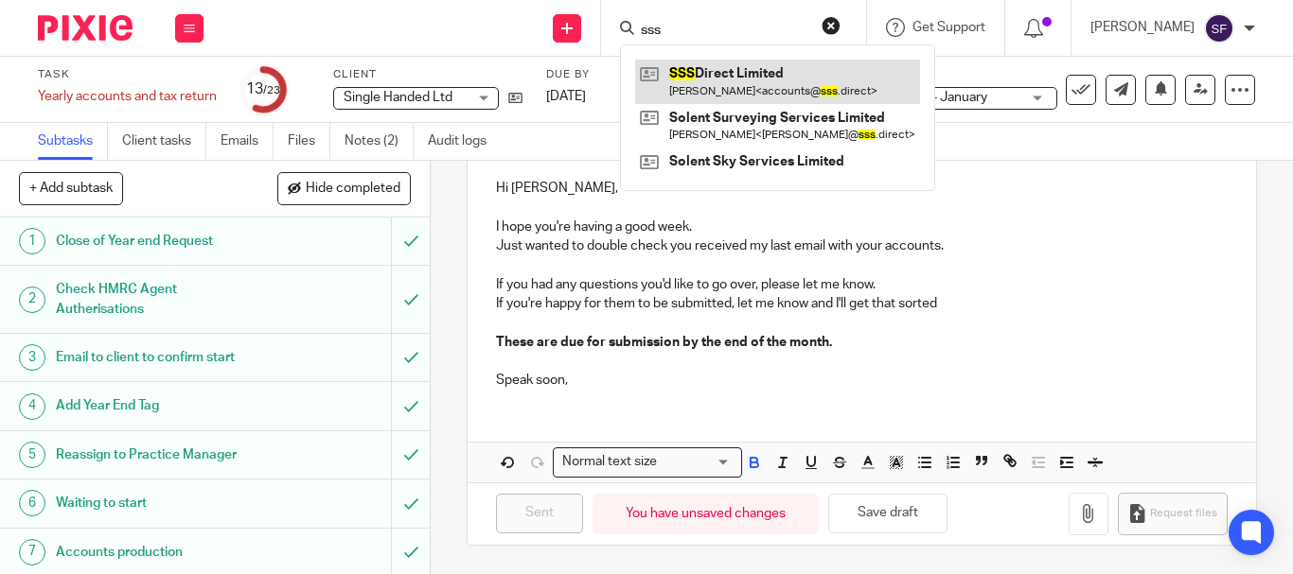
type input "sss"
click at [841, 65] on link at bounding box center [777, 82] width 285 height 44
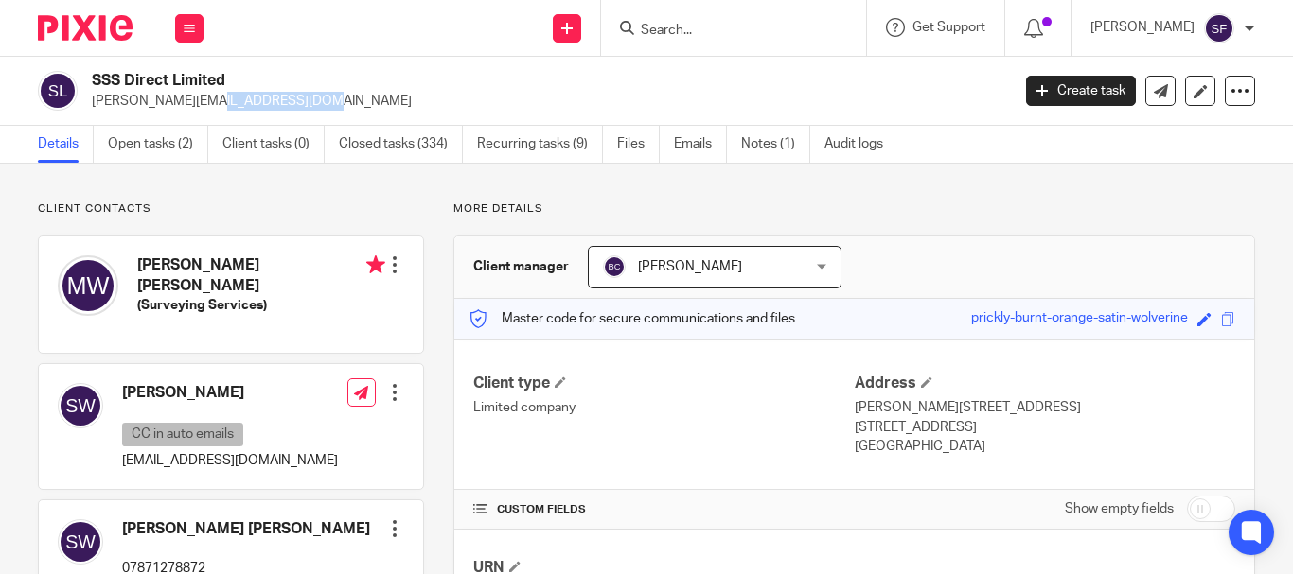
click at [88, 106] on div "SSS Direct Limited [PERSON_NAME][EMAIL_ADDRESS][DOMAIN_NAME]" at bounding box center [518, 91] width 960 height 40
click at [177, 132] on link "Open tasks (2)" at bounding box center [158, 144] width 100 height 37
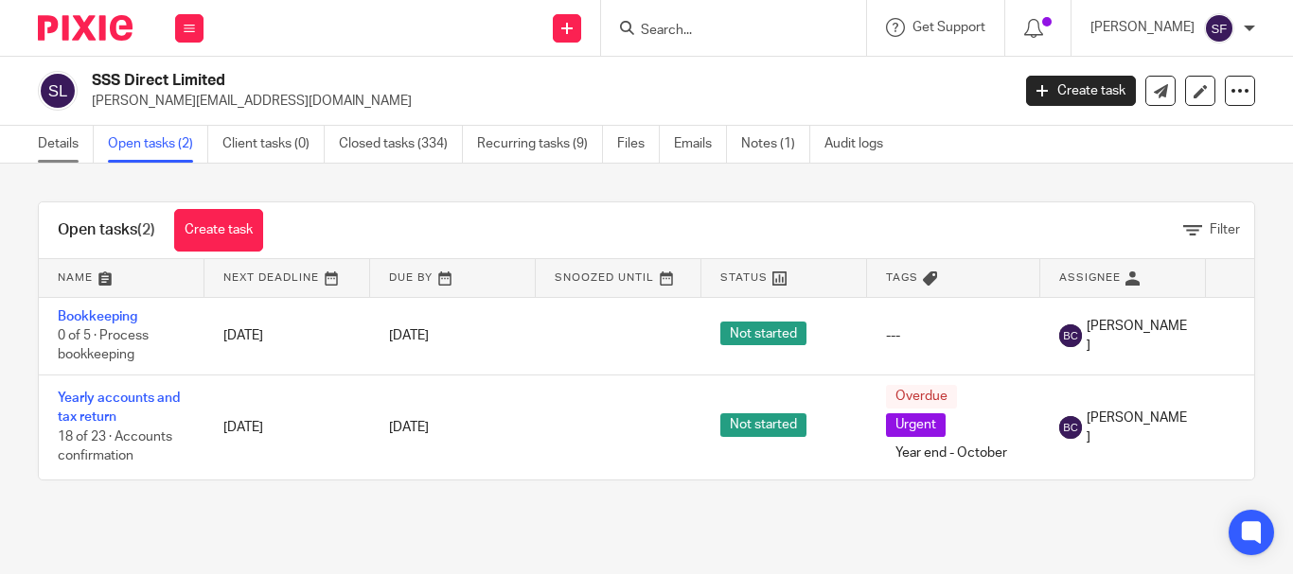
click at [79, 149] on link "Details" at bounding box center [66, 144] width 56 height 37
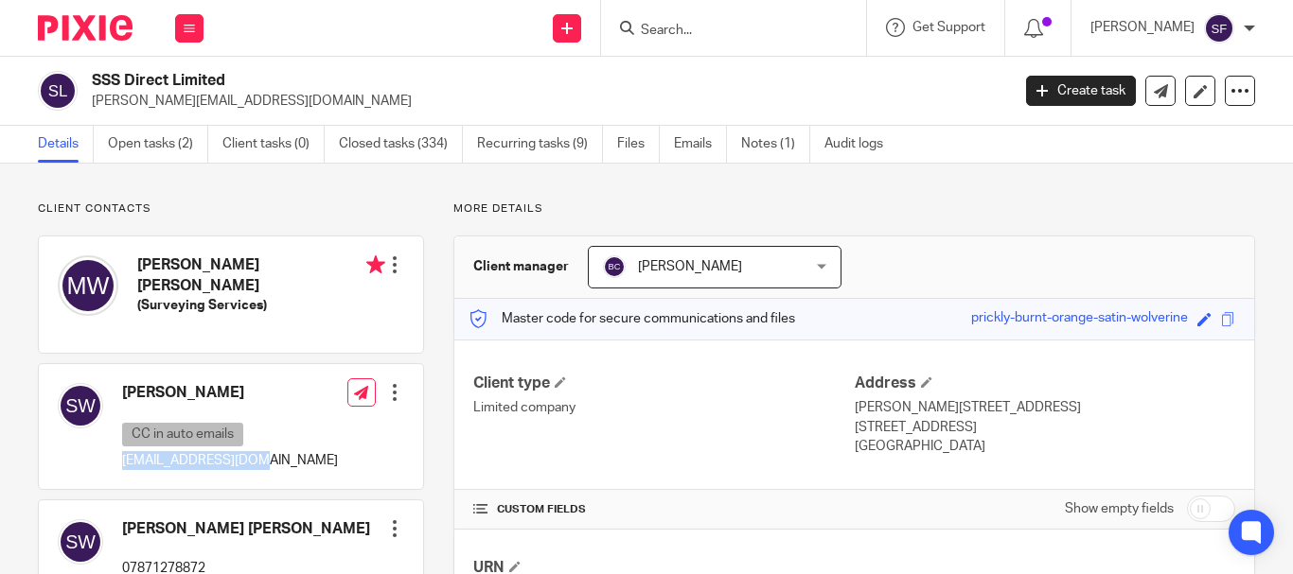
drag, startPoint x: 118, startPoint y: 449, endPoint x: 247, endPoint y: 440, distance: 129.0
click at [247, 440] on div "[PERSON_NAME] CC in auto emails [EMAIL_ADDRESS][DOMAIN_NAME]" at bounding box center [198, 427] width 280 height 106
copy p "[EMAIL_ADDRESS][DOMAIN_NAME]"
click at [705, 132] on link "Emails" at bounding box center [700, 144] width 53 height 37
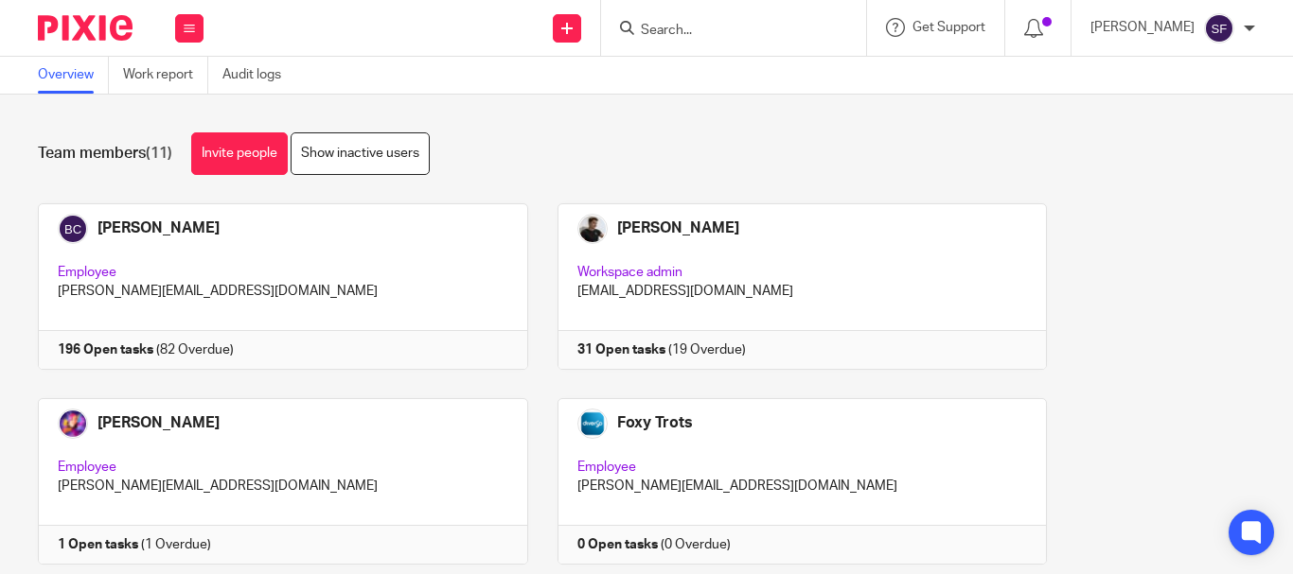
click at [796, 23] on input "Search" at bounding box center [724, 31] width 170 height 17
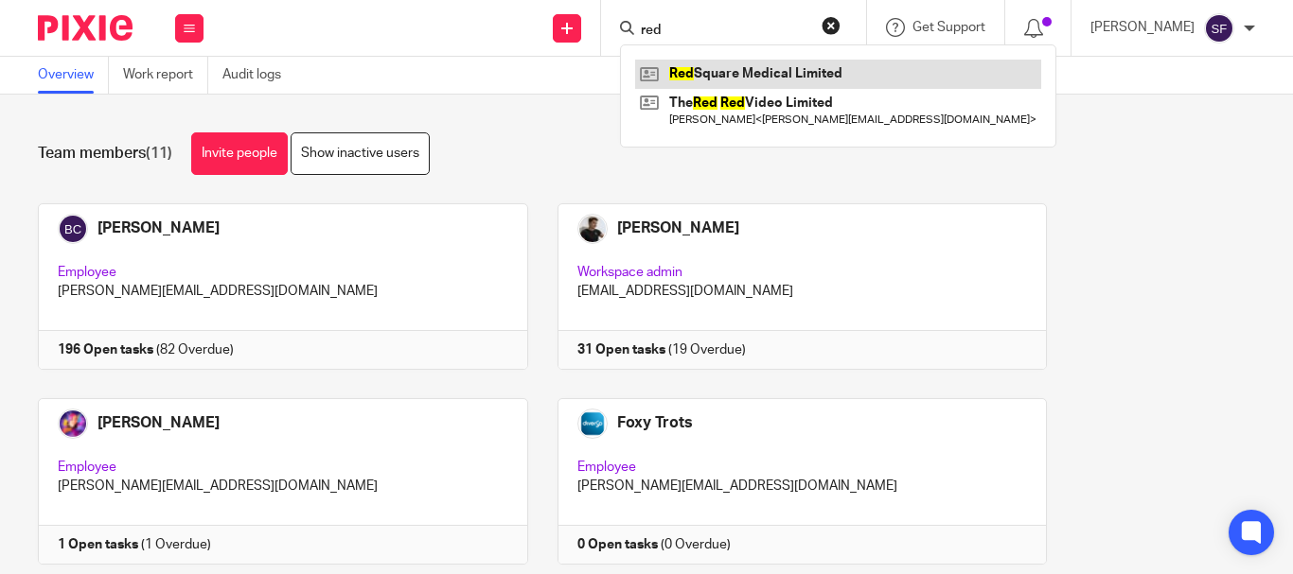
type input "red"
click at [798, 78] on link at bounding box center [838, 74] width 406 height 28
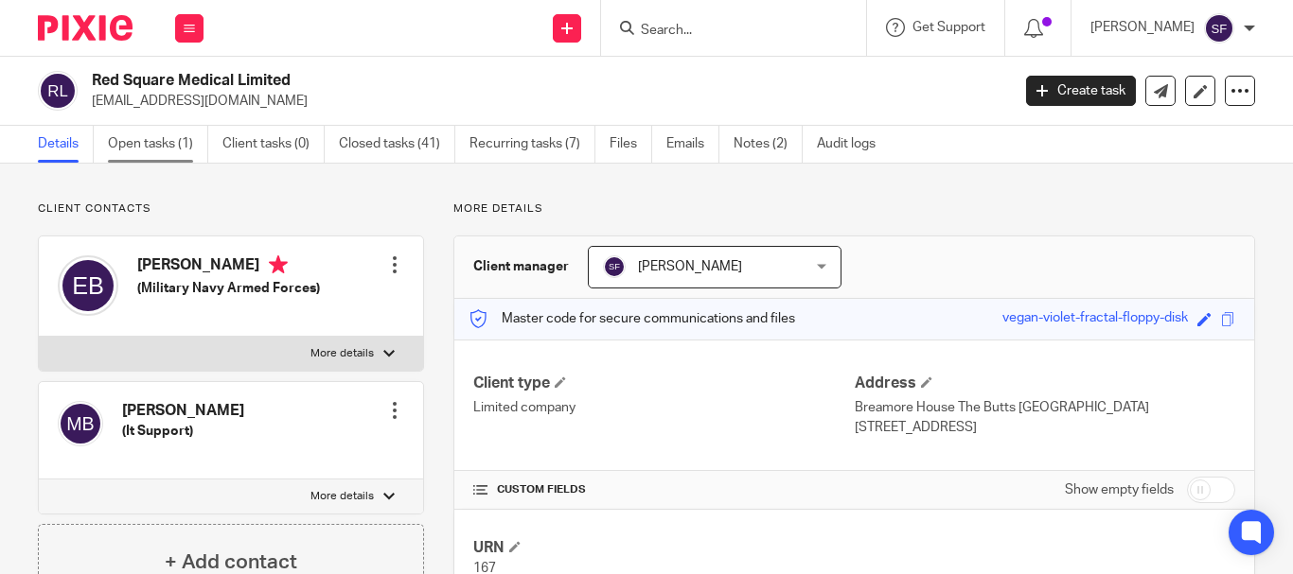
click at [150, 150] on link "Open tasks (1)" at bounding box center [158, 144] width 100 height 37
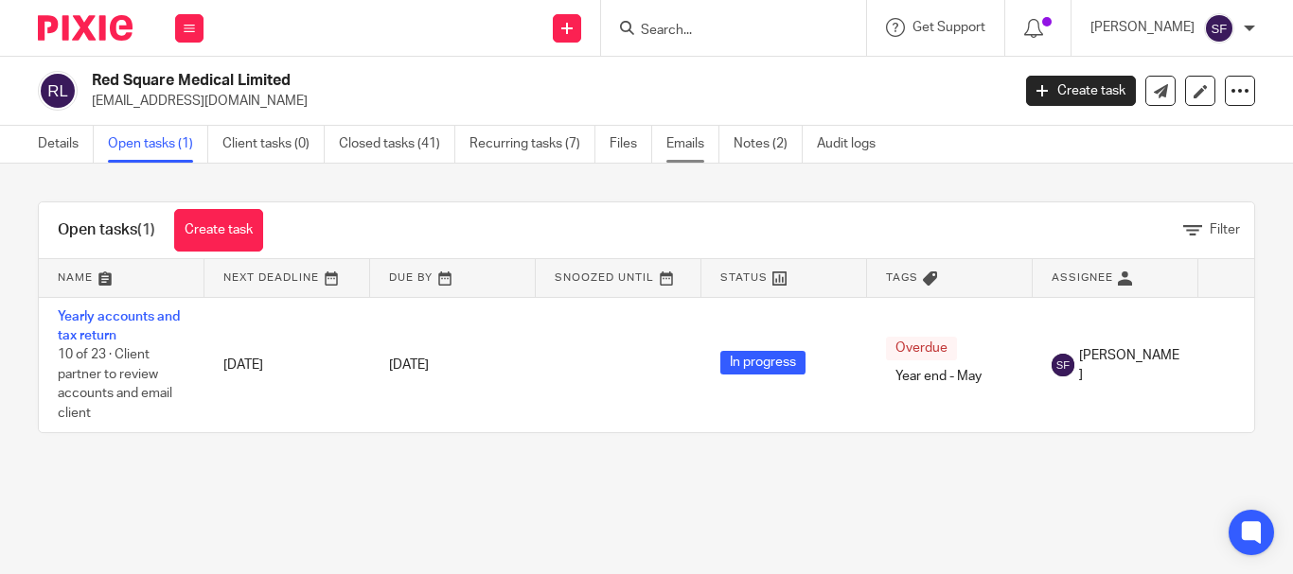
click at [690, 143] on link "Emails" at bounding box center [692, 144] width 53 height 37
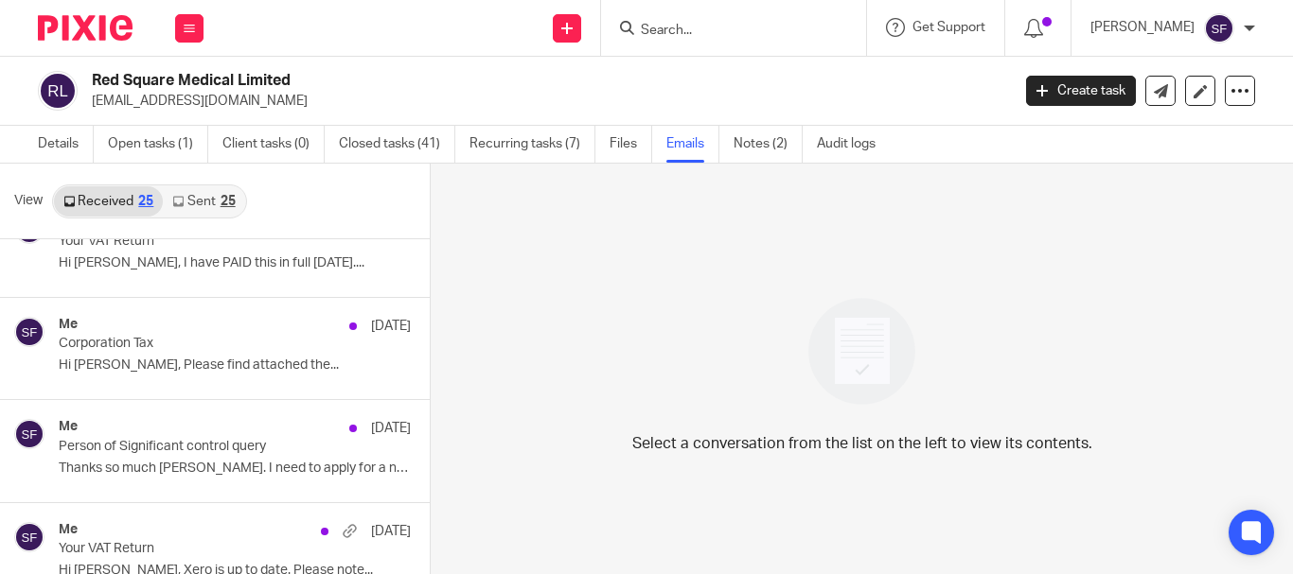
scroll to position [473, 0]
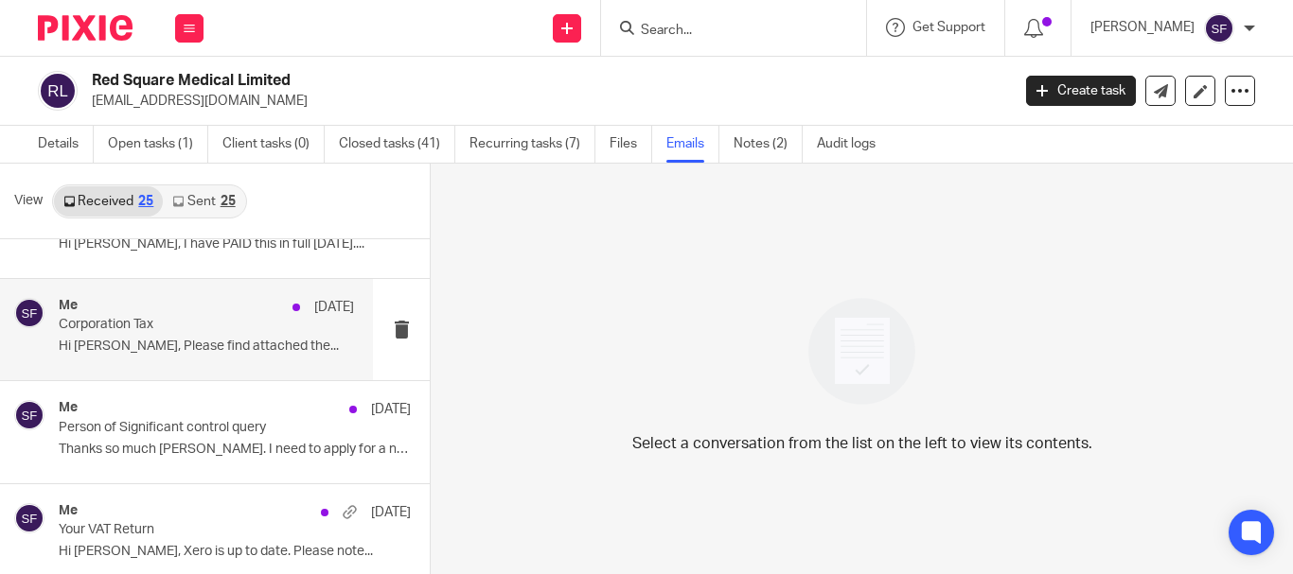
click at [181, 341] on p "Hi [PERSON_NAME], Please find attached the..." at bounding box center [206, 347] width 295 height 16
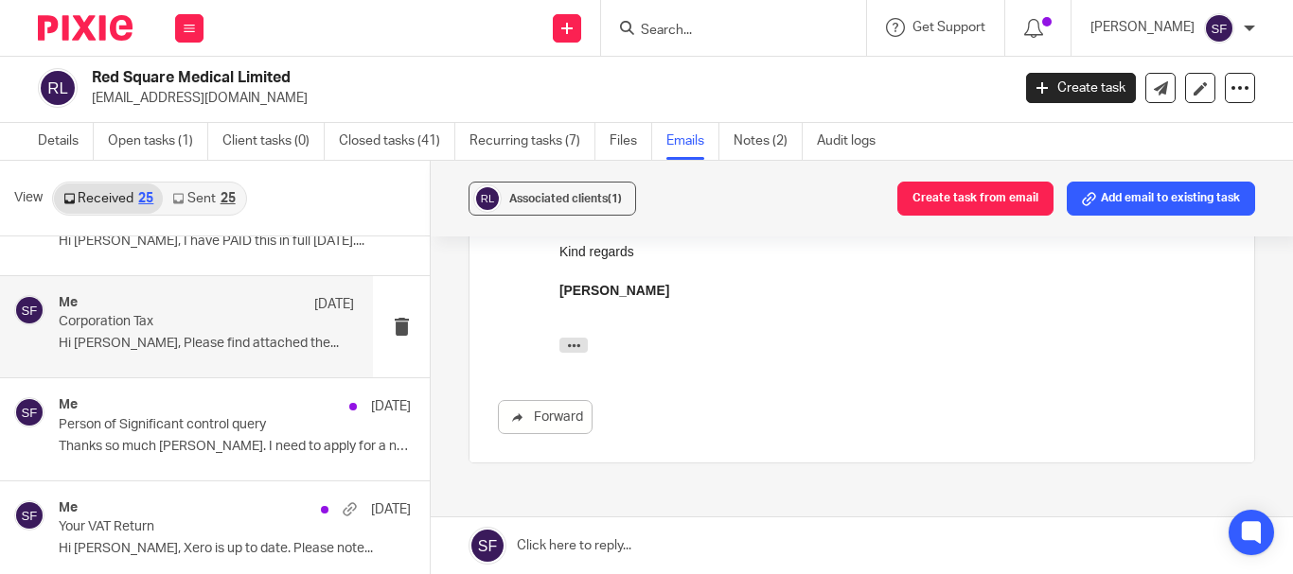
scroll to position [542, 0]
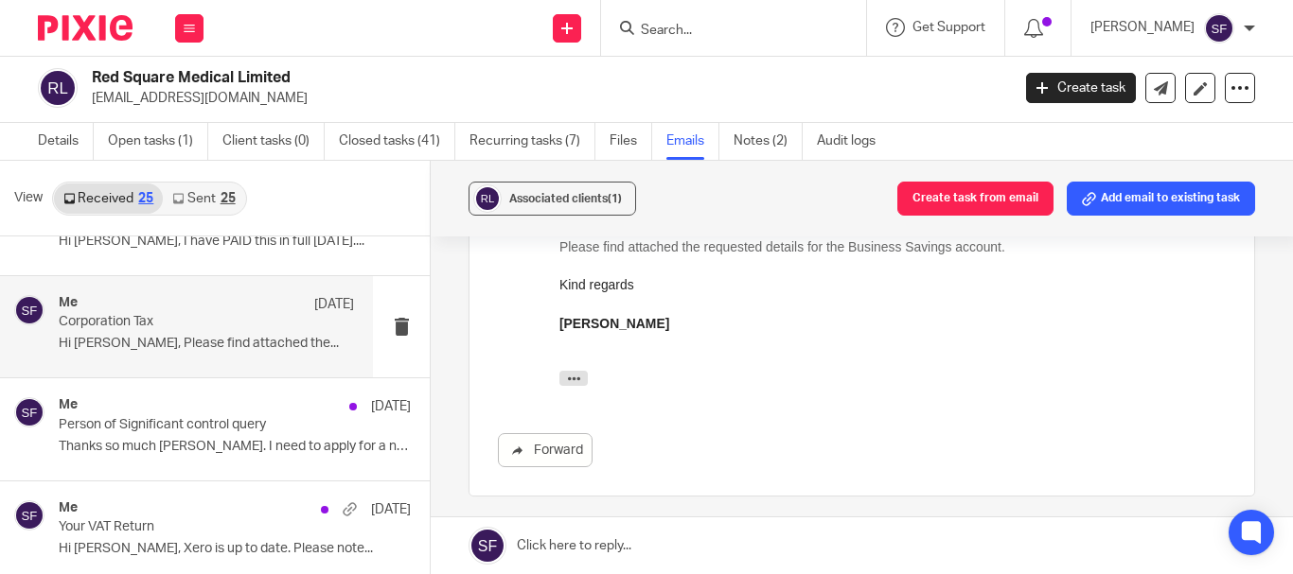
click at [159, 120] on div "Red Square Medical Limited liz@redsquaremedical.com Create task Update from Com…" at bounding box center [646, 88] width 1293 height 69
click at [182, 166] on div "View Received 25 Sent 25" at bounding box center [215, 199] width 430 height 76
click at [174, 141] on link "Open tasks (1)" at bounding box center [158, 141] width 100 height 37
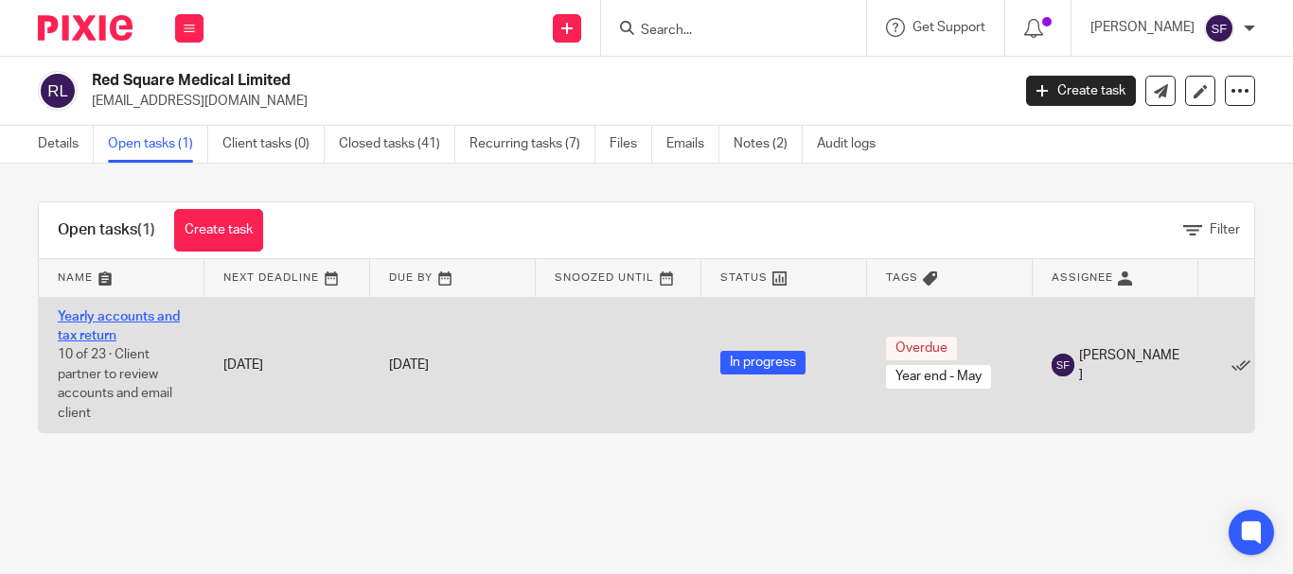
click at [162, 314] on link "Yearly accounts and tax return" at bounding box center [119, 326] width 122 height 32
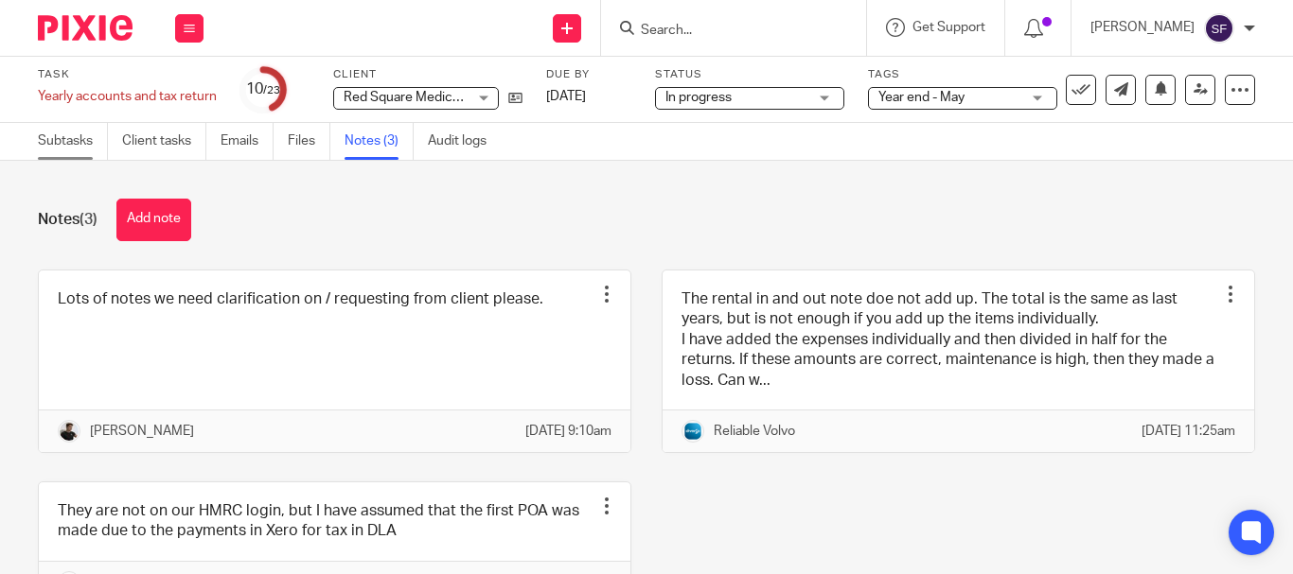
click at [72, 149] on link "Subtasks" at bounding box center [73, 141] width 70 height 37
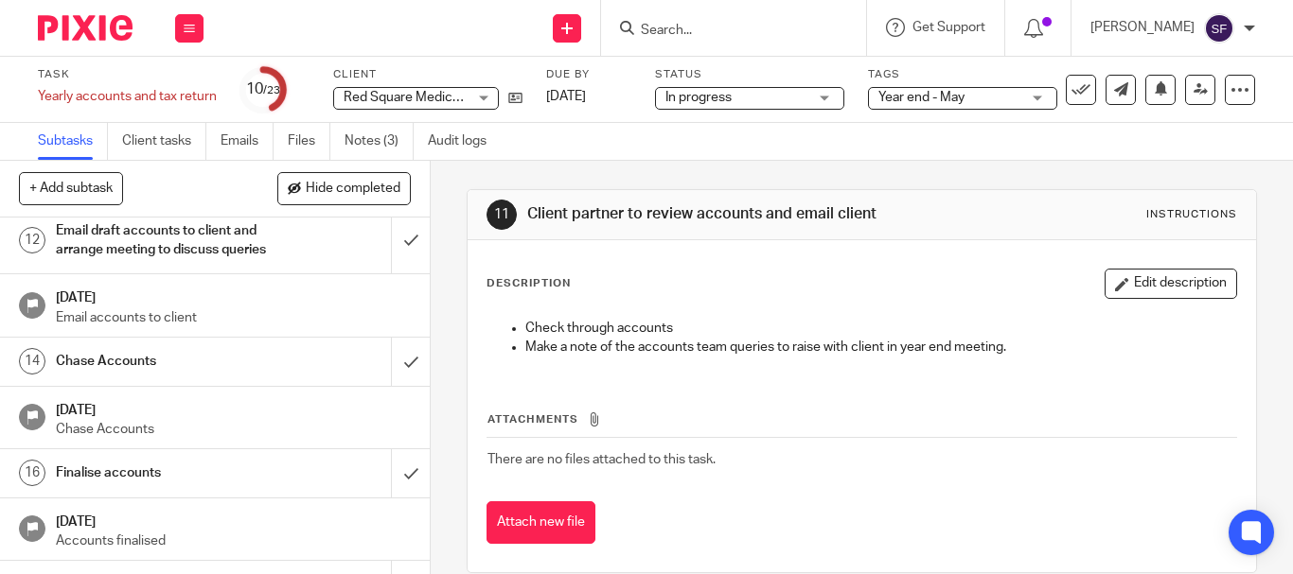
scroll to position [473, 0]
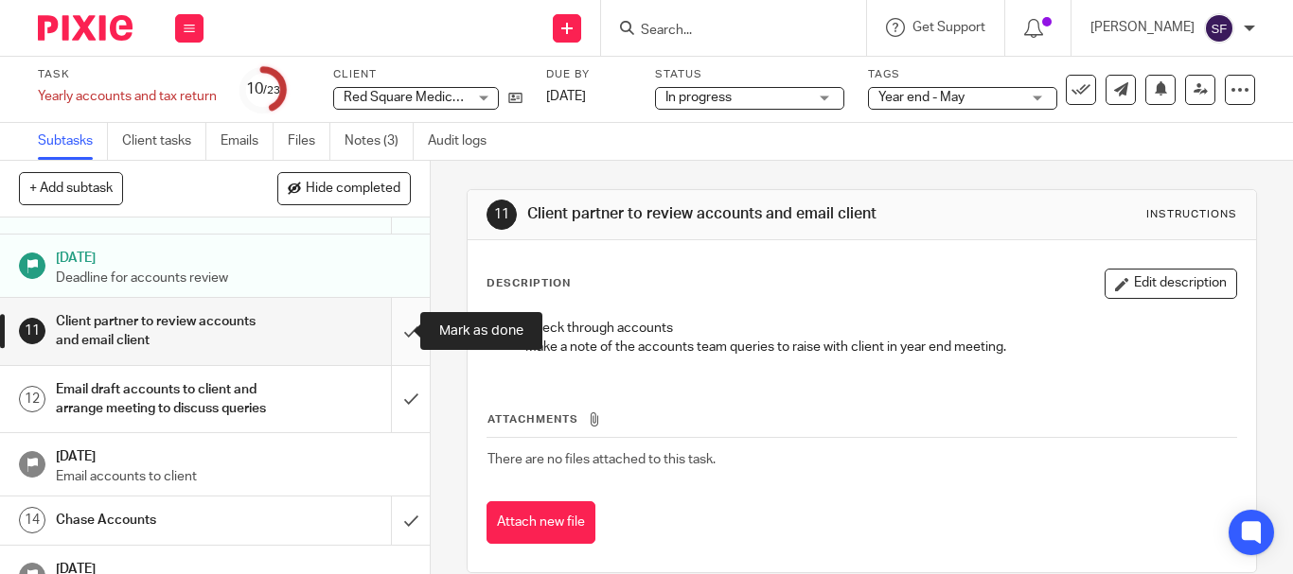
click at [383, 331] on input "submit" at bounding box center [215, 331] width 430 height 67
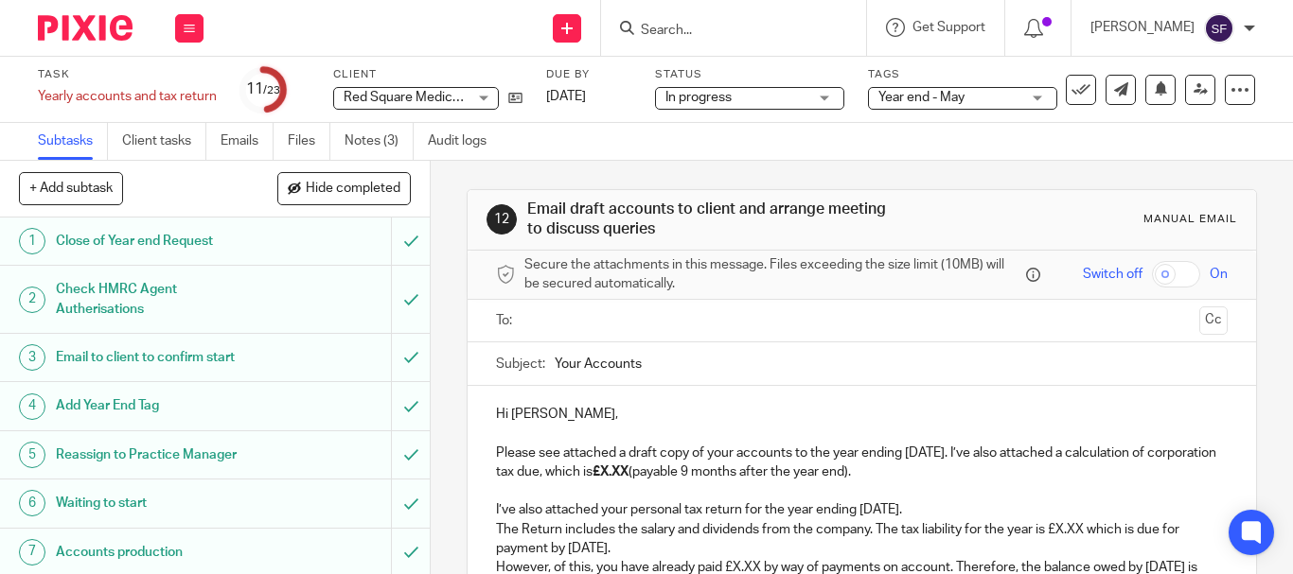
drag, startPoint x: 1075, startPoint y: 150, endPoint x: 1040, endPoint y: 70, distance: 86.9
click at [1075, 150] on div "Subtasks Client tasks Emails Files Notes (3) Audit logs" at bounding box center [646, 142] width 1293 height 38
drag, startPoint x: 686, startPoint y: 477, endPoint x: 699, endPoint y: 477, distance: 13.2
click at [628, 477] on strong "£X.XX" at bounding box center [610, 472] width 36 height 13
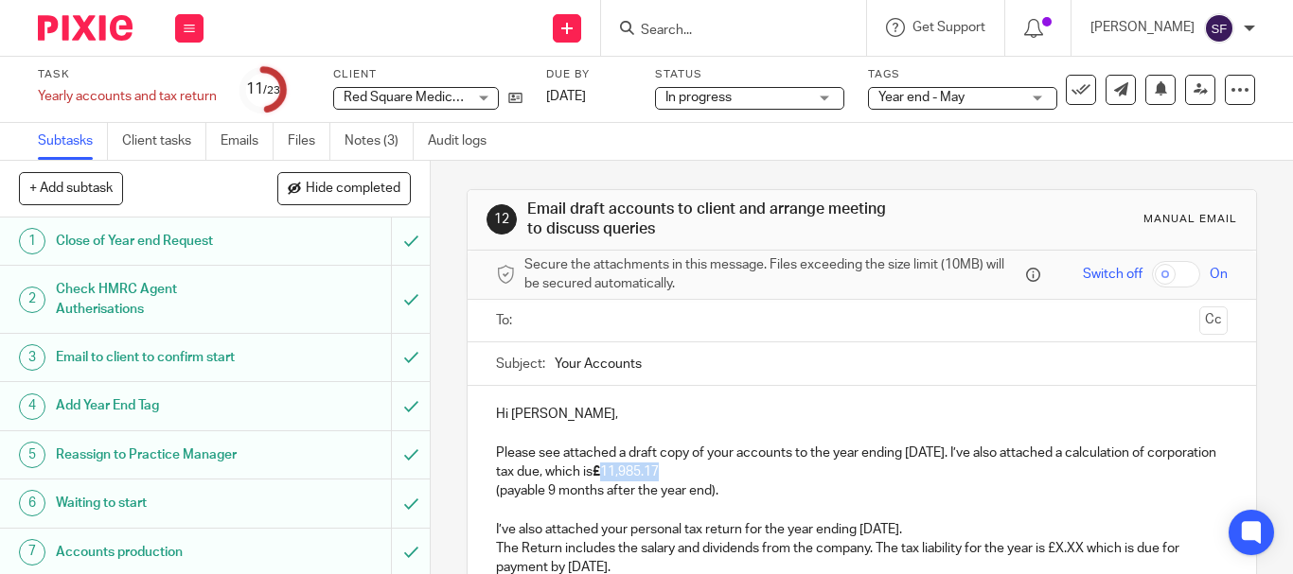
drag, startPoint x: 732, startPoint y: 474, endPoint x: 669, endPoint y: 468, distance: 63.7
click at [669, 468] on p "Please see attached a draft copy of your accounts to the year ending [DATE]. I’…" at bounding box center [861, 463] width 731 height 39
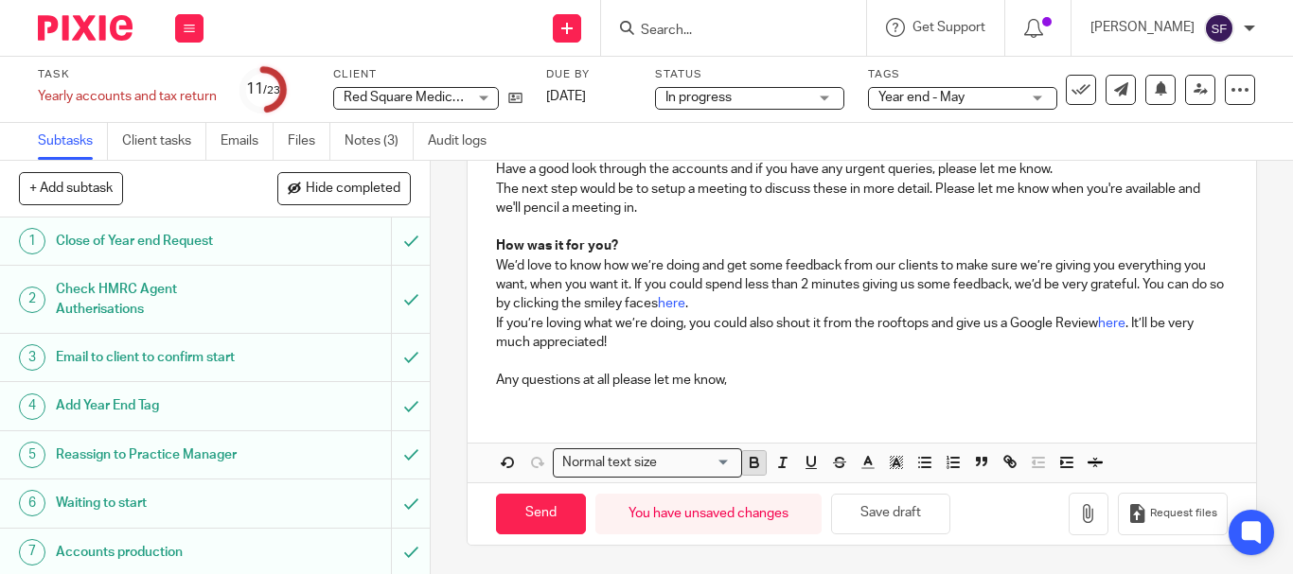
click at [756, 462] on icon "button" at bounding box center [754, 462] width 17 height 17
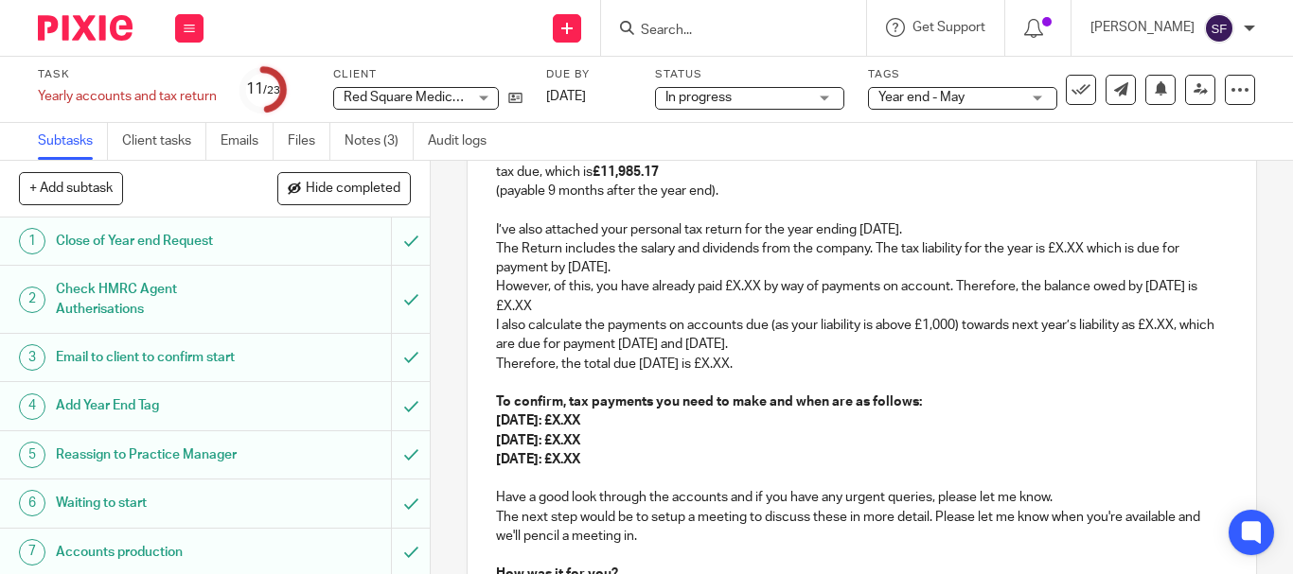
click at [496, 191] on p "(payable 9 months after the year end)." at bounding box center [861, 191] width 731 height 19
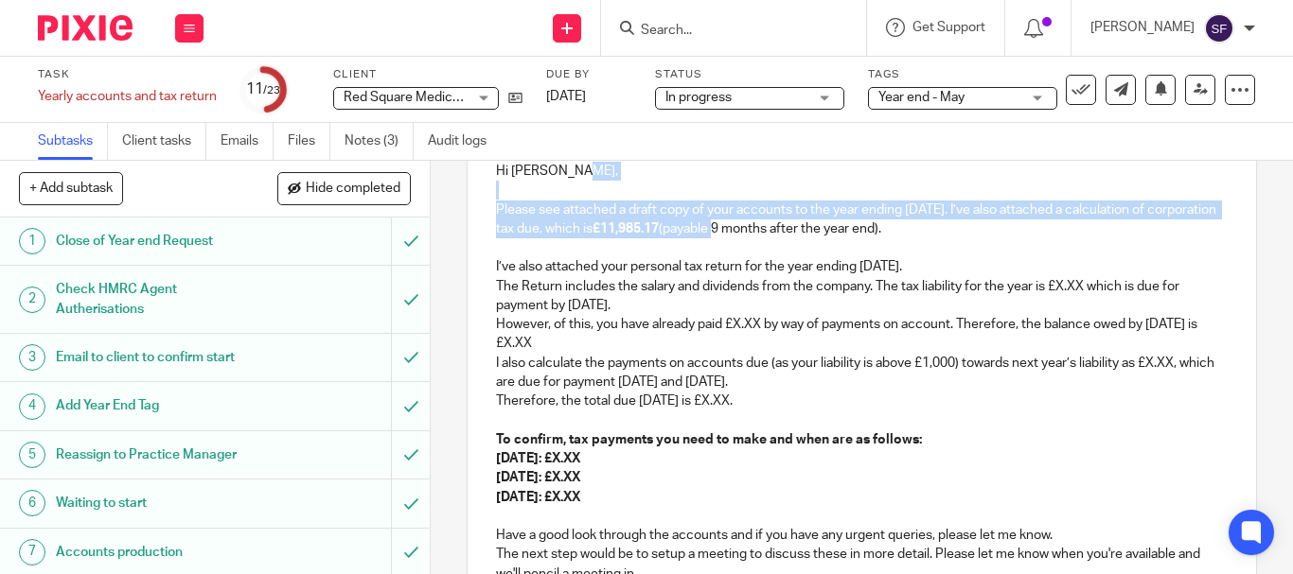
scroll to position [128, 0]
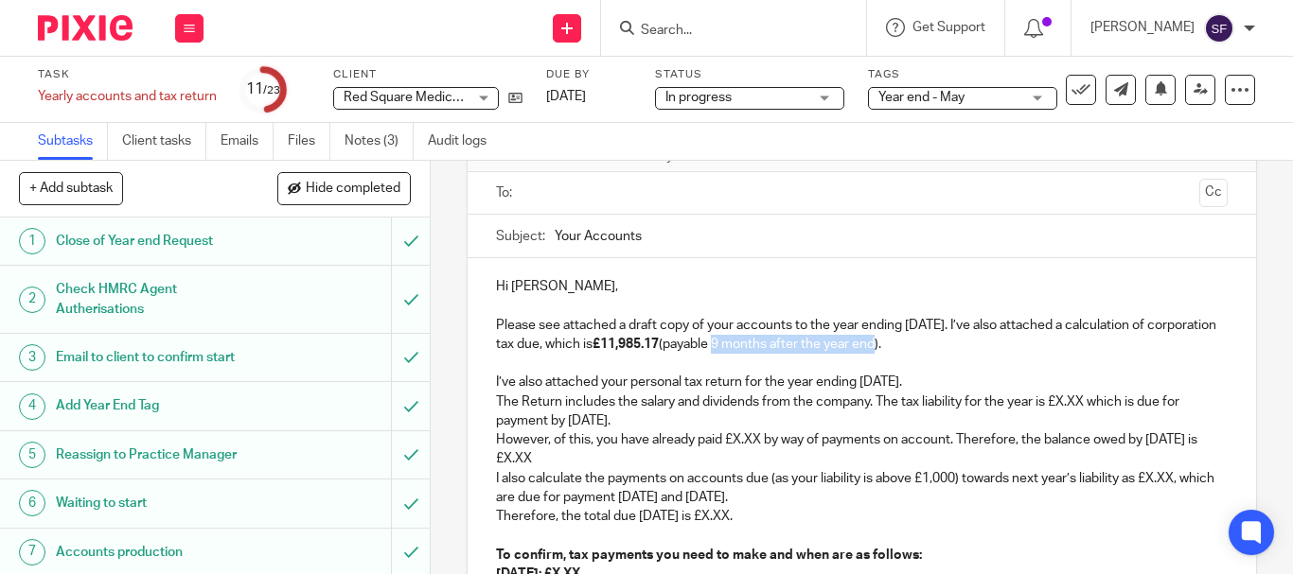
drag, startPoint x: 792, startPoint y: 168, endPoint x: 951, endPoint y: 343, distance: 235.8
click at [951, 343] on p "Please see attached a draft copy of your accounts to the year ending 31 May 202…" at bounding box center [861, 335] width 731 height 39
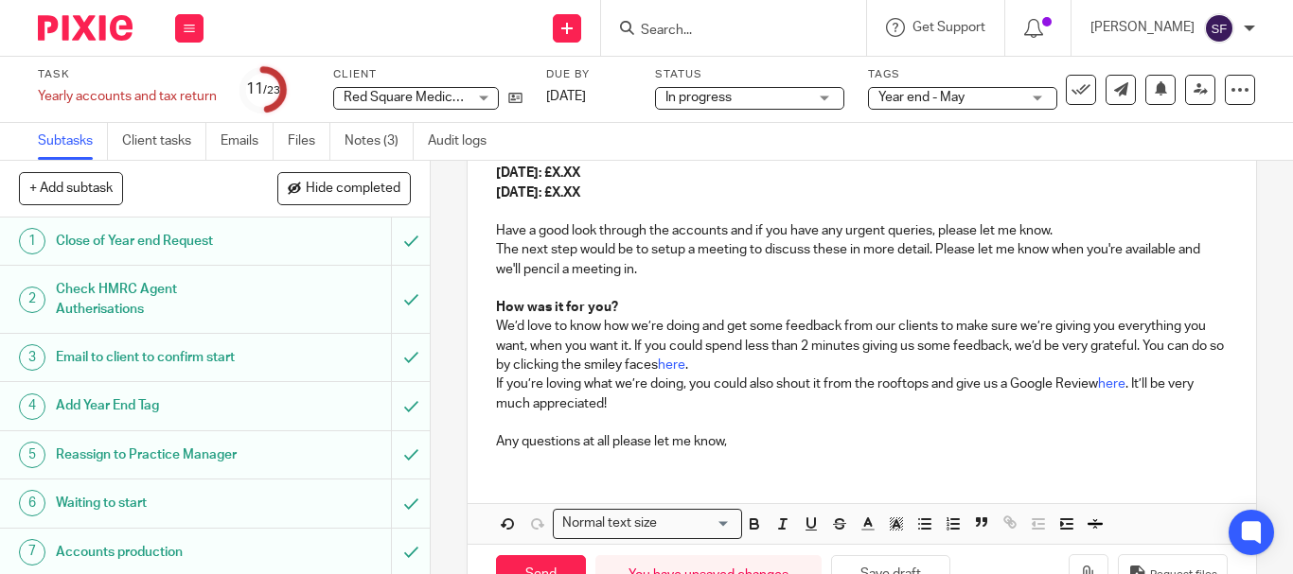
scroll to position [601, 0]
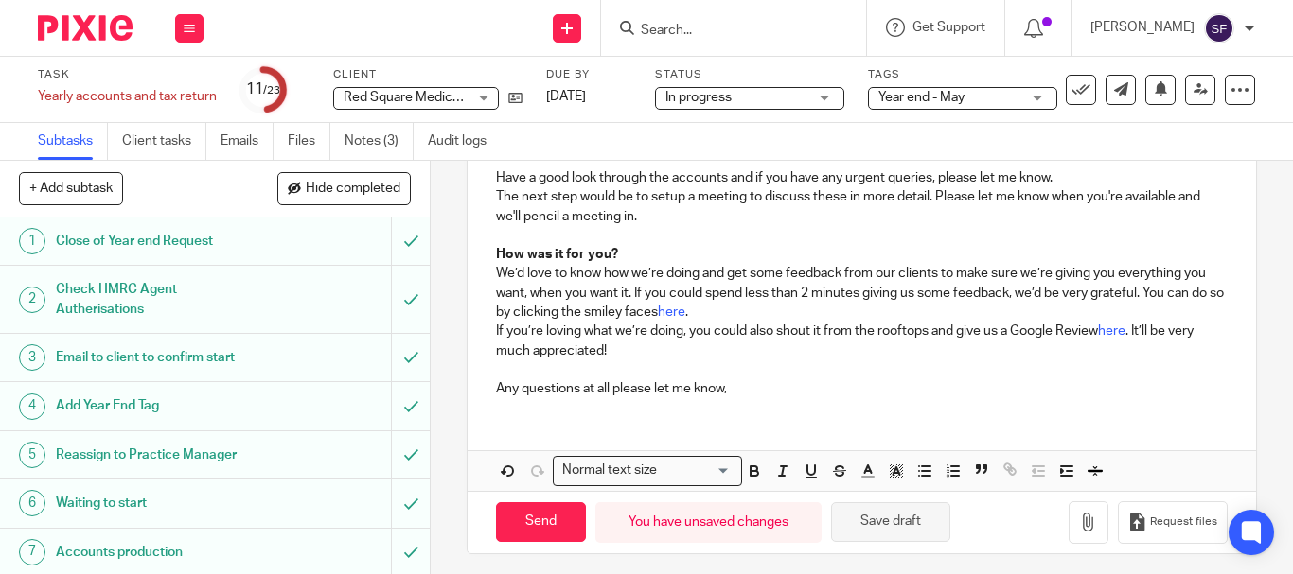
click at [869, 533] on button "Save draft" at bounding box center [890, 522] width 119 height 41
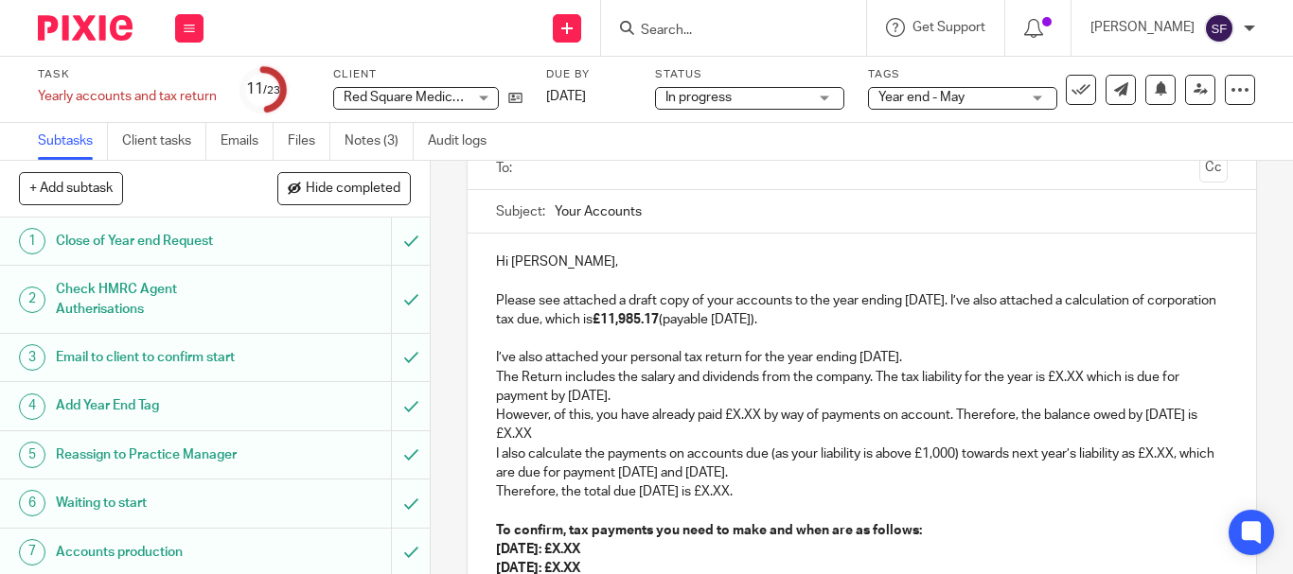
scroll to position [128, 0]
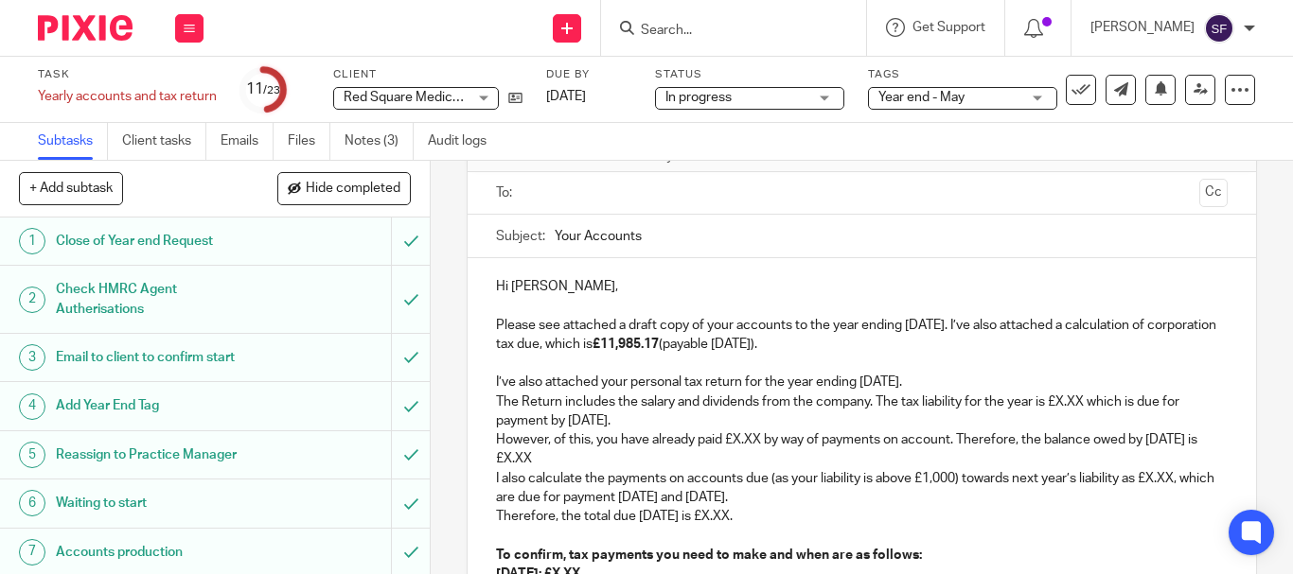
click at [736, 387] on p "I’ve also attached your personal tax return for the year ending 5th April 2024." at bounding box center [861, 382] width 731 height 19
click at [950, 378] on p "I’ve also attached your personal tax returns for the year ending 5th April 2024." at bounding box center [861, 382] width 731 height 19
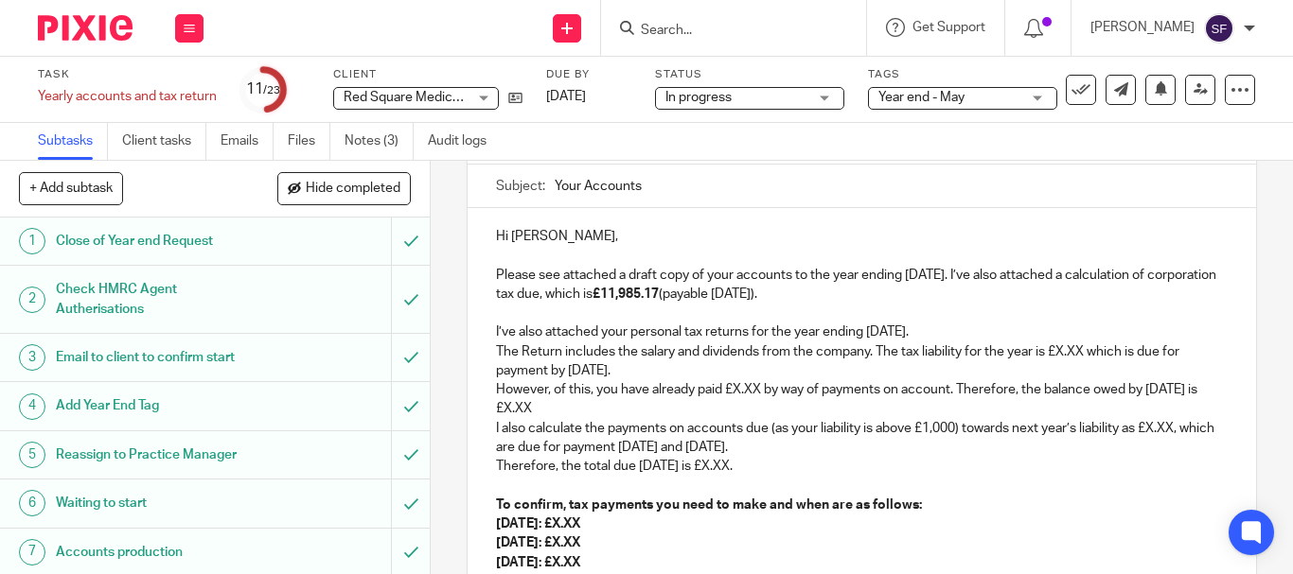
scroll to position [222, 0]
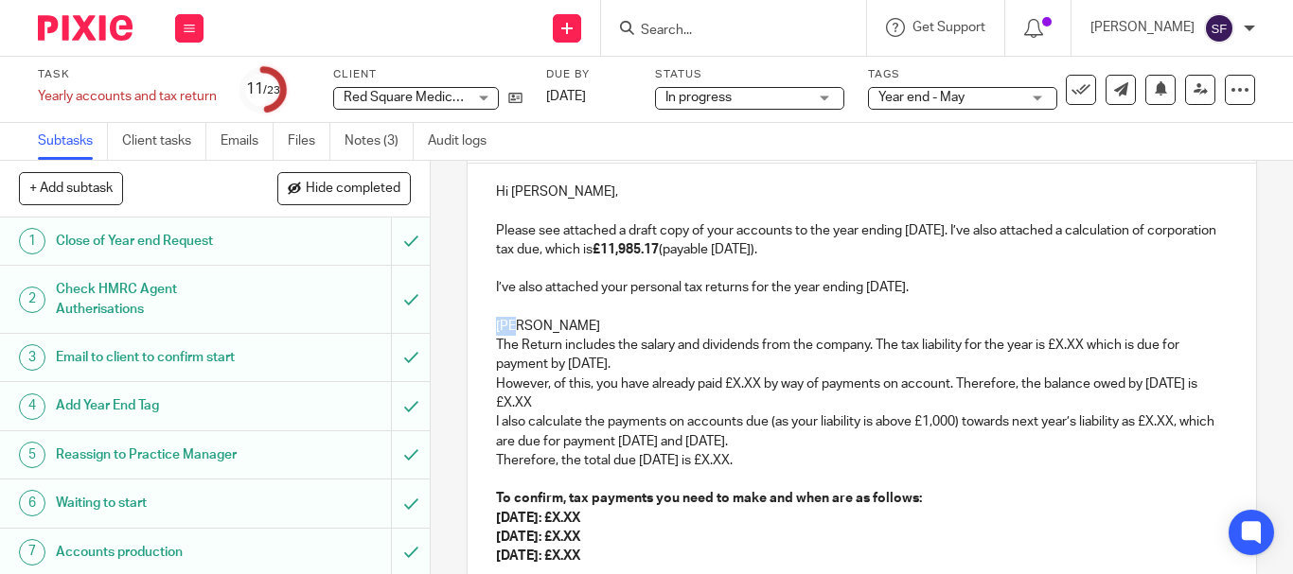
drag, startPoint x: 505, startPoint y: 326, endPoint x: 488, endPoint y: 323, distance: 17.3
click at [488, 323] on div "Hi Elizabeth, Please see attached a draft copy of your accounts to the year end…" at bounding box center [861, 497] width 788 height 666
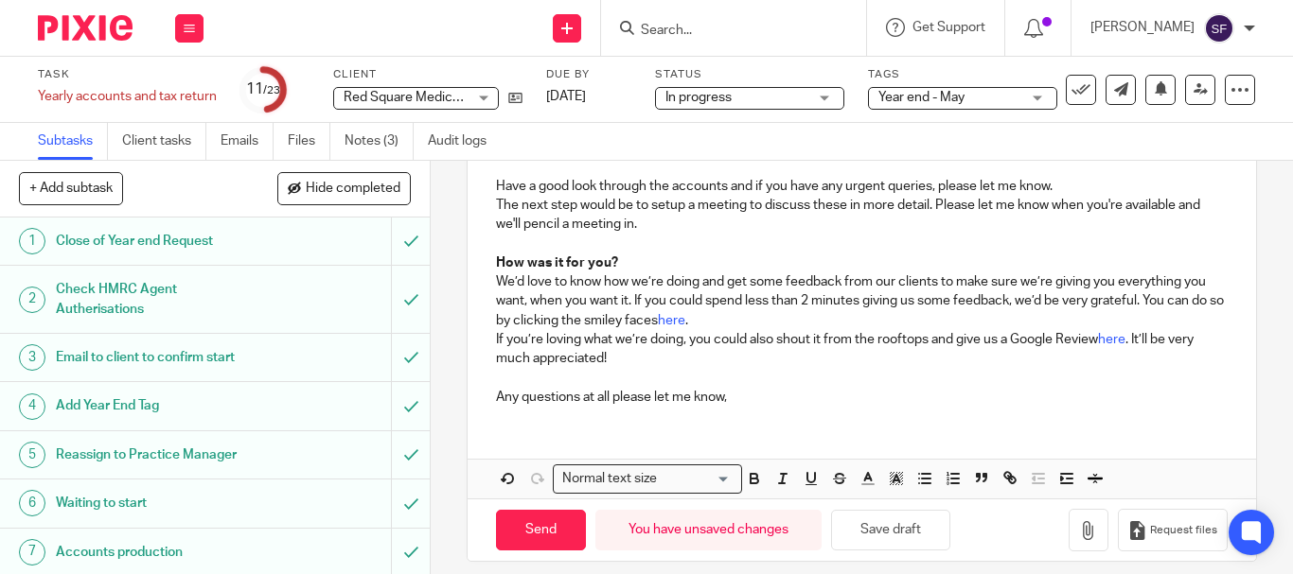
scroll to position [647, 0]
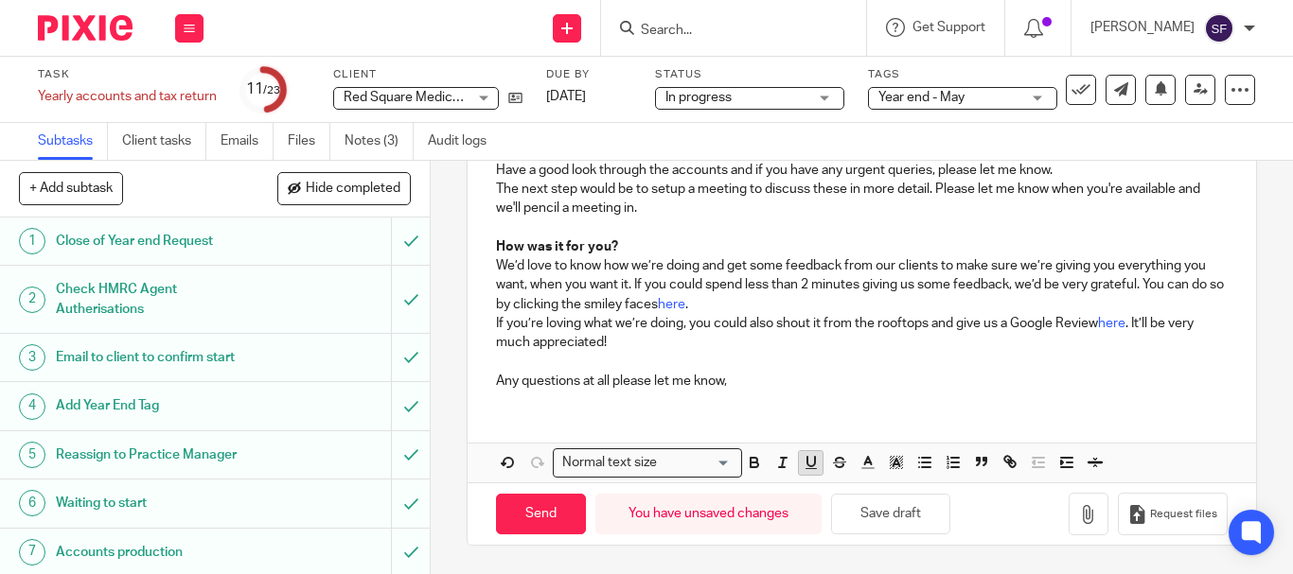
click at [807, 451] on button "button" at bounding box center [811, 463] width 24 height 24
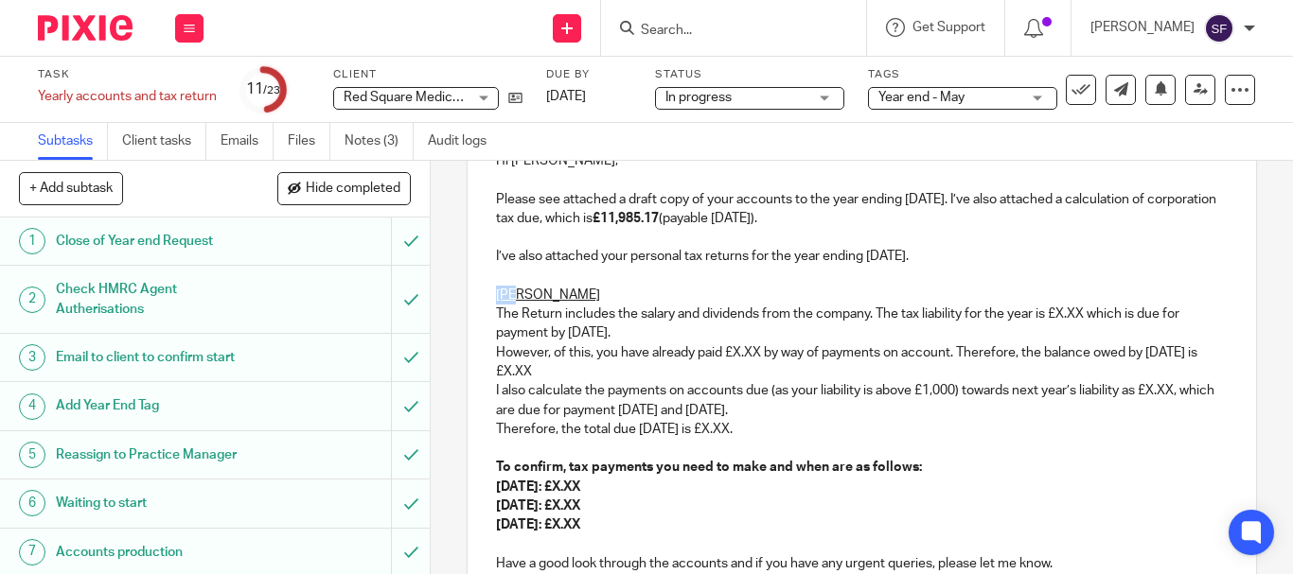
scroll to position [282, 0]
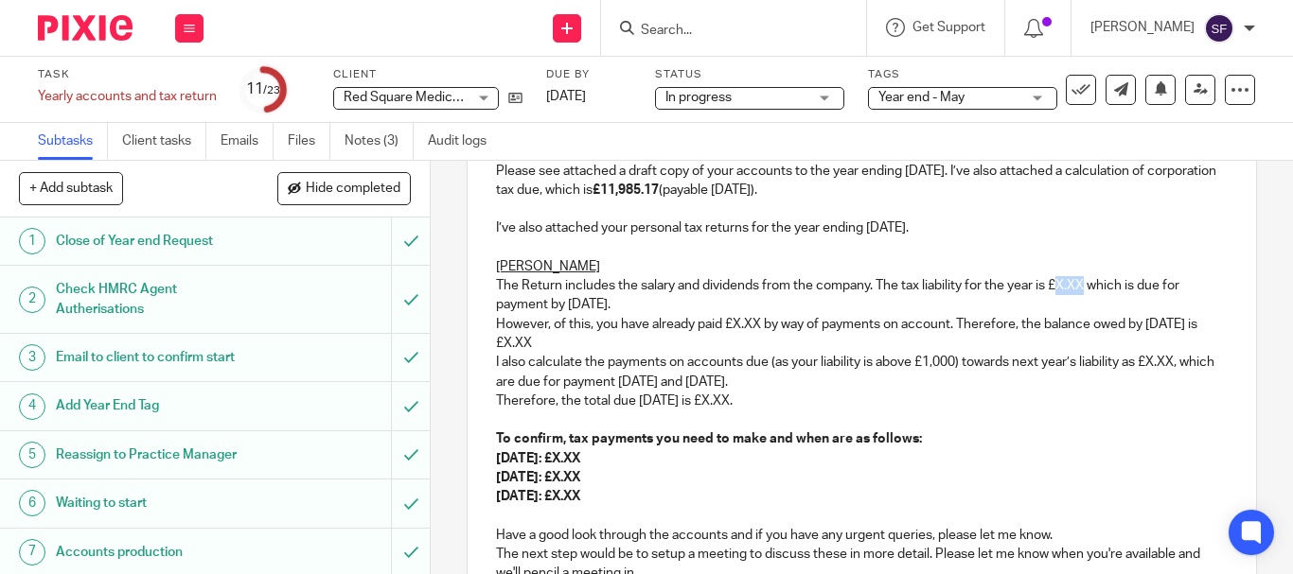
drag, startPoint x: 1054, startPoint y: 281, endPoint x: 1083, endPoint y: 284, distance: 28.5
click at [1083, 284] on p "The Return includes the salary and dividends from the company. The tax liabilit…" at bounding box center [861, 295] width 731 height 39
click at [696, 305] on p "The Return includes the salary and dividends from the company. The tax liabilit…" at bounding box center [861, 295] width 731 height 39
click at [1180, 464] on p "31 July 2024: £X.XX" at bounding box center [861, 458] width 731 height 19
drag, startPoint x: 731, startPoint y: 326, endPoint x: 757, endPoint y: 326, distance: 26.5
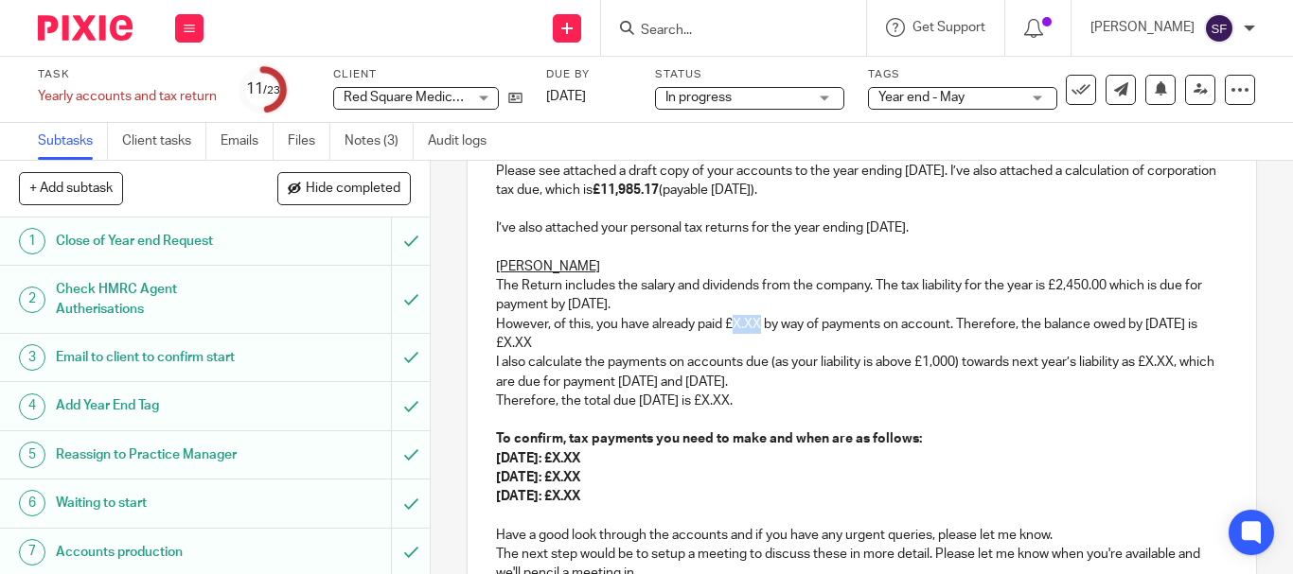
click at [757, 326] on p "However, of this, you have already paid £X.XX by way of payments on account. Th…" at bounding box center [861, 334] width 731 height 39
click at [1136, 396] on p "Therefore, the total due 31st January 2025 is £X.XX." at bounding box center [861, 401] width 731 height 19
drag, startPoint x: 598, startPoint y: 340, endPoint x: 624, endPoint y: 340, distance: 25.5
click at [624, 340] on p "However, of this, you have already paid £1,439.80 by way of payments on account…" at bounding box center [861, 334] width 731 height 39
click at [1109, 392] on p "Therefore, the total due 31st January 2025 is £X.XX." at bounding box center [861, 401] width 731 height 19
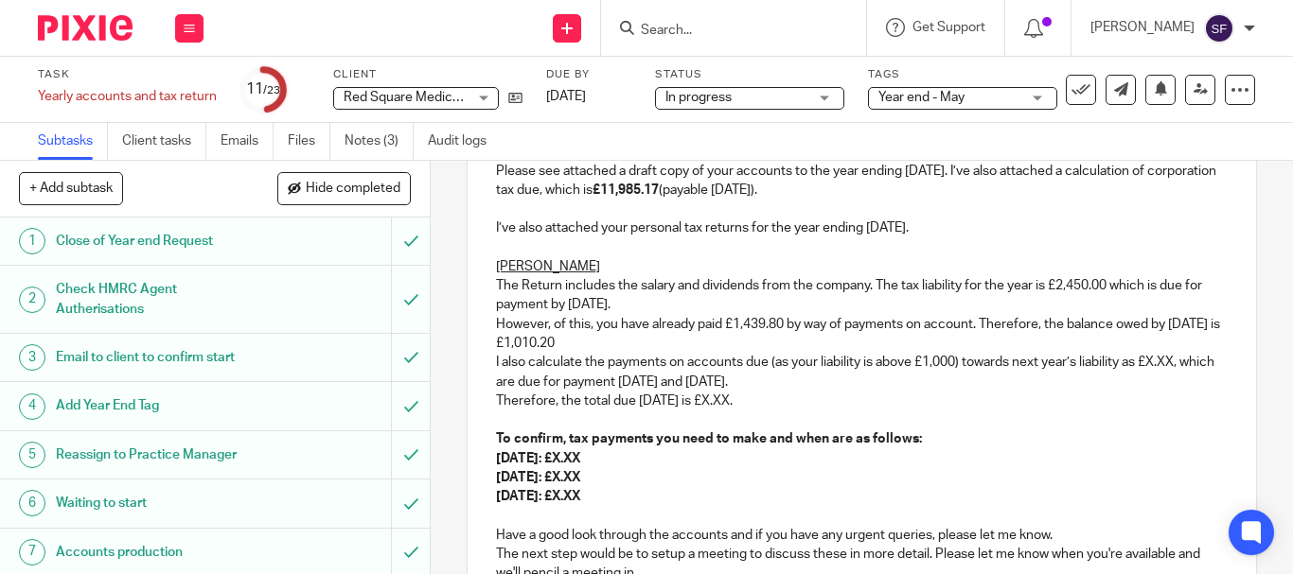
click at [572, 340] on p "However, of this, you have already paid £1,439.80 by way of payments on account…" at bounding box center [861, 334] width 731 height 39
drag, startPoint x: 1151, startPoint y: 362, endPoint x: 1175, endPoint y: 363, distance: 24.6
click at [1175, 363] on p "I also calculate the payments on accounts due (as your liability is above £1,00…" at bounding box center [861, 372] width 731 height 39
click at [828, 380] on p "I also calculate the payments on accounts due (as your liability is above £1,00…" at bounding box center [861, 372] width 731 height 39
click at [942, 380] on p "I also calculate the payments on accounts due (as your liability is above £1,00…" at bounding box center [861, 372] width 731 height 39
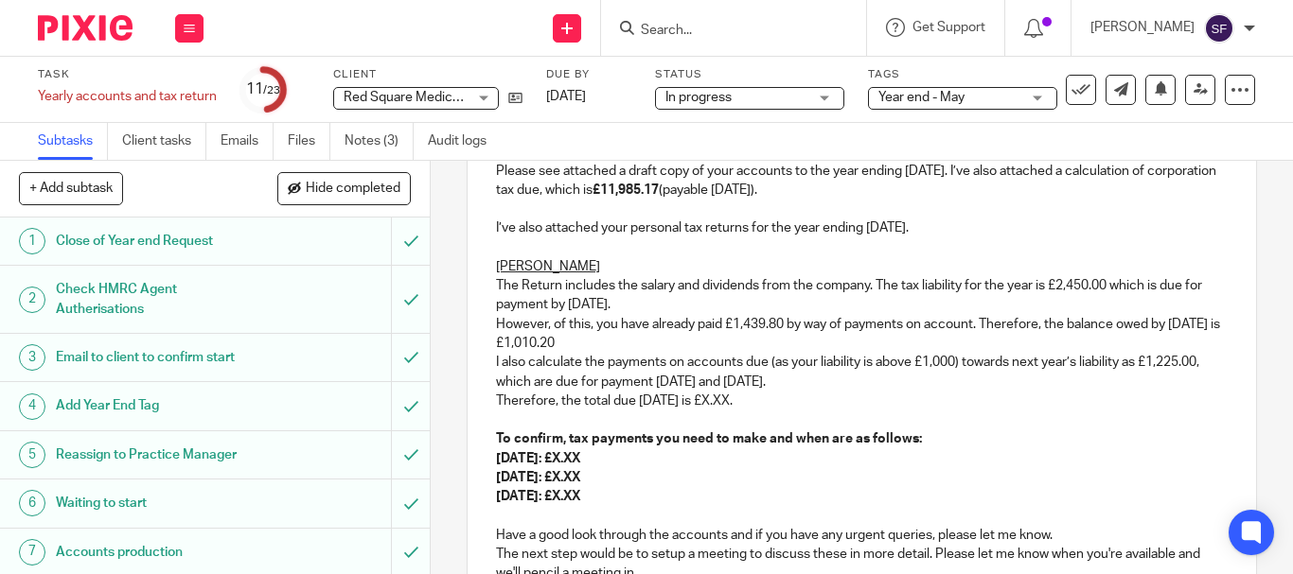
drag, startPoint x: 1149, startPoint y: 437, endPoint x: 1134, endPoint y: 445, distance: 16.9
click at [1149, 437] on p "To confirm, tax payments you need to make and when are as follows:" at bounding box center [861, 439] width 731 height 19
drag, startPoint x: 769, startPoint y: 406, endPoint x: 819, endPoint y: 381, distance: 55.9
click at [797, 406] on p "Therefore, the total due 31st January 2025 is £X.XX." at bounding box center [861, 401] width 731 height 19
click at [744, 393] on p "Therefore, the total due 31st January 2025 is £2,235.20." at bounding box center [861, 401] width 731 height 19
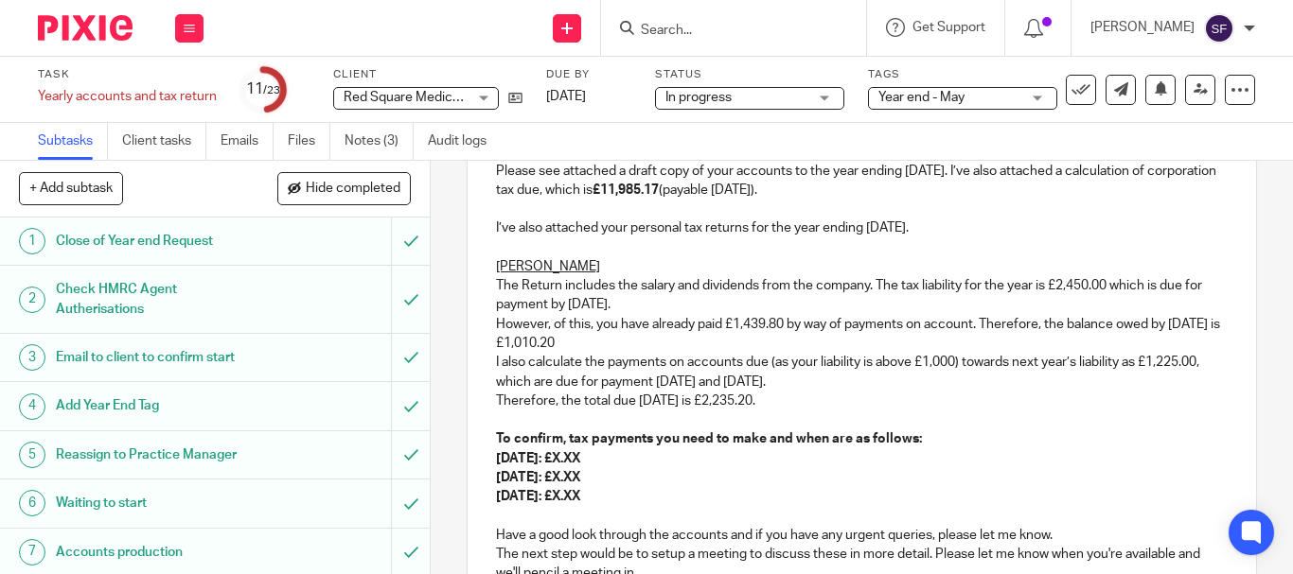
drag, startPoint x: 624, startPoint y: 449, endPoint x: 517, endPoint y: 468, distance: 108.6
click at [517, 468] on div "Hi Elizabeth, Please see attached a draft copy of your accounts to the year end…" at bounding box center [861, 437] width 788 height 666
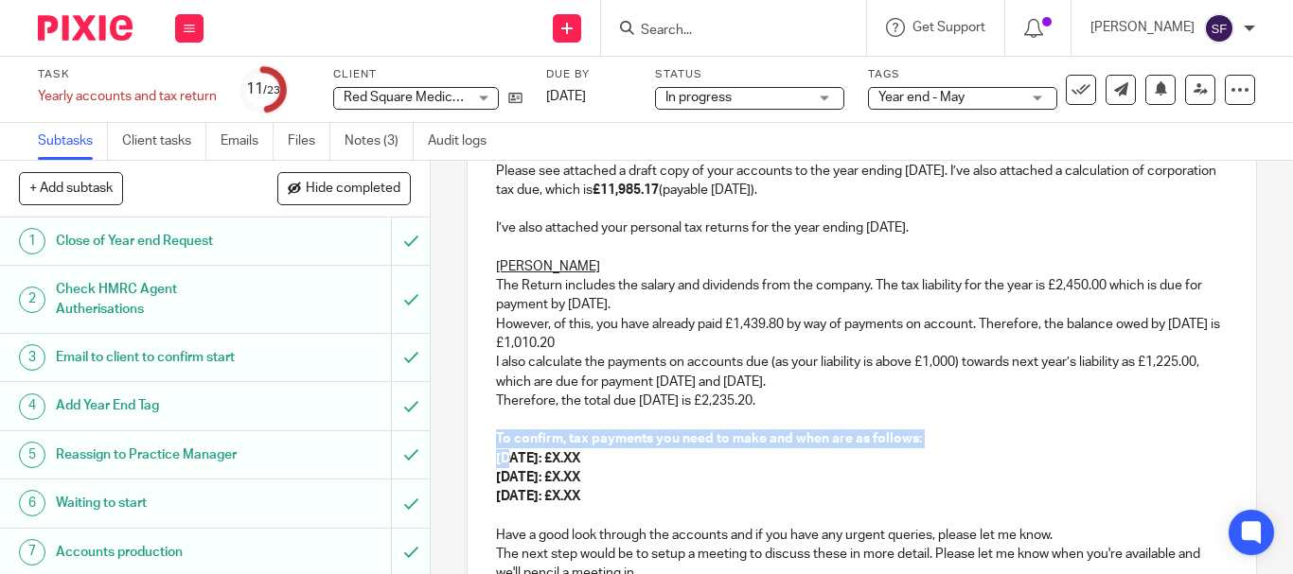
drag, startPoint x: 502, startPoint y: 453, endPoint x: 473, endPoint y: 447, distance: 29.2
click at [473, 447] on div "Hi Elizabeth, Please see attached a draft copy of your accounts to the year end…" at bounding box center [861, 437] width 788 height 666
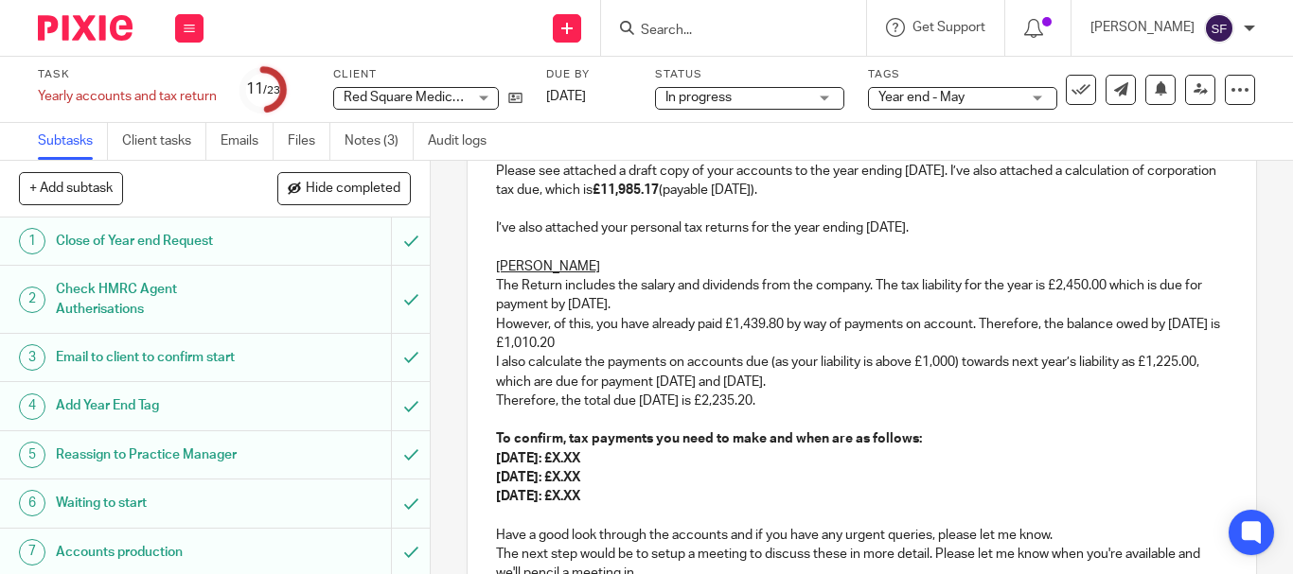
click at [631, 462] on p "31 July 2024: £X.XX" at bounding box center [861, 458] width 731 height 19
drag, startPoint x: 618, startPoint y: 459, endPoint x: 483, endPoint y: 458, distance: 135.3
click at [483, 458] on div "Hi Elizabeth, Please see attached a draft copy of your accounts to the year end…" at bounding box center [861, 437] width 788 height 666
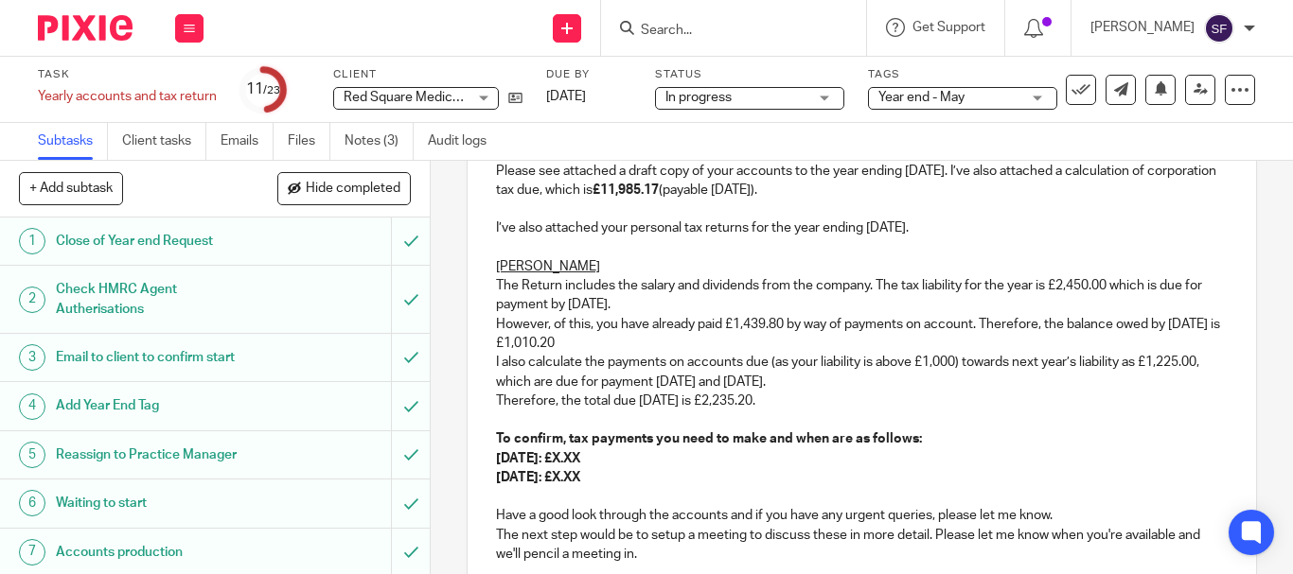
drag, startPoint x: 611, startPoint y: 457, endPoint x: 643, endPoint y: 458, distance: 31.2
click at [643, 458] on p "31 January 2025: £X.XX" at bounding box center [861, 458] width 731 height 19
click at [1101, 420] on p at bounding box center [861, 420] width 731 height 19
drag, startPoint x: 592, startPoint y: 477, endPoint x: 613, endPoint y: 477, distance: 20.8
click at [580, 477] on strong "31 July 2025: £X.XX" at bounding box center [538, 477] width 84 height 13
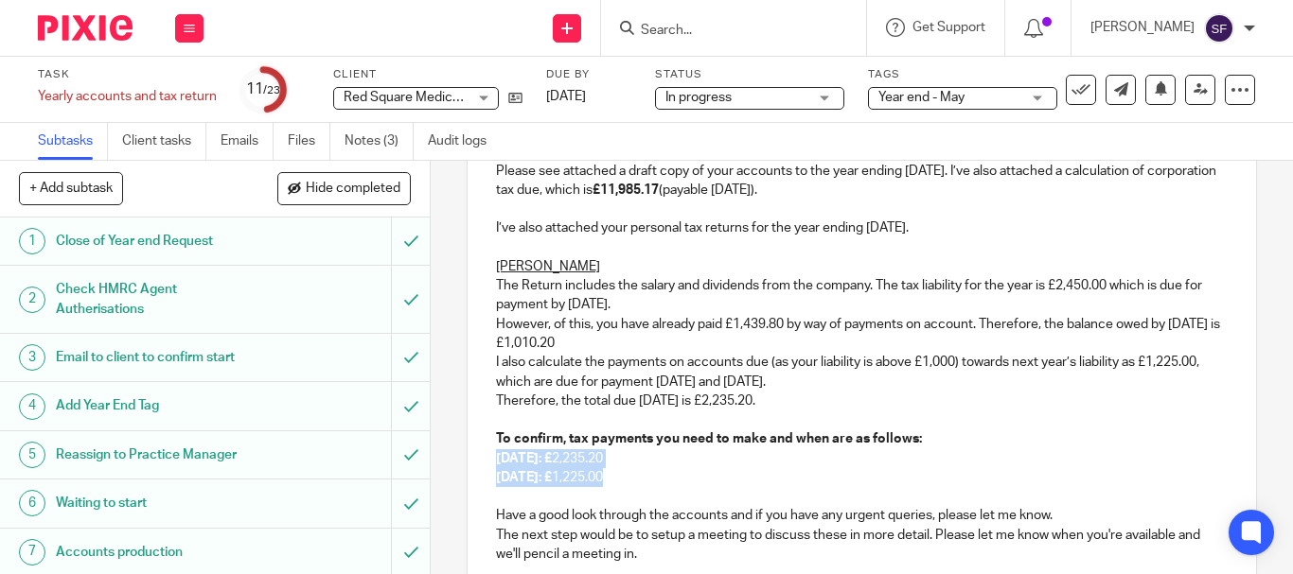
drag, startPoint x: 643, startPoint y: 479, endPoint x: 472, endPoint y: 452, distance: 173.3
click at [472, 452] on div "Hi Elizabeth, Please see attached a draft copy of your accounts to the year end…" at bounding box center [861, 427] width 788 height 647
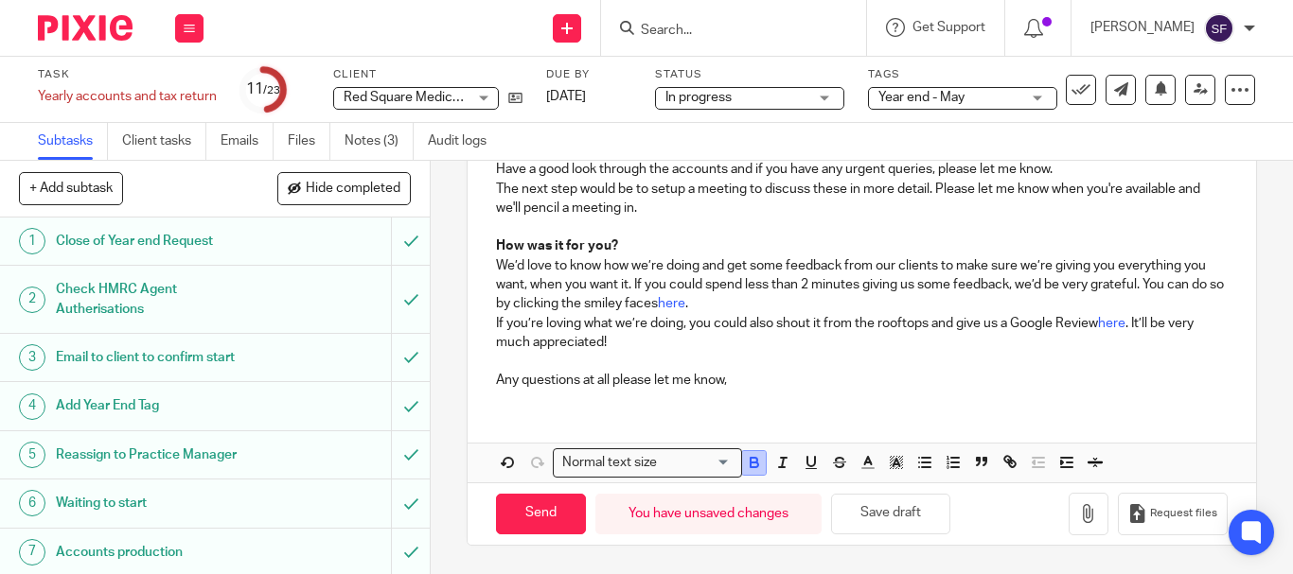
click at [750, 467] on icon "button" at bounding box center [754, 465] width 8 height 5
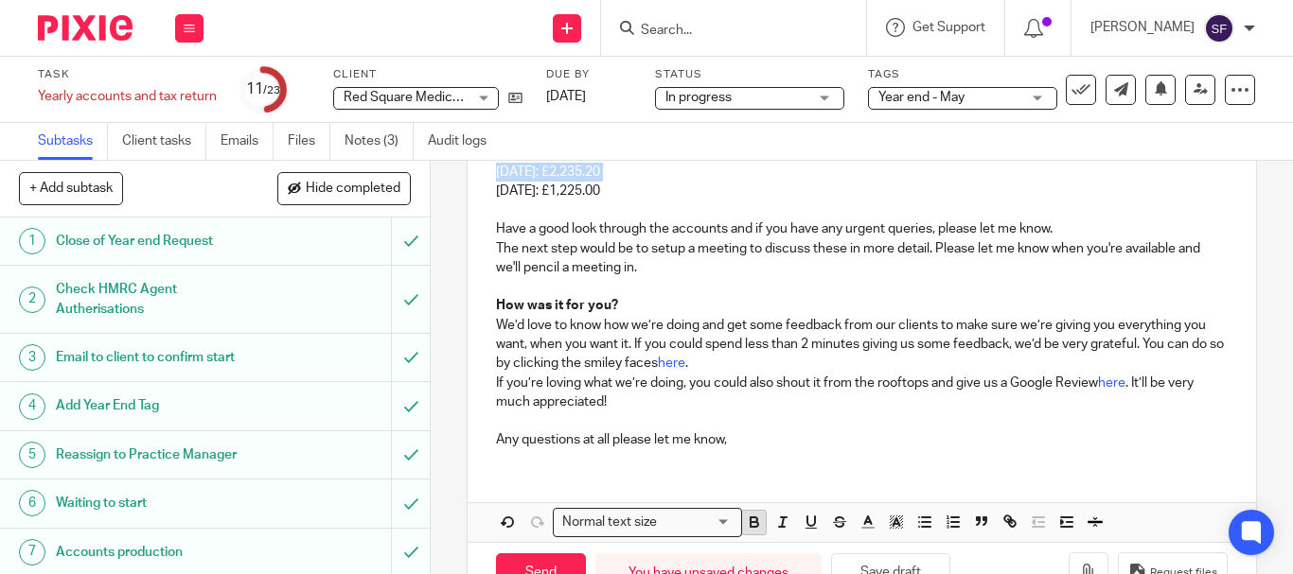
click at [746, 522] on icon "button" at bounding box center [754, 522] width 17 height 17
click at [906, 571] on button "Save draft" at bounding box center [890, 574] width 119 height 41
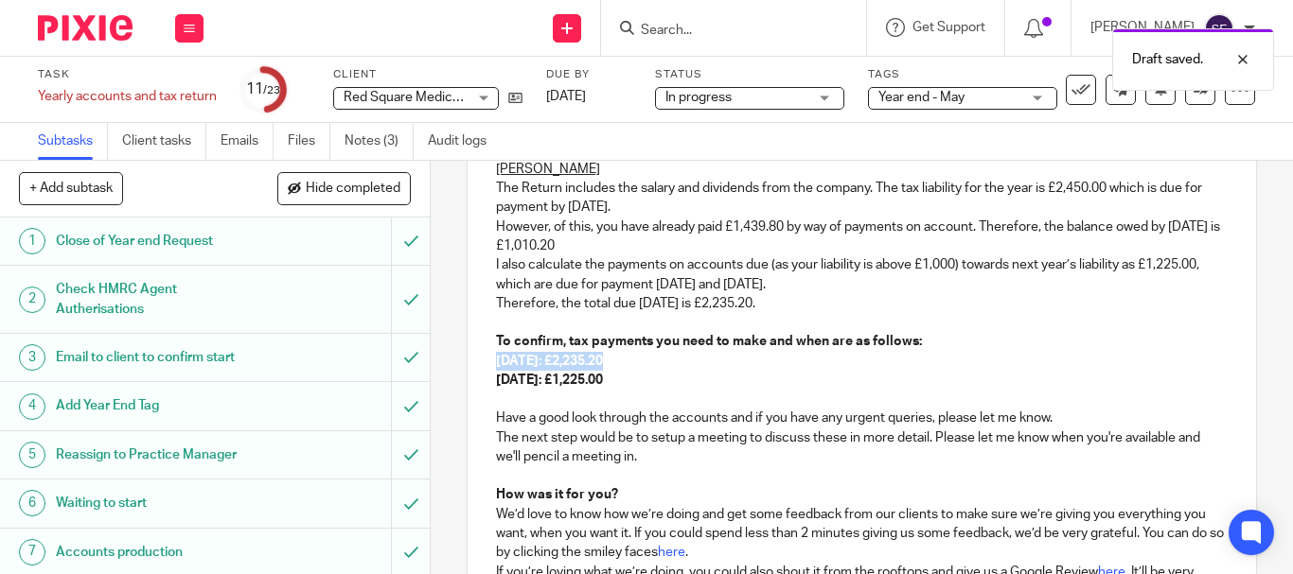
scroll to position [285, 0]
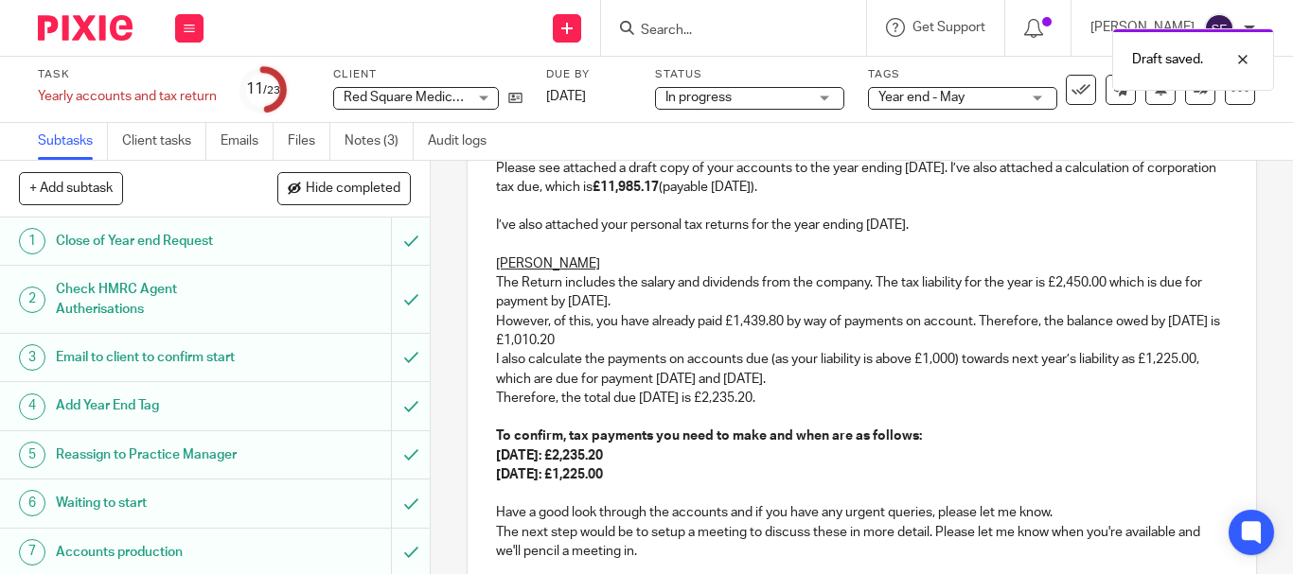
click at [847, 445] on p "To confirm, tax payments you need to make and when are as follows:" at bounding box center [861, 436] width 731 height 19
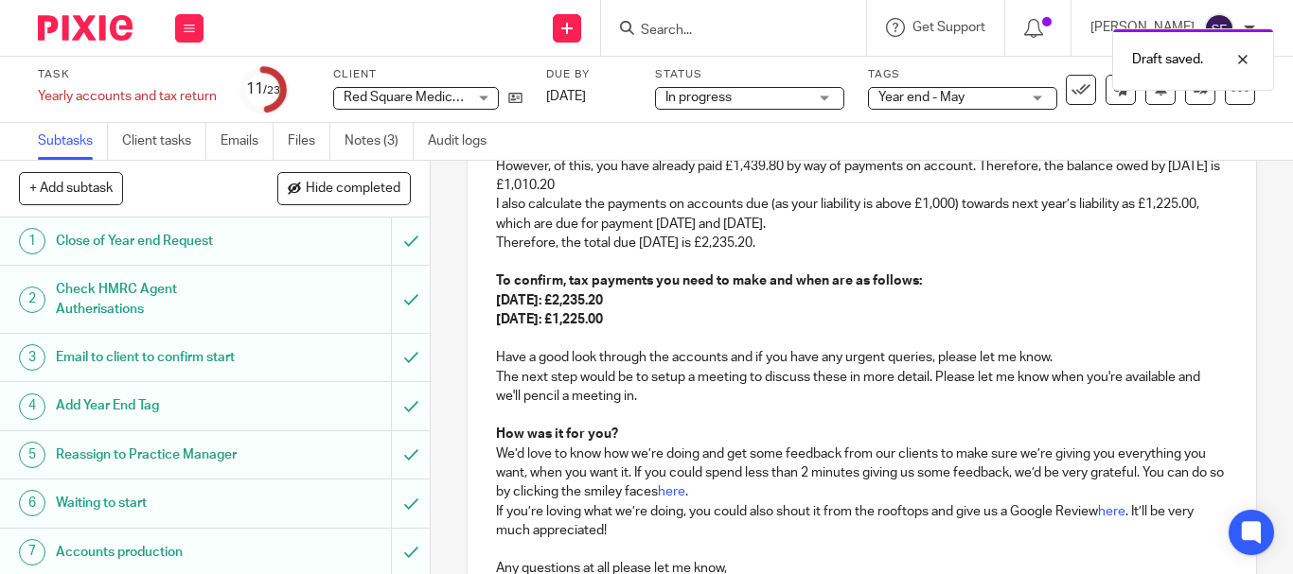
scroll to position [474, 0]
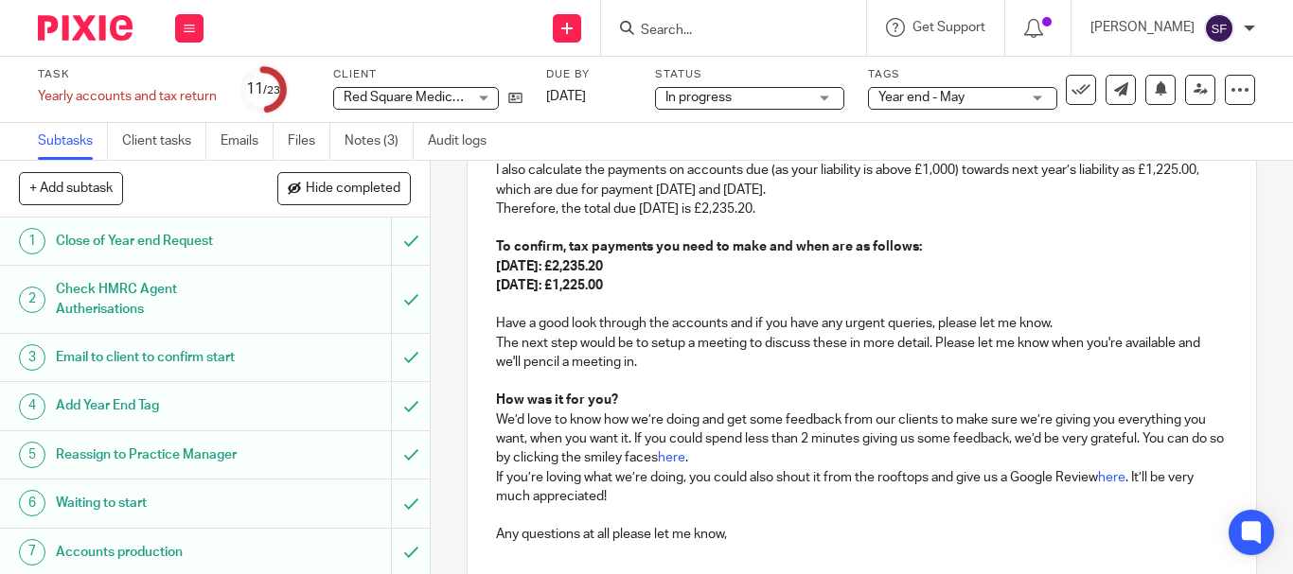
click at [882, 325] on p "Have a good look through the accounts and if you have any urgent queries, pleas…" at bounding box center [861, 323] width 731 height 19
click at [761, 286] on p "31 July 2025: £1,225.00" at bounding box center [861, 285] width 731 height 19
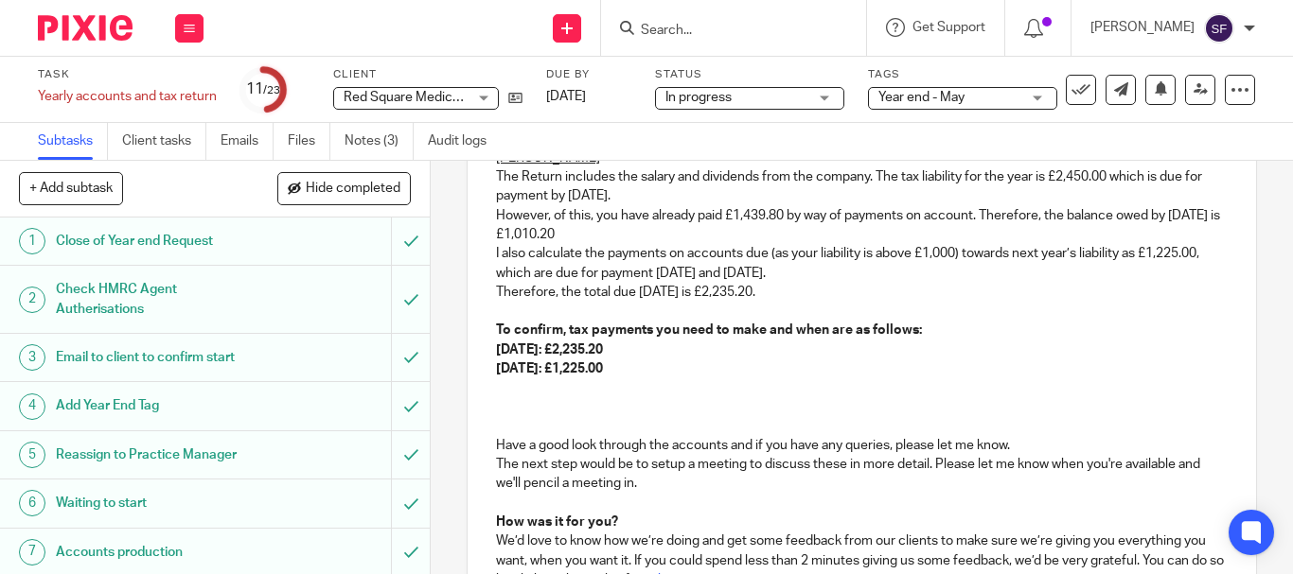
scroll to position [285, 0]
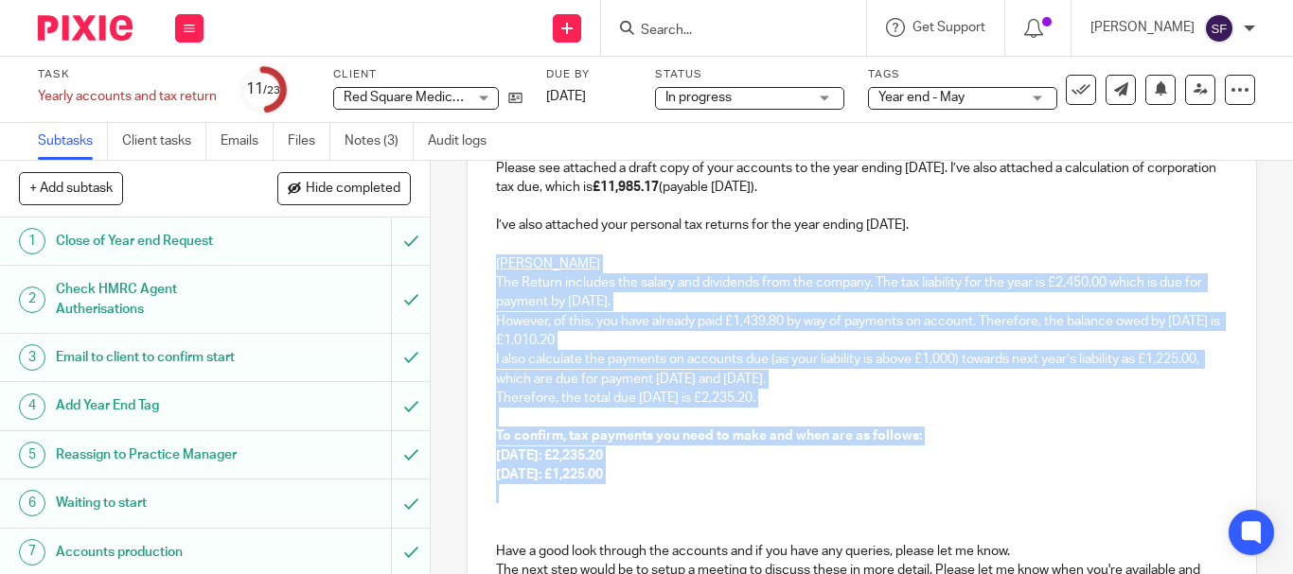
drag, startPoint x: 493, startPoint y: 262, endPoint x: 755, endPoint y: 485, distance: 344.3
click at [755, 485] on div "Hi Elizabeth, Please see attached a draft copy of your accounts to the year end…" at bounding box center [861, 443] width 788 height 685
copy div "Liz The Return includes the salary and dividends from the company. The tax liab…"
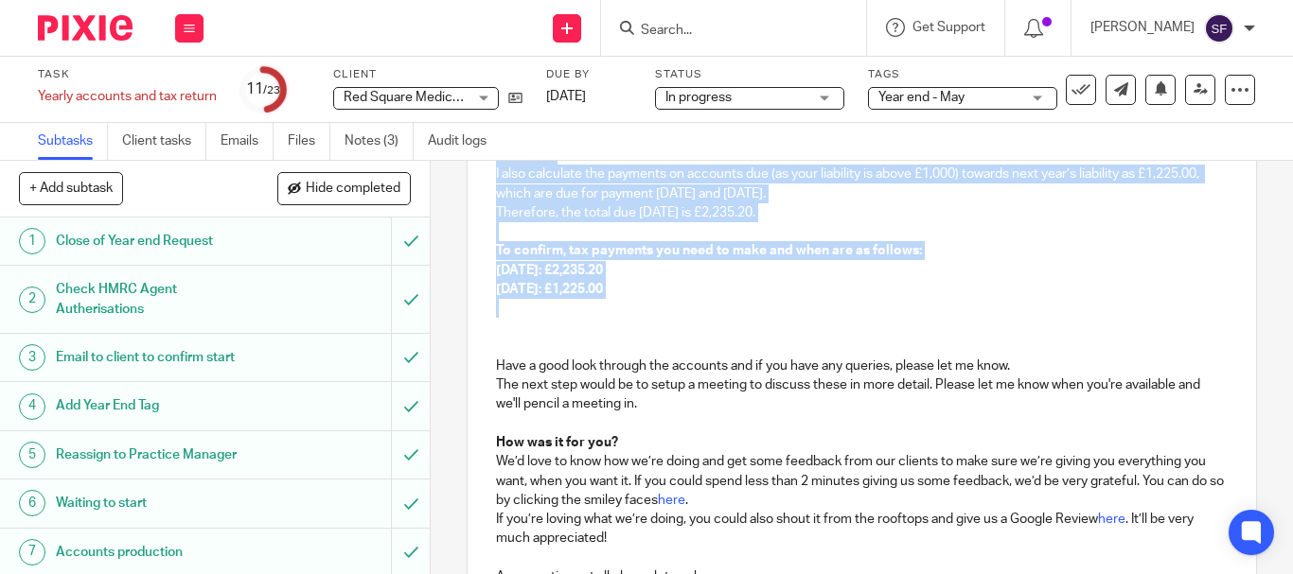
scroll to position [474, 0]
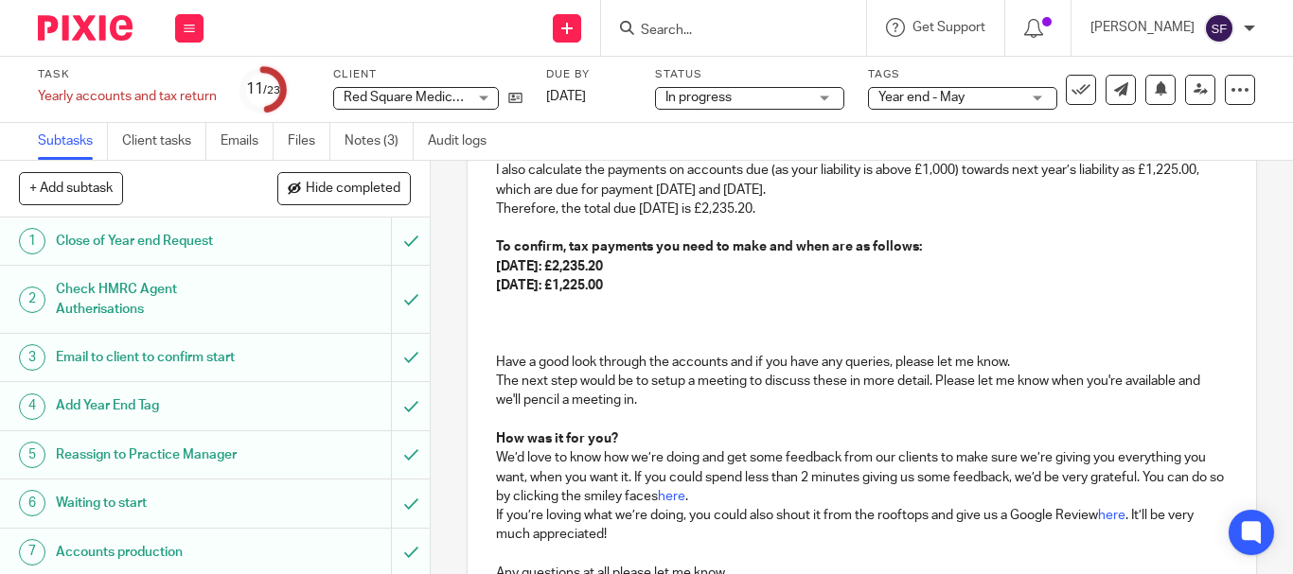
click at [504, 321] on p at bounding box center [861, 323] width 731 height 19
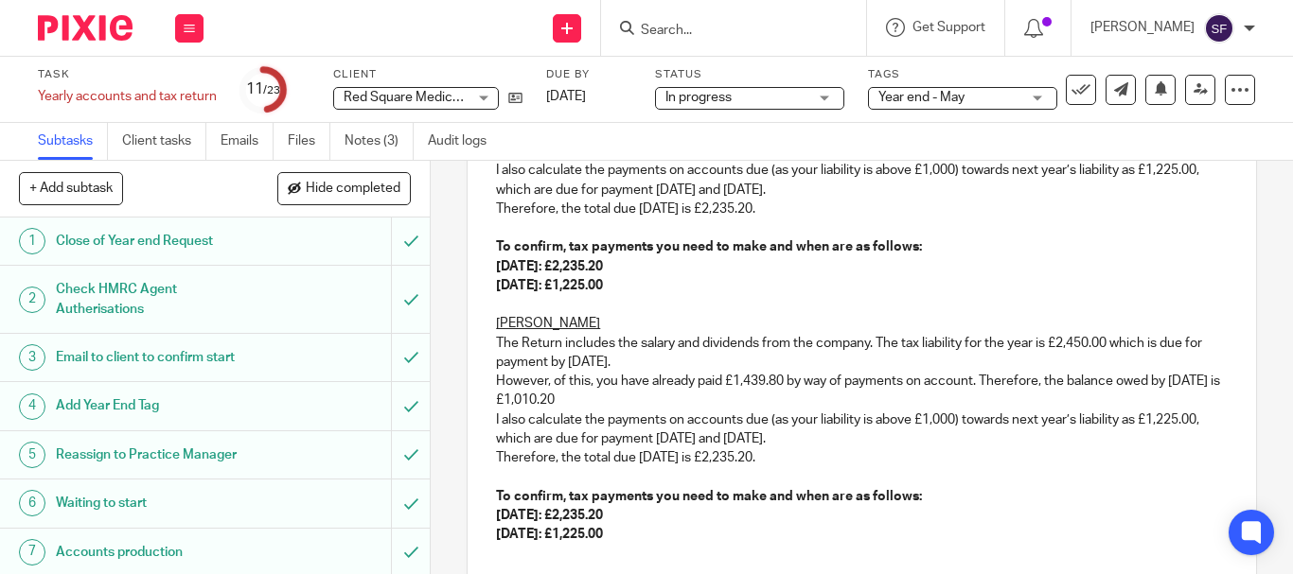
click at [512, 323] on p "Liz" at bounding box center [861, 323] width 731 height 19
click at [1107, 238] on p "To confirm, tax payments you need to make and when are as follows:" at bounding box center [861, 247] width 731 height 19
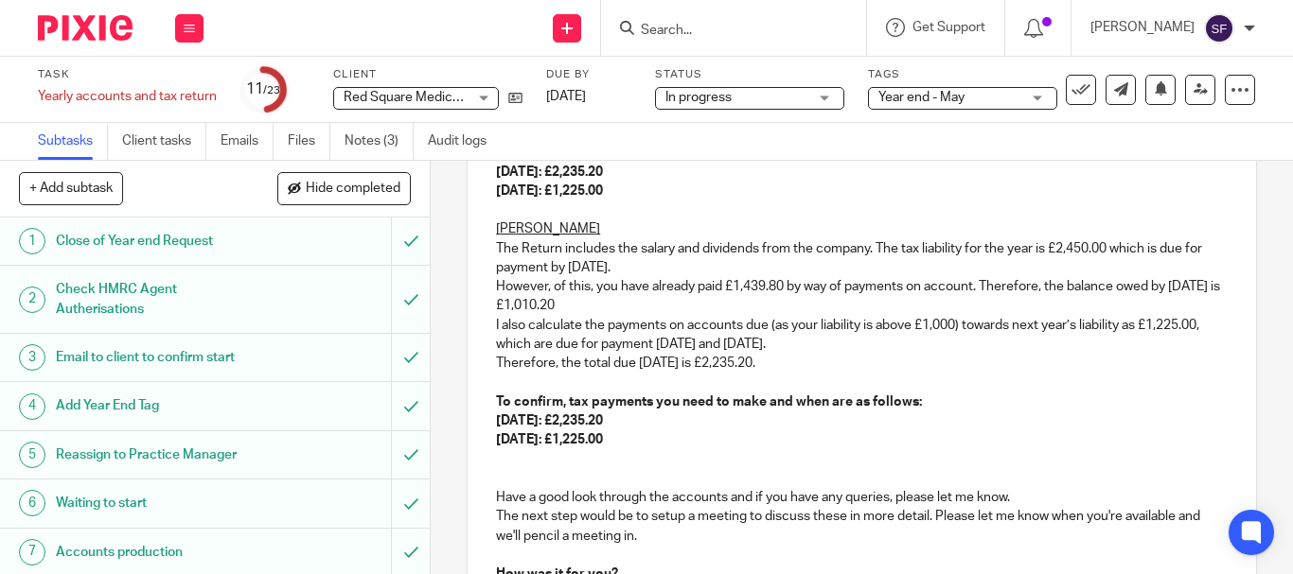
click at [674, 252] on p "The Return includes the salary and dividends from the company. The tax liabilit…" at bounding box center [861, 258] width 731 height 39
click at [670, 246] on p "The Return includes the emplooyment, and dividends from the company. The tax li…" at bounding box center [861, 258] width 731 height 39
click at [1155, 364] on p "Therefore, the total due 31st January 2026 is £2,235.20." at bounding box center [861, 363] width 731 height 19
drag, startPoint x: 637, startPoint y: 247, endPoint x: 706, endPoint y: 246, distance: 69.1
click at [706, 246] on p "The Return includes the employment, and dividends from the company. The tax lia…" at bounding box center [861, 258] width 731 height 39
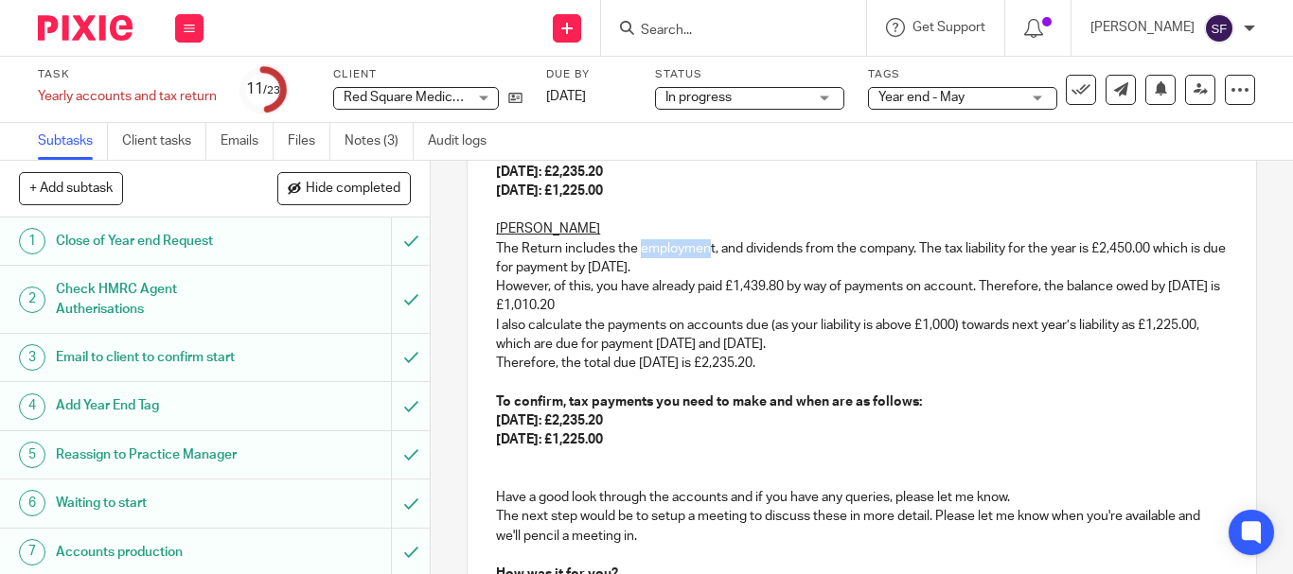
click at [706, 246] on p "The Return includes the employment, and dividends from the company. The tax lia…" at bounding box center [861, 258] width 731 height 39
click at [710, 246] on p "The Return includes the employment, and dividends from the company. The tax lia…" at bounding box center [861, 258] width 731 height 39
drag, startPoint x: 1108, startPoint y: 253, endPoint x: 1158, endPoint y: 253, distance: 50.2
click at [1158, 253] on p "The Return includes the salary, benefit, and dividends from the company. The ta…" at bounding box center [861, 258] width 731 height 39
click at [1169, 405] on p "To confirm, tax payments you need to make and when are as follows:" at bounding box center [861, 402] width 731 height 19
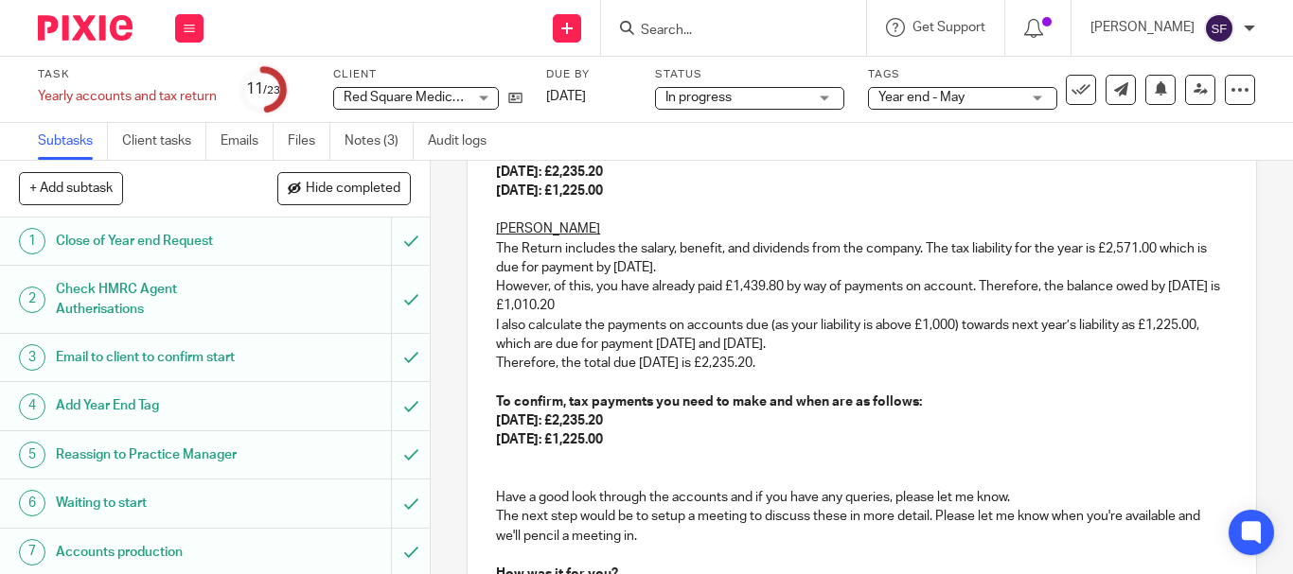
click at [1153, 384] on p at bounding box center [861, 383] width 731 height 19
drag, startPoint x: 731, startPoint y: 280, endPoint x: 779, endPoint y: 288, distance: 48.8
click at [779, 288] on p "However, of this, you have already paid £1,439.80 by way of payments on account…" at bounding box center [861, 296] width 731 height 39
click at [1086, 414] on p "31 January 2025: £2,235.20" at bounding box center [861, 421] width 731 height 19
drag, startPoint x: 600, startPoint y: 303, endPoint x: 647, endPoint y: 308, distance: 47.5
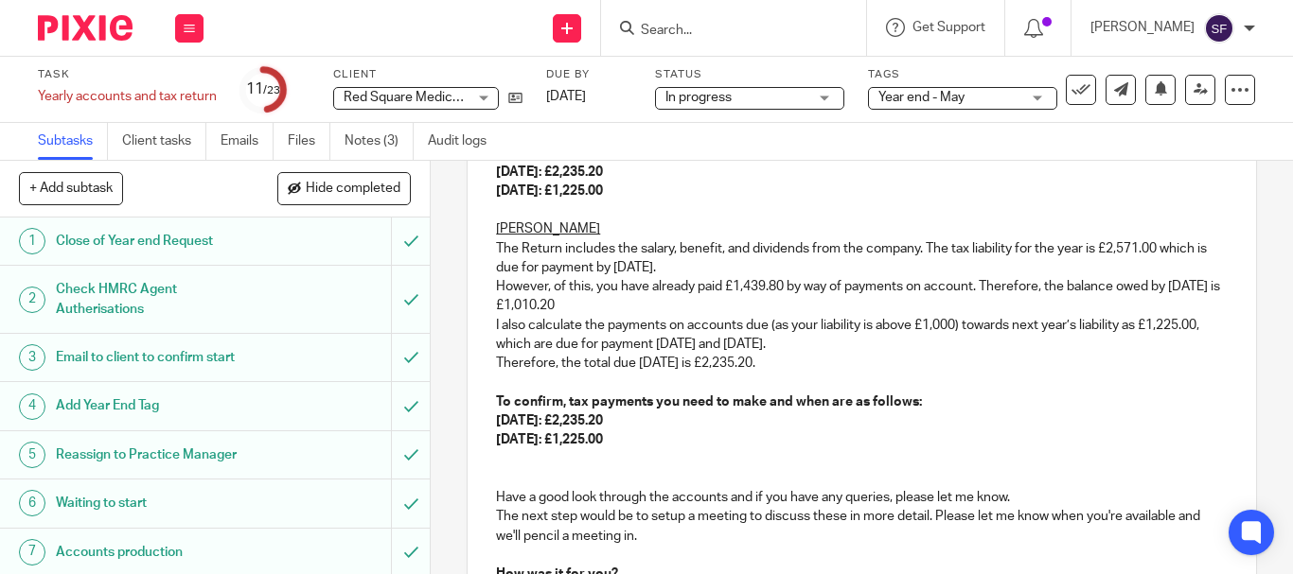
click at [647, 308] on p "However, of this, you have already paid £1,439.80 by way of payments on account…" at bounding box center [861, 296] width 731 height 39
click at [1126, 407] on p "To confirm, tax payments you need to make and when are as follows:" at bounding box center [861, 402] width 731 height 19
drag, startPoint x: 499, startPoint y: 348, endPoint x: 554, endPoint y: 350, distance: 54.9
click at [555, 357] on div "Hi Elizabeth, Please see attached a draft copy of your accounts to the year end…" at bounding box center [861, 274] width 788 height 915
click at [554, 350] on p "I also calculate the payments on accounts due (as your liability is above £1,00…" at bounding box center [861, 335] width 731 height 39
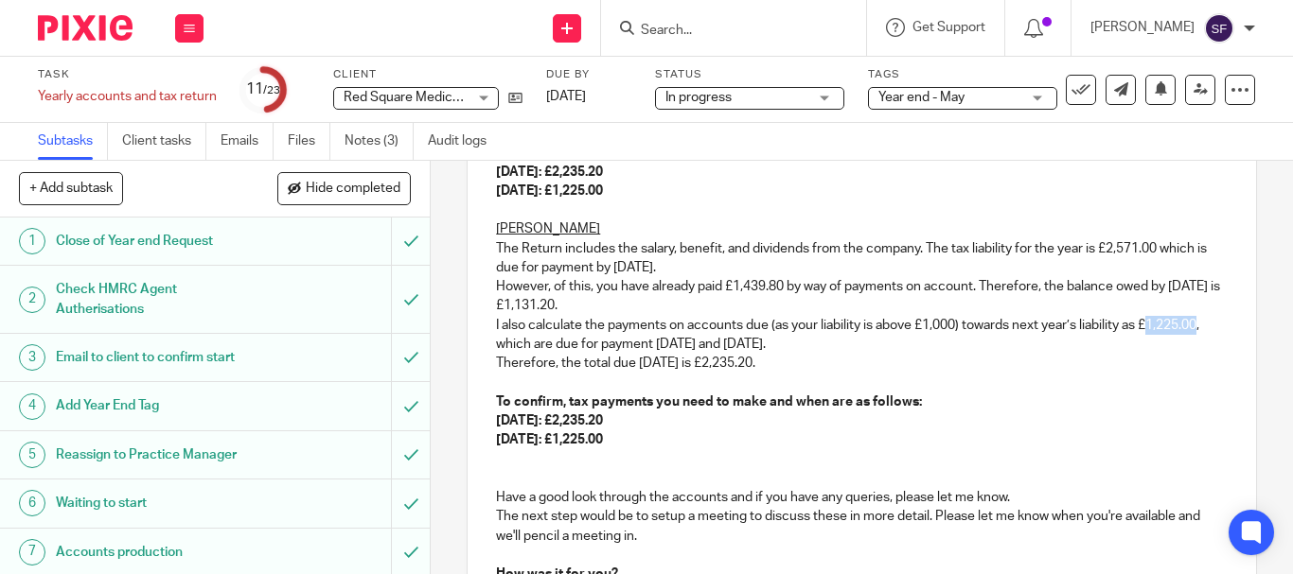
drag, startPoint x: 498, startPoint y: 344, endPoint x: 549, endPoint y: 340, distance: 51.3
click at [549, 340] on p "I also calculate the payments on accounts due (as your liability is above £1,00…" at bounding box center [861, 335] width 731 height 39
click at [1090, 396] on p "To confirm, tax payments you need to make and when are as follows:" at bounding box center [861, 402] width 731 height 19
drag, startPoint x: 771, startPoint y: 361, endPoint x: 821, endPoint y: 369, distance: 50.9
click at [821, 369] on p "Therefore, the total due 31st January 2026 is £2,235.20." at bounding box center [861, 363] width 731 height 19
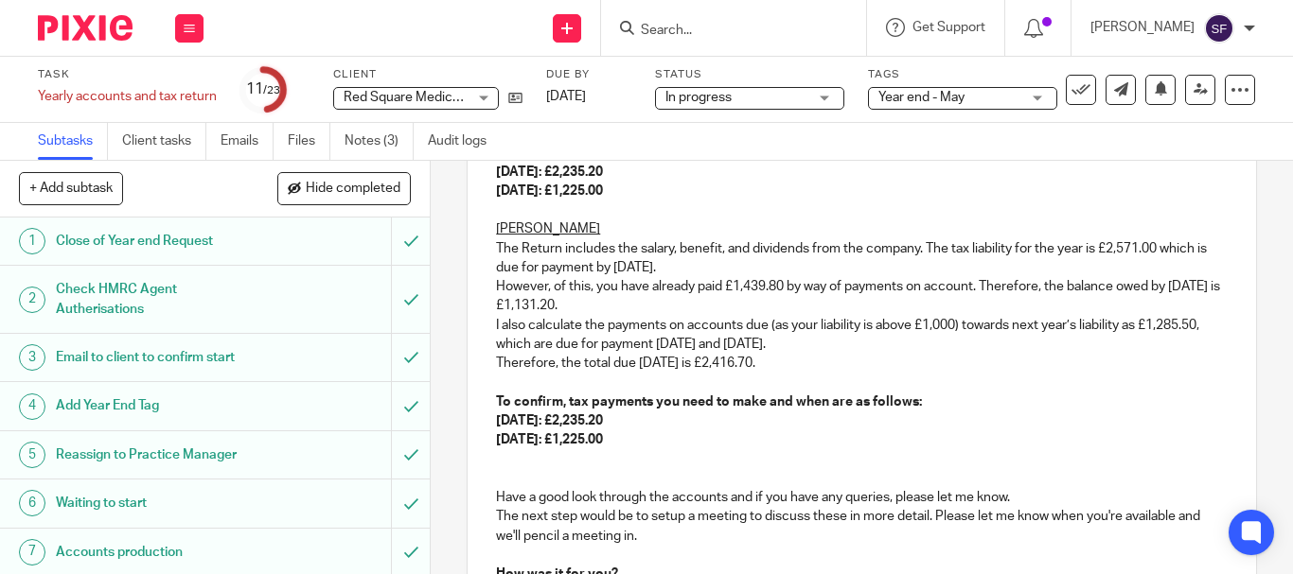
drag, startPoint x: 609, startPoint y: 414, endPoint x: 668, endPoint y: 421, distance: 59.0
click at [668, 421] on p "31 January 2025: £2,235.20" at bounding box center [861, 421] width 731 height 19
drag, startPoint x: 1077, startPoint y: 402, endPoint x: 1065, endPoint y: 410, distance: 13.6
click at [1077, 402] on p "To confirm, tax payments you need to make and when are as follows:" at bounding box center [861, 402] width 731 height 19
drag, startPoint x: 586, startPoint y: 445, endPoint x: 643, endPoint y: 444, distance: 56.8
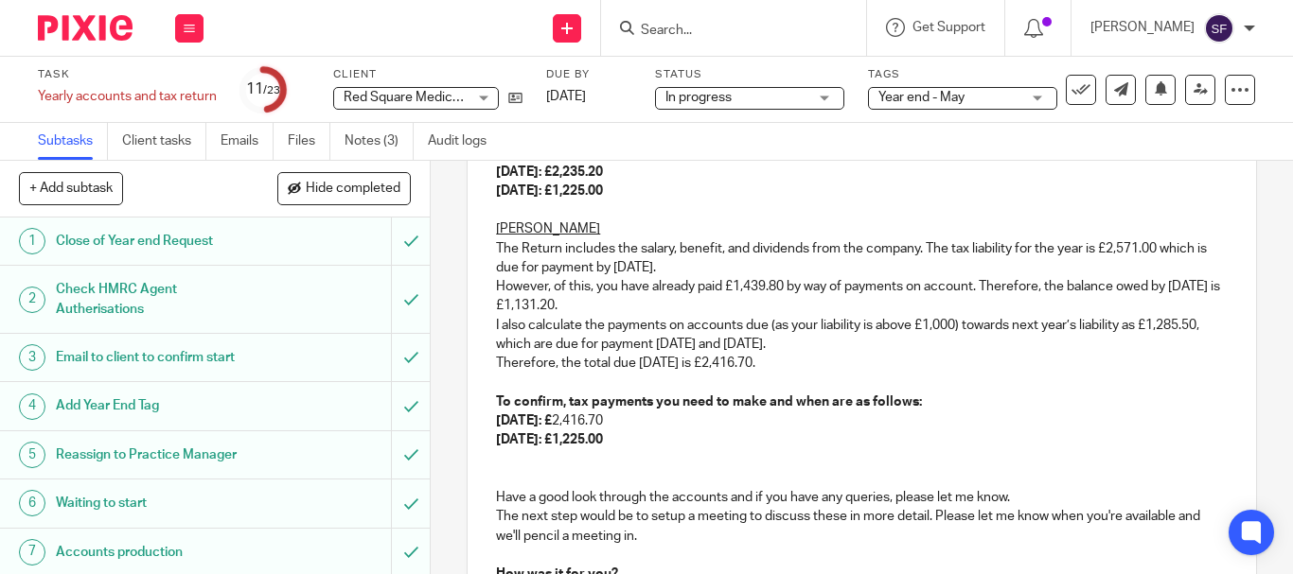
click at [643, 444] on p "31 July 2025: £1,225.00" at bounding box center [861, 440] width 731 height 19
drag, startPoint x: 641, startPoint y: 444, endPoint x: 499, endPoint y: 423, distance: 143.5
click at [499, 423] on div "Hi Elizabeth, Please see attached a draft copy of your accounts to the year end…" at bounding box center [861, 274] width 788 height 915
click at [497, 423] on strong "31 January 2025: £" at bounding box center [524, 420] width 56 height 13
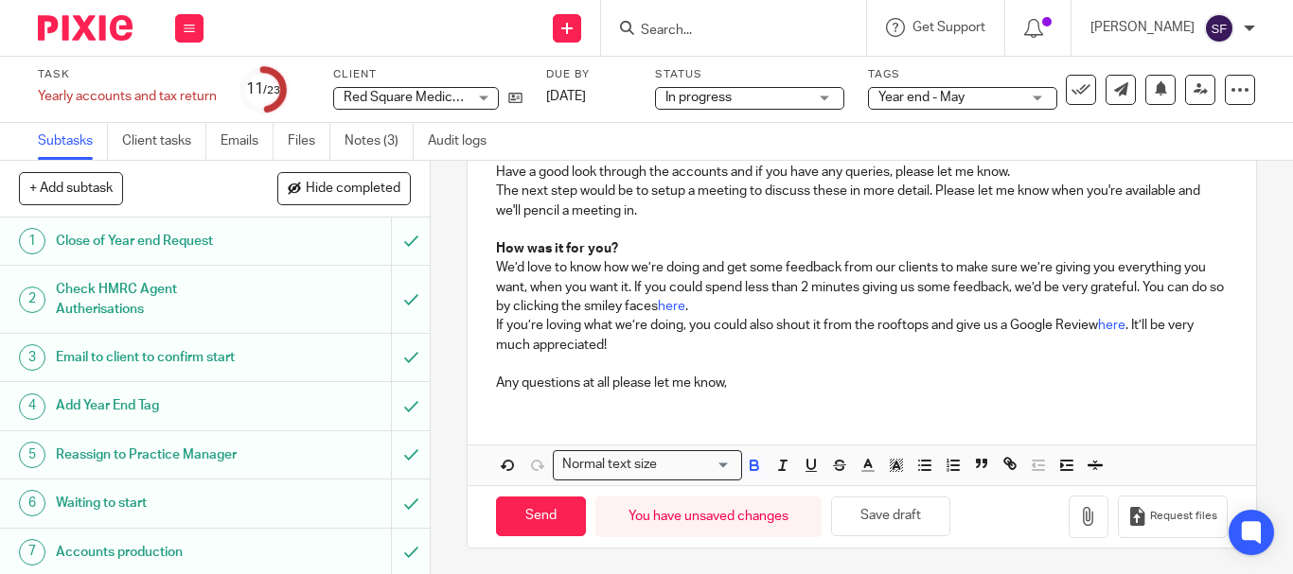
scroll to position [897, 0]
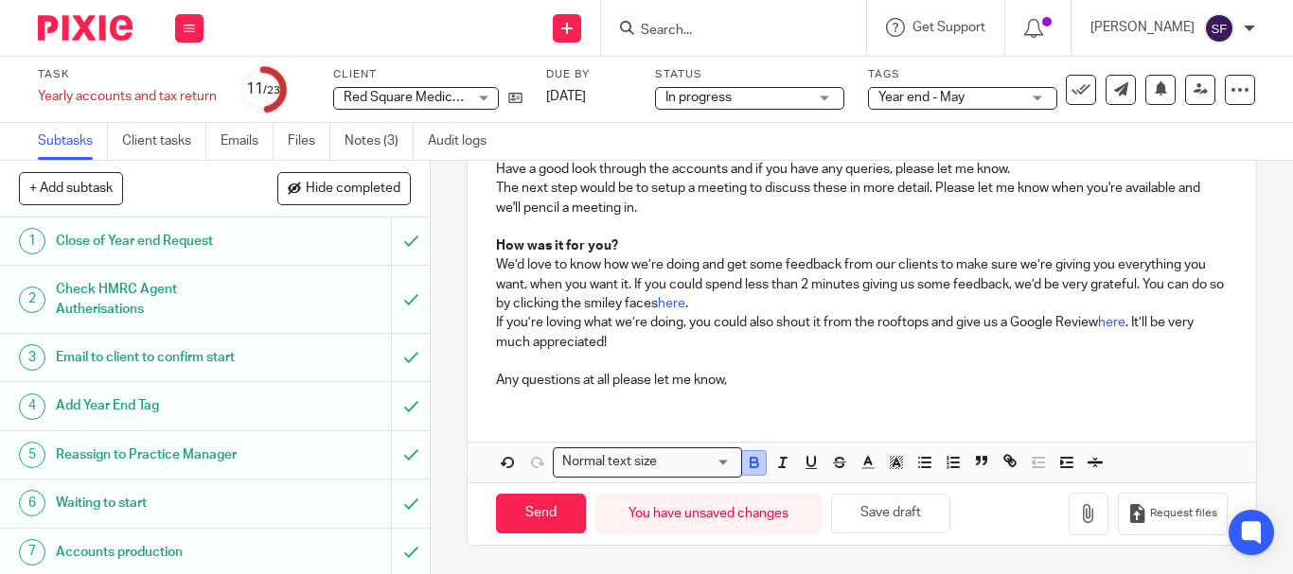
click at [749, 469] on icon "button" at bounding box center [754, 462] width 17 height 17
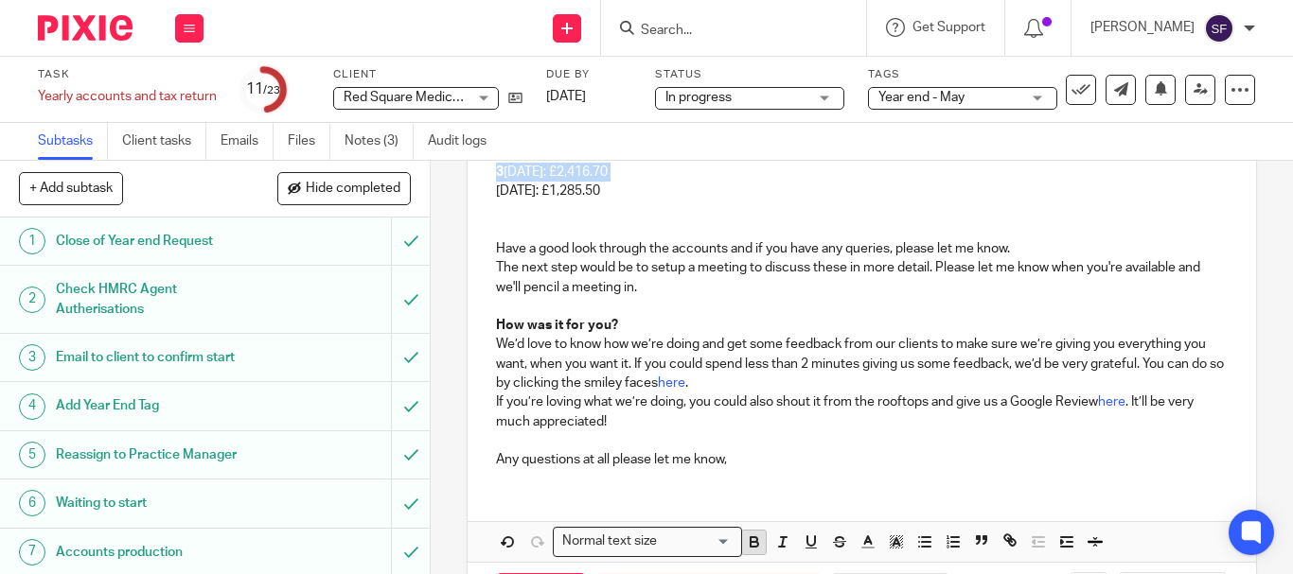
click at [751, 535] on icon "button" at bounding box center [754, 542] width 17 height 17
click at [835, 274] on p "The next step would be to setup a meeting to discuss these in more detail. Plea…" at bounding box center [861, 277] width 731 height 39
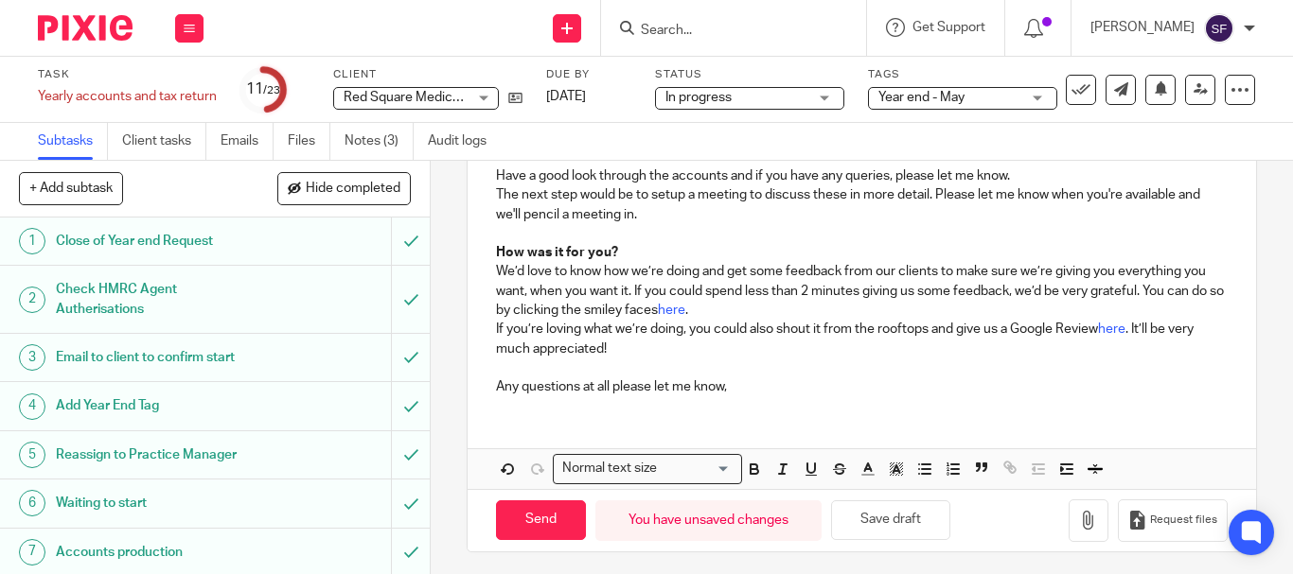
scroll to position [897, 0]
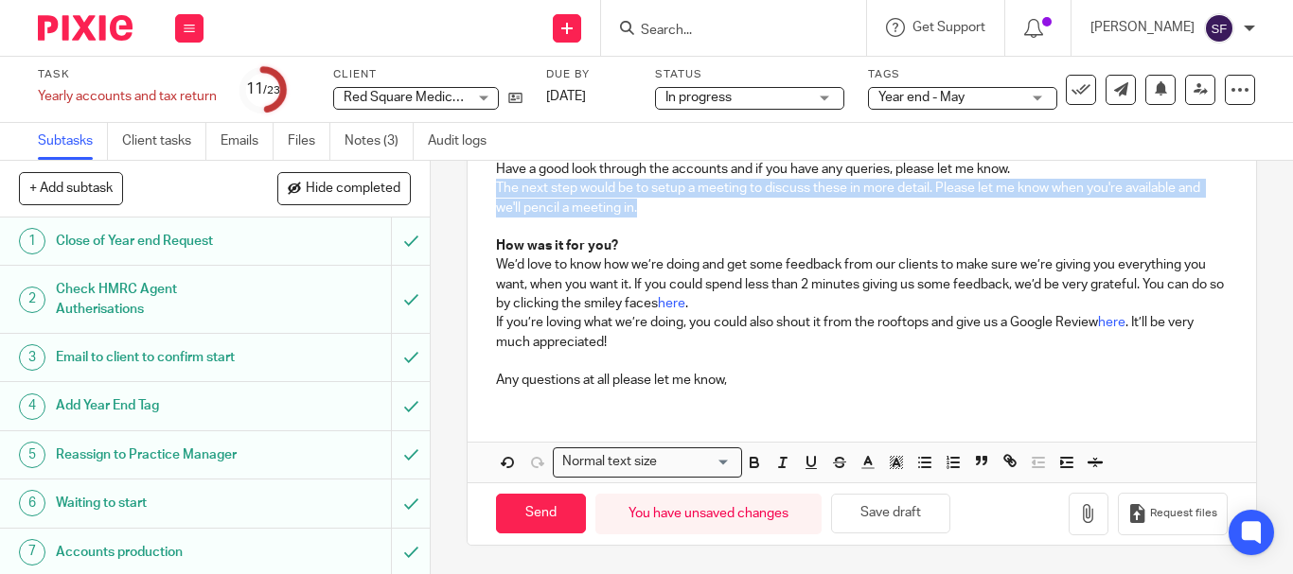
drag, startPoint x: 638, startPoint y: 207, endPoint x: 490, endPoint y: 186, distance: 149.1
click at [496, 186] on p "The next step would be to setup a meeting to discuss these in more detail. Plea…" at bounding box center [861, 198] width 731 height 39
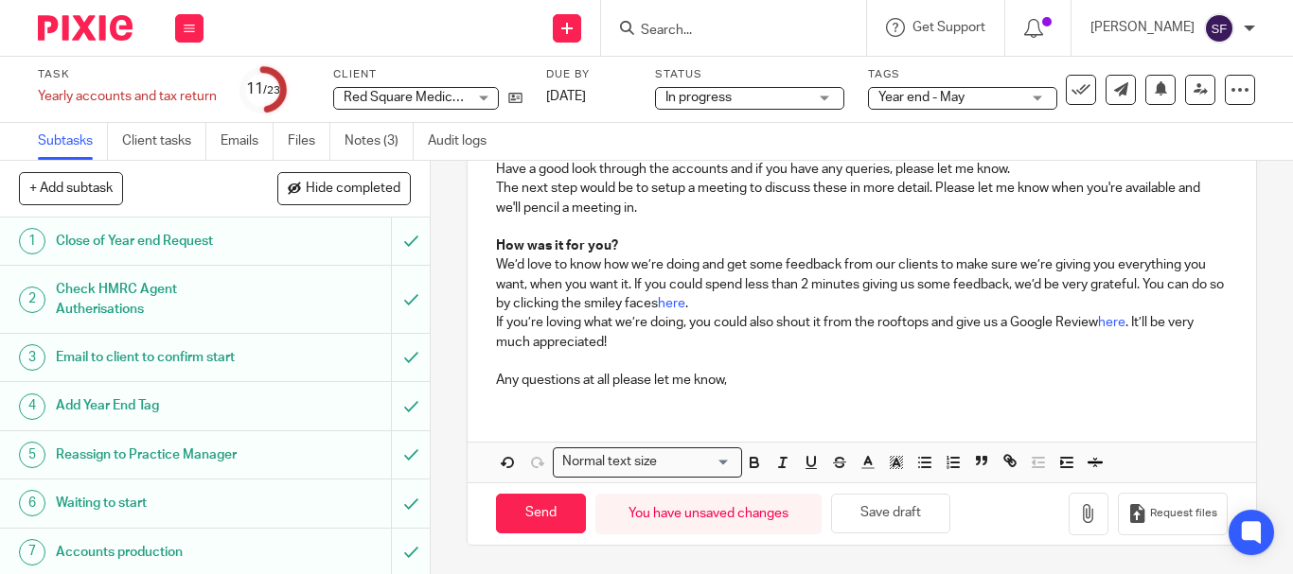
scroll to position [877, 0]
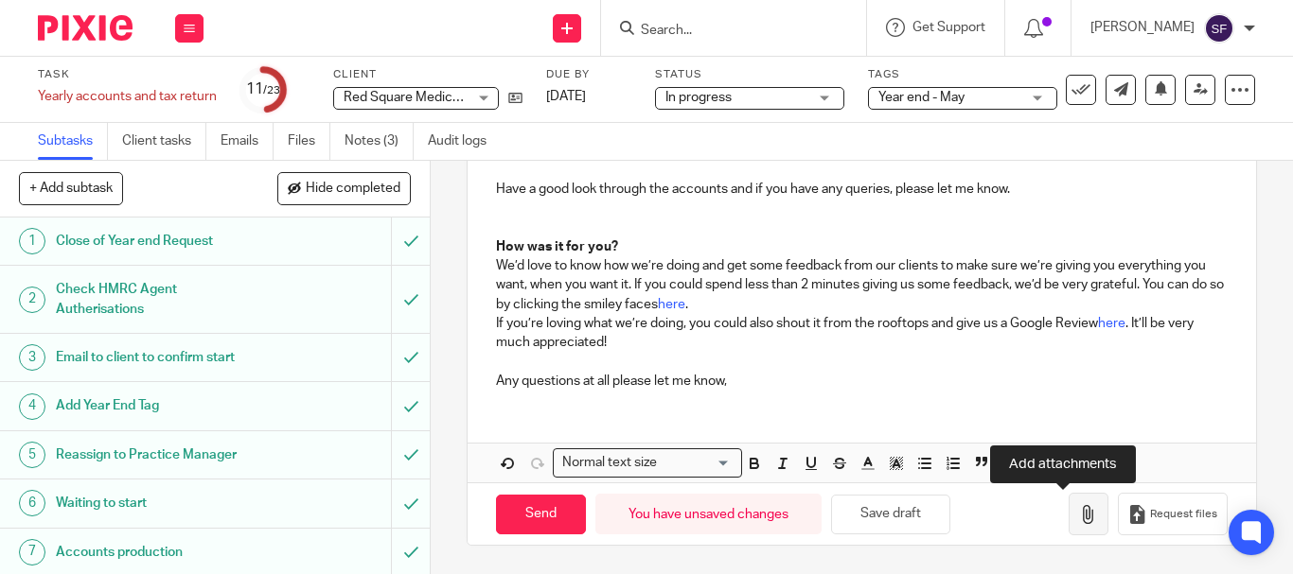
click at [1068, 525] on button "button" at bounding box center [1088, 514] width 40 height 43
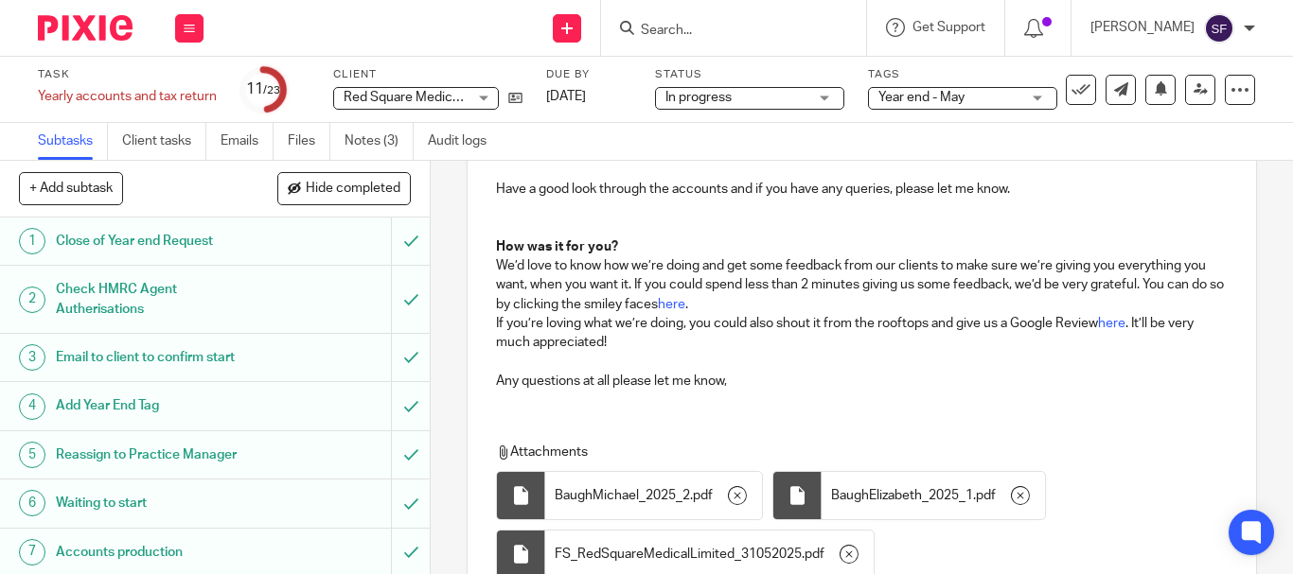
scroll to position [1043, 0]
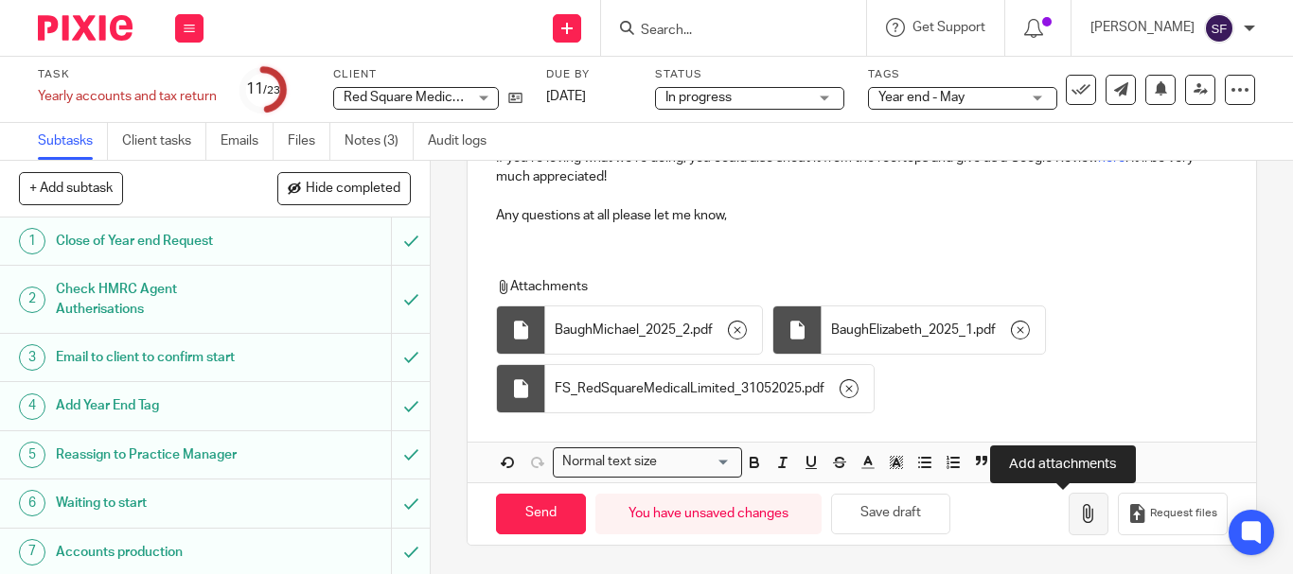
click at [1079, 515] on icon "button" at bounding box center [1088, 513] width 19 height 19
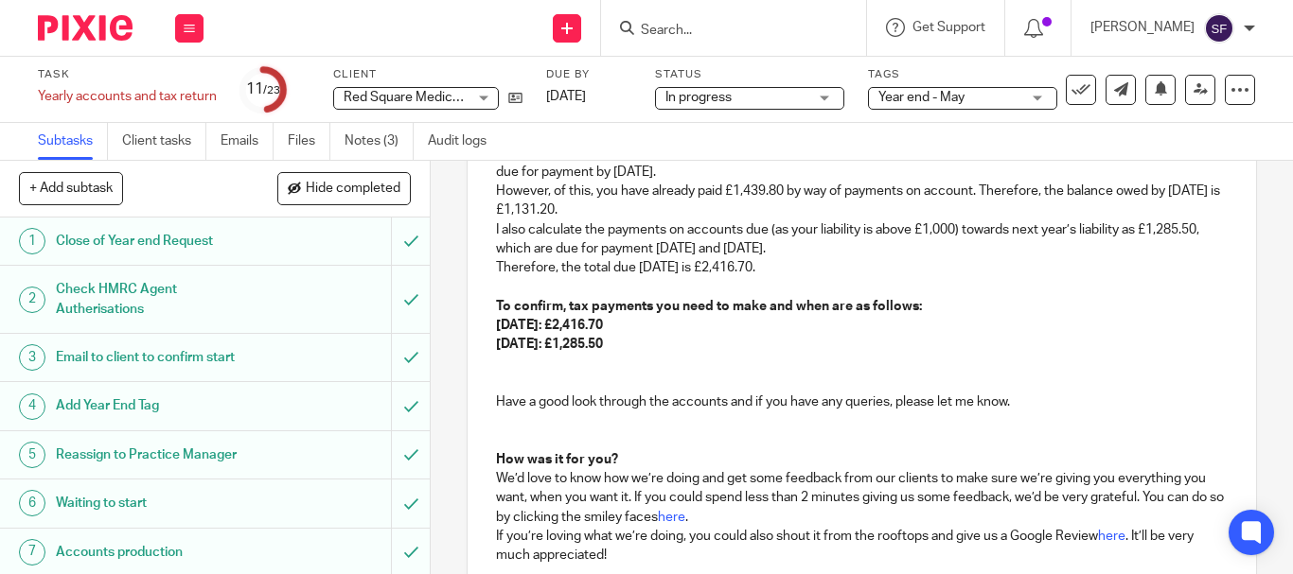
scroll to position [759, 0]
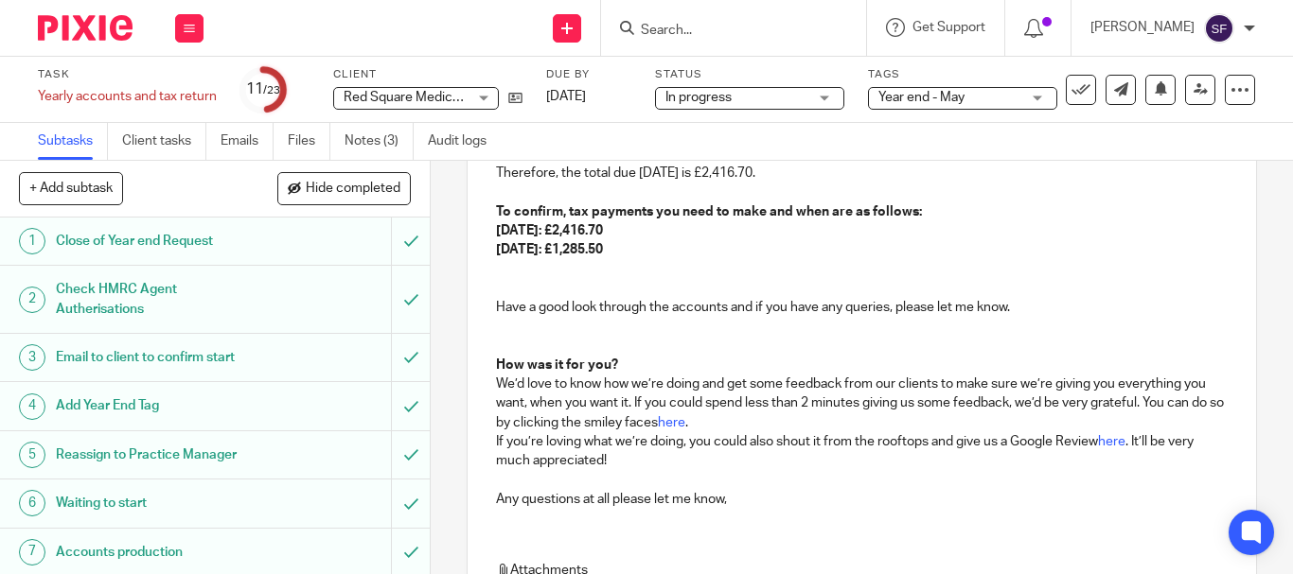
click at [1012, 300] on p "Have a good look through the accounts and if you have any queries, please let m…" at bounding box center [861, 307] width 731 height 19
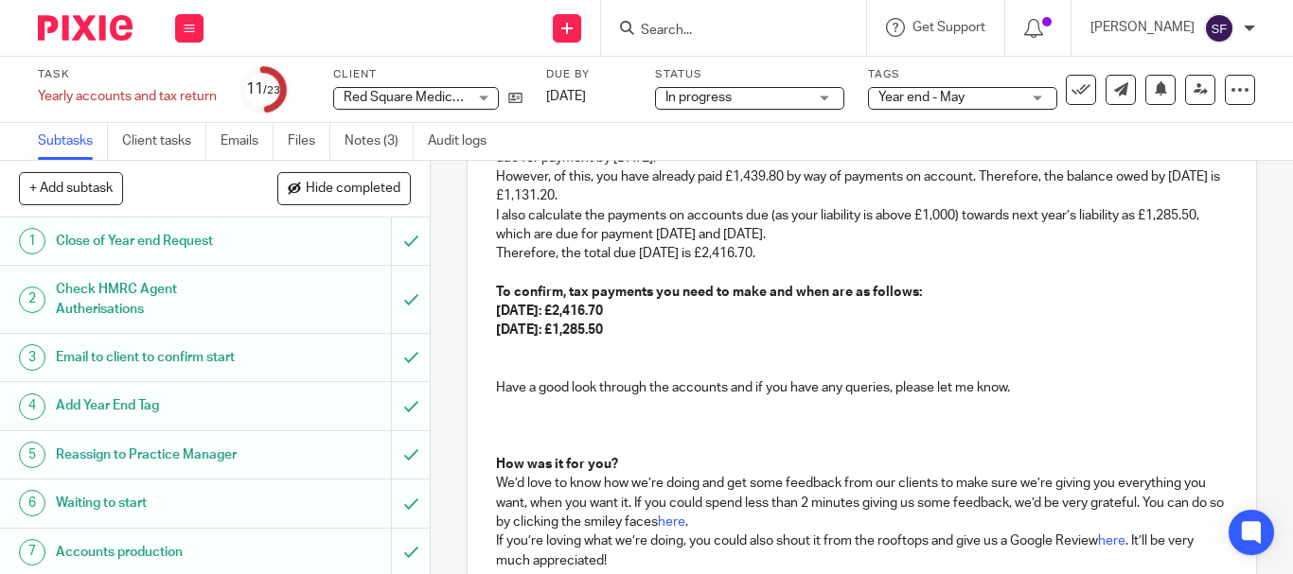
scroll to position [712, 0]
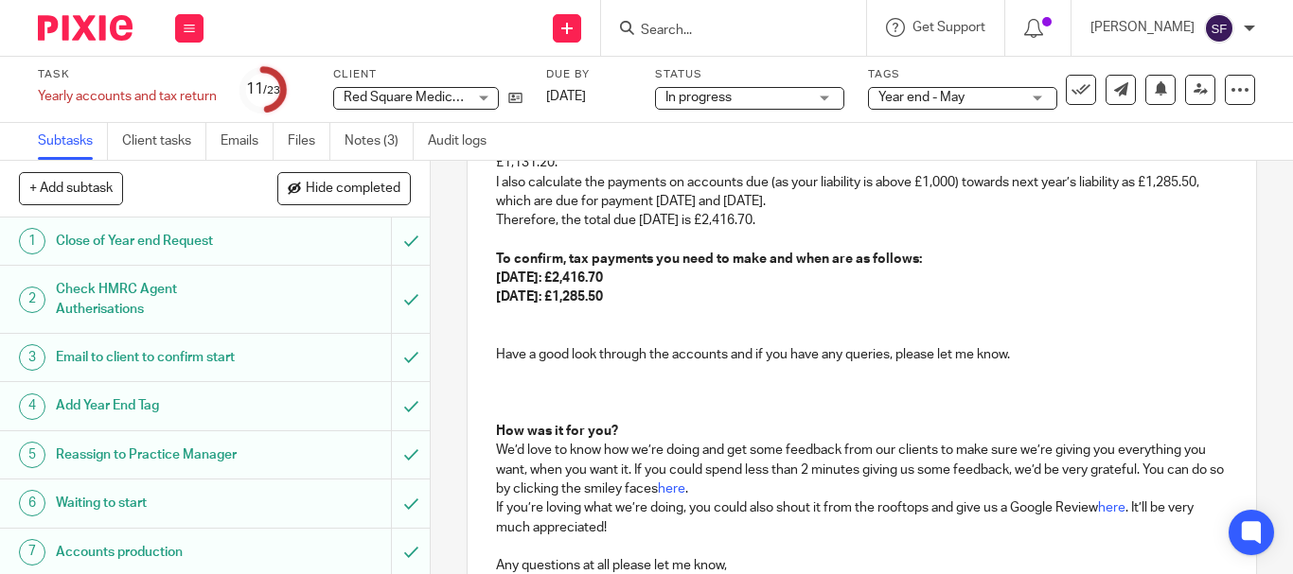
click at [533, 384] on p at bounding box center [861, 393] width 731 height 19
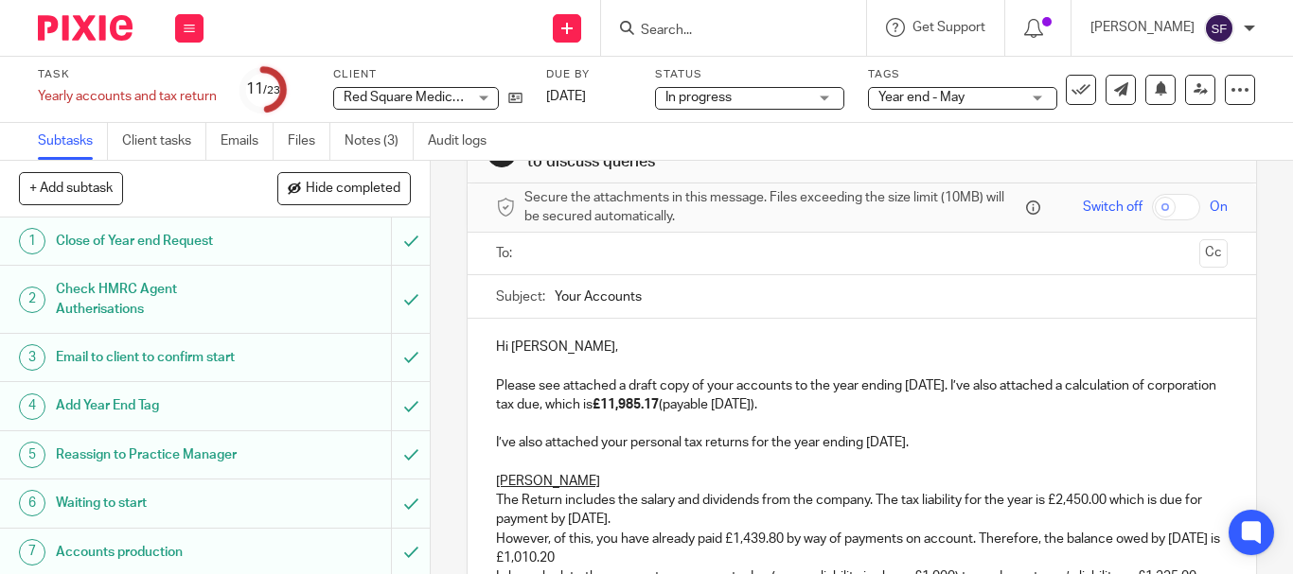
scroll to position [49, 0]
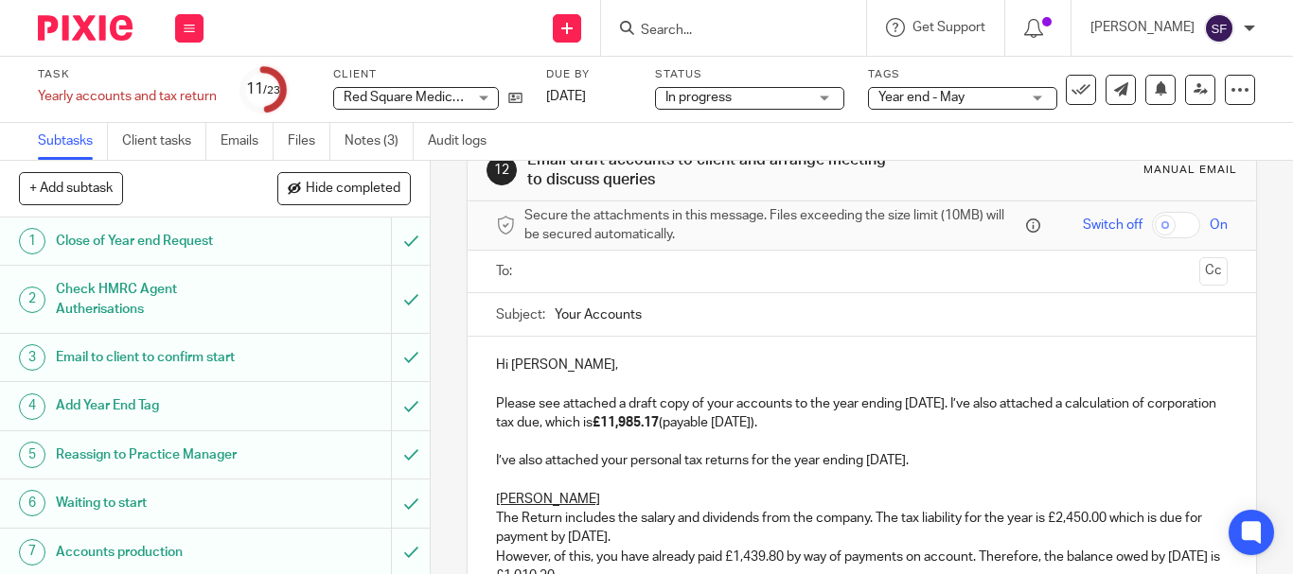
click at [614, 261] on input "text" at bounding box center [861, 272] width 660 height 22
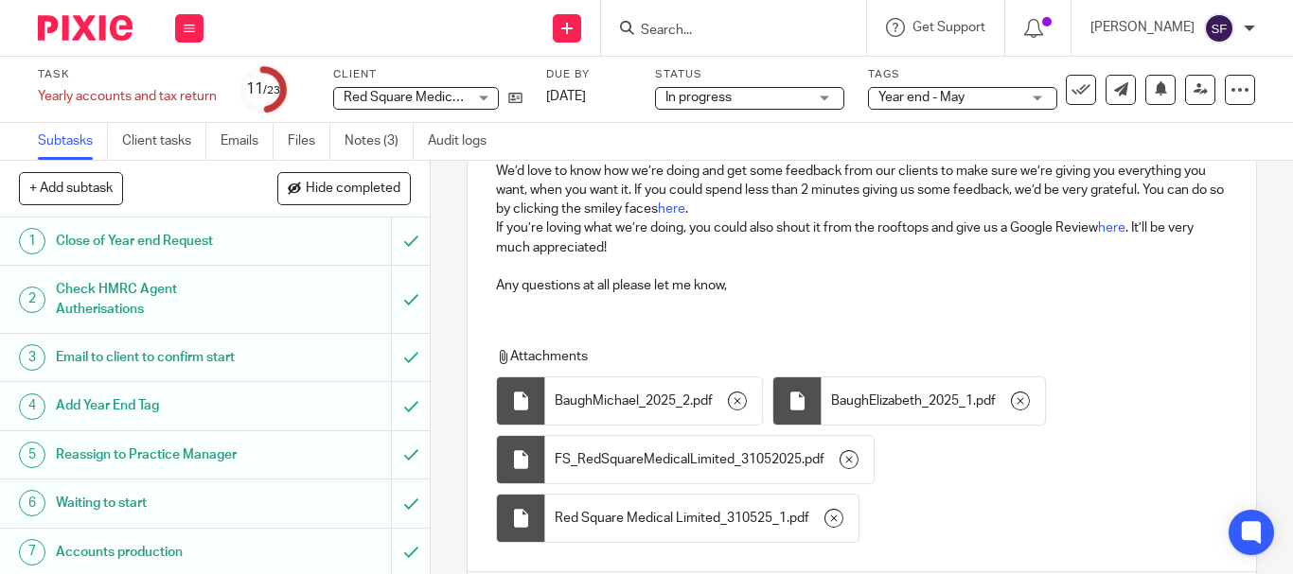
scroll to position [1124, 0]
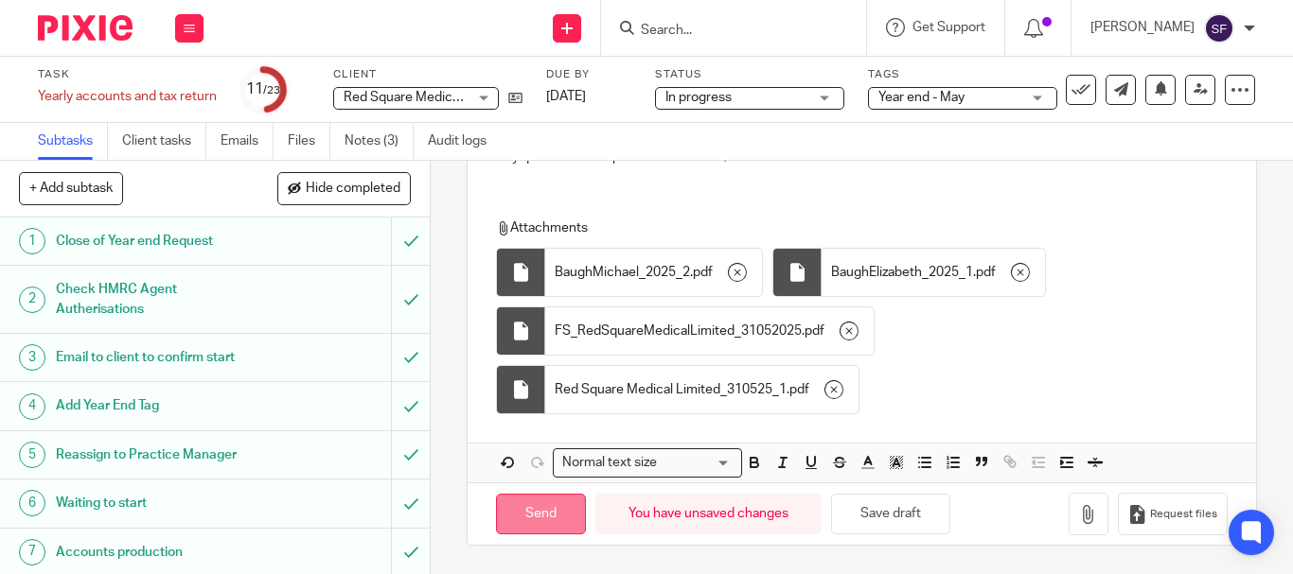
click at [555, 520] on input "Send" at bounding box center [541, 514] width 90 height 41
type input "Sent"
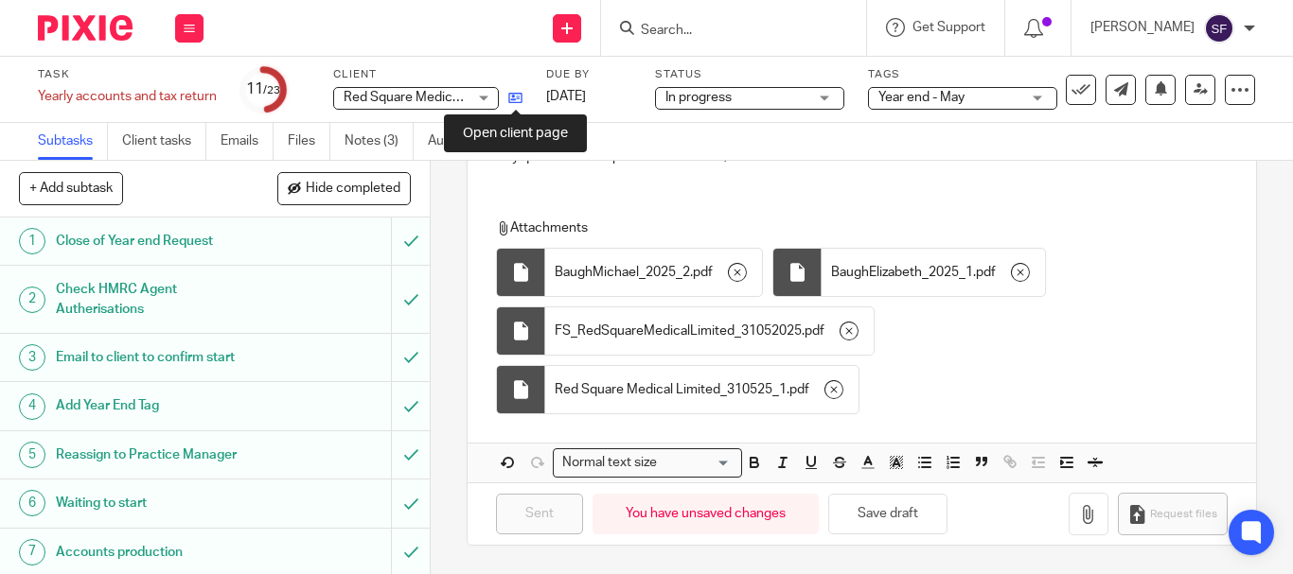
click at [519, 97] on icon at bounding box center [515, 98] width 14 height 14
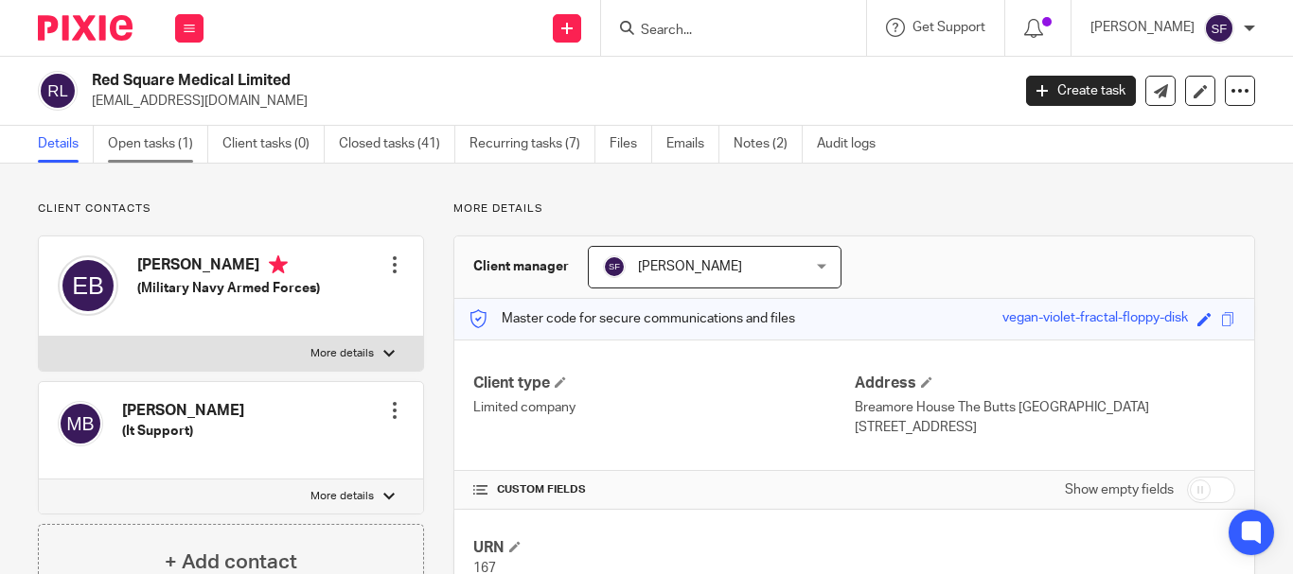
click at [114, 158] on link "Open tasks (1)" at bounding box center [158, 144] width 100 height 37
